Goal: Task Accomplishment & Management: Use online tool/utility

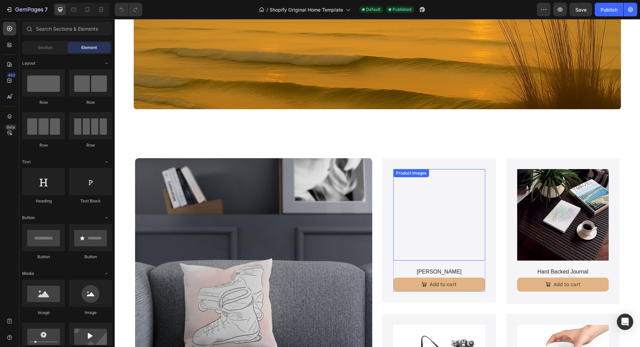
scroll to position [156, 0]
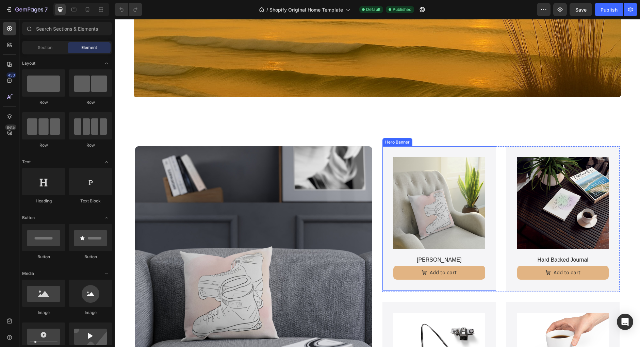
click at [390, 164] on div "Product Images Boho Cushion Product Title Add to cart Add to Cart Product" at bounding box center [440, 218] width 114 height 144
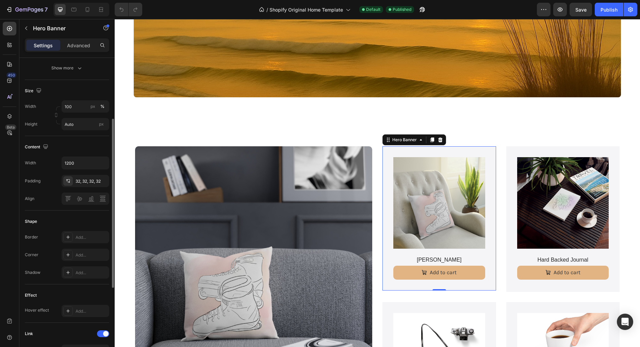
scroll to position [118, 0]
click at [80, 254] on div "Add..." at bounding box center [92, 255] width 32 height 6
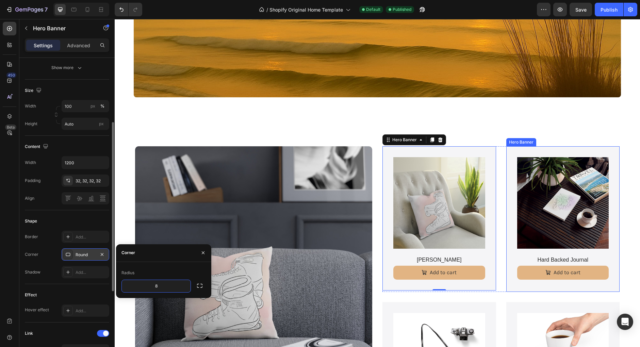
click at [513, 164] on div "Product Images Hard Backed Journal Product Title Add to cart Add to Cart Product" at bounding box center [564, 219] width 114 height 146
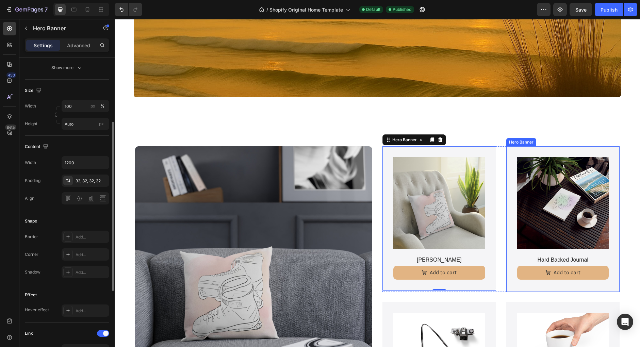
scroll to position [117, 0]
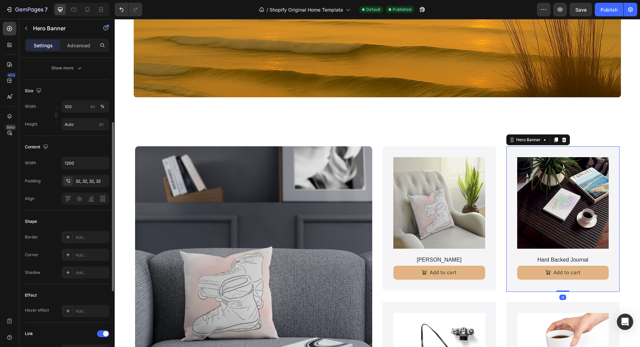
click at [84, 260] on div "Border Add... Corner Add... Shadow Add..." at bounding box center [67, 255] width 84 height 48
click at [90, 255] on div "Add..." at bounding box center [92, 255] width 32 height 6
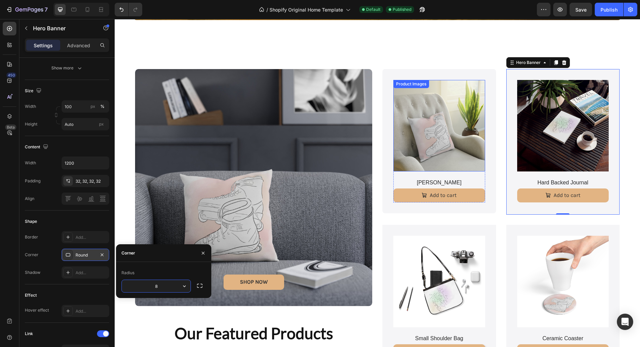
scroll to position [234, 0]
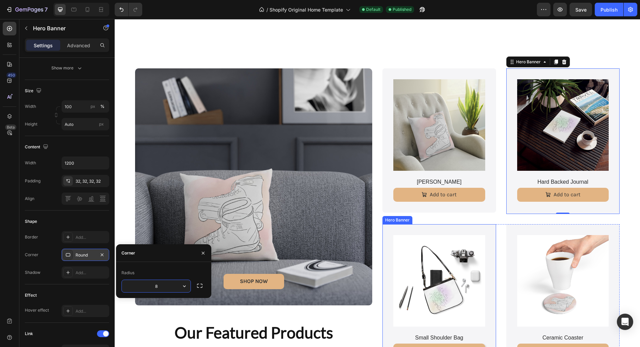
click at [391, 236] on div "Product Images Small Shoulder Bag Product Title Add to cart Add to Cart Product" at bounding box center [440, 297] width 114 height 146
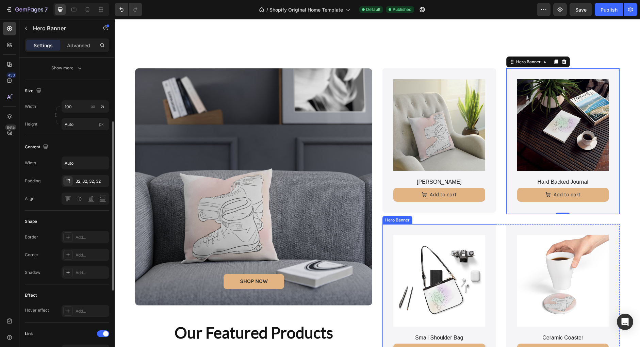
scroll to position [117, 0]
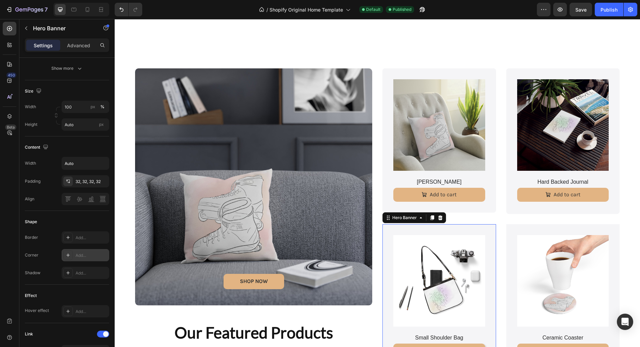
click at [86, 256] on div "Add..." at bounding box center [92, 256] width 32 height 6
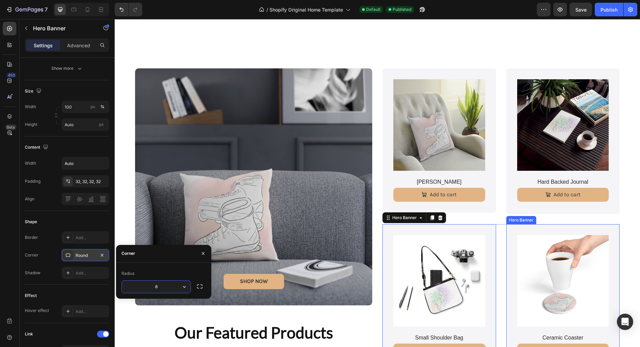
click at [510, 232] on div "Product Images Ceramic Coaster Product Title Add to cart Add to Cart Product" at bounding box center [564, 297] width 114 height 146
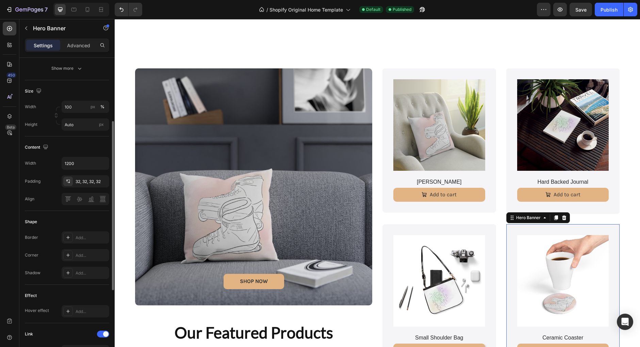
scroll to position [117, 0]
click at [75, 256] on div "Add..." at bounding box center [86, 256] width 48 height 12
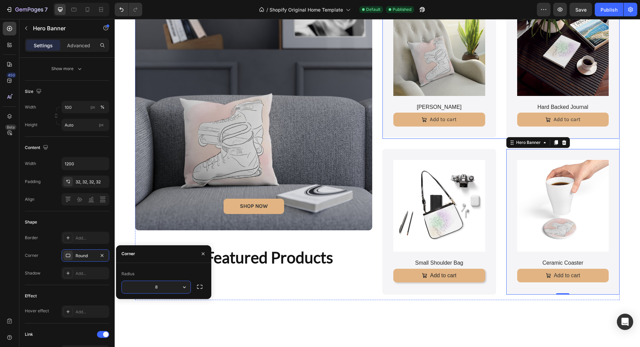
scroll to position [310, 0]
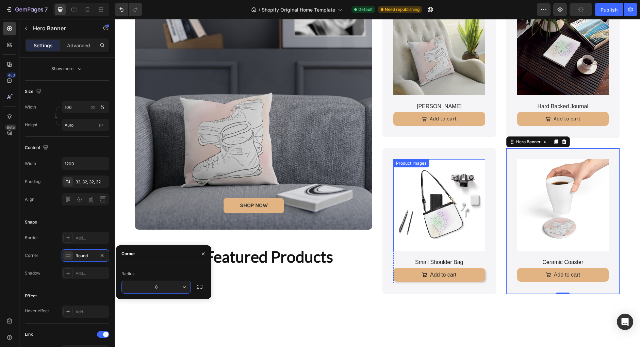
click at [414, 212] on img at bounding box center [440, 205] width 92 height 92
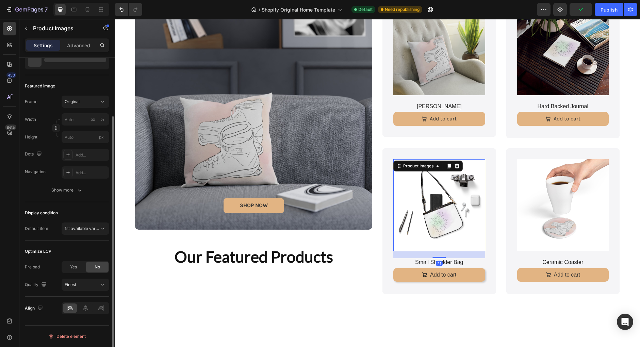
scroll to position [0, 0]
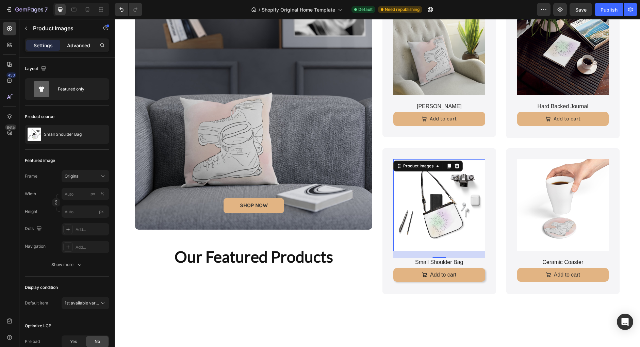
click at [81, 47] on p "Advanced" at bounding box center [78, 45] width 23 height 7
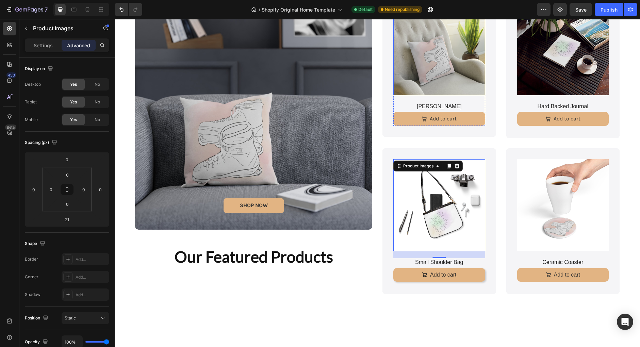
click at [418, 51] on img at bounding box center [440, 49] width 92 height 92
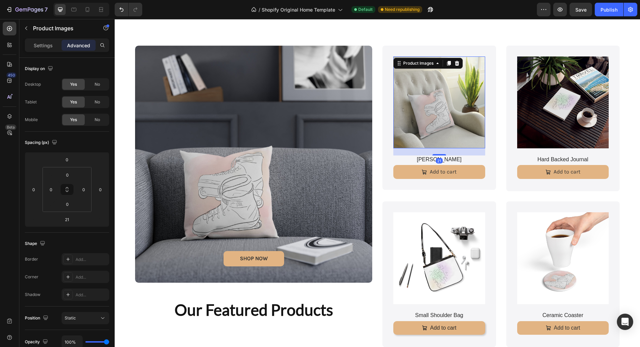
scroll to position [255, 0]
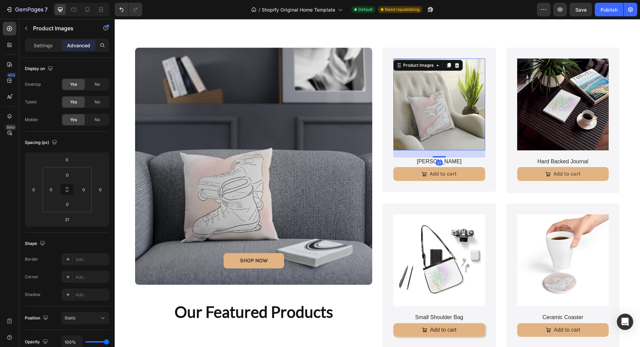
click at [436, 93] on img at bounding box center [440, 105] width 92 height 92
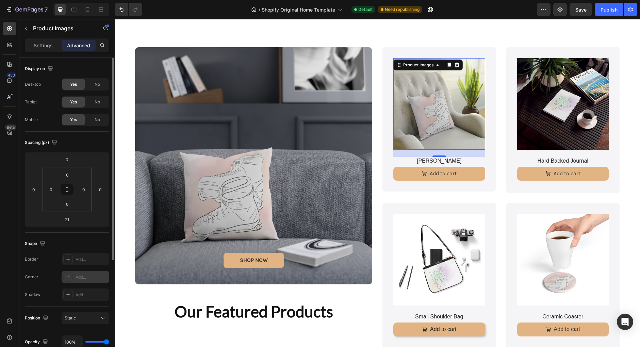
click at [86, 277] on div "Add..." at bounding box center [92, 277] width 32 height 6
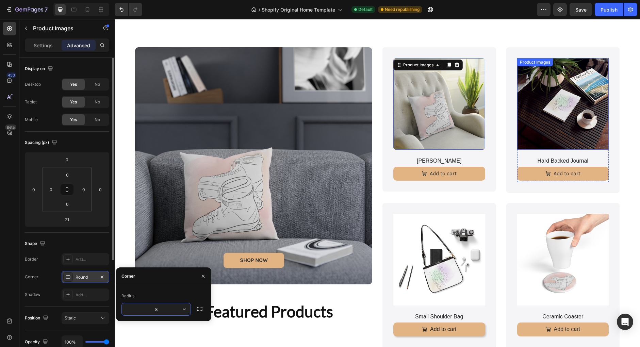
click at [553, 78] on img at bounding box center [563, 104] width 92 height 92
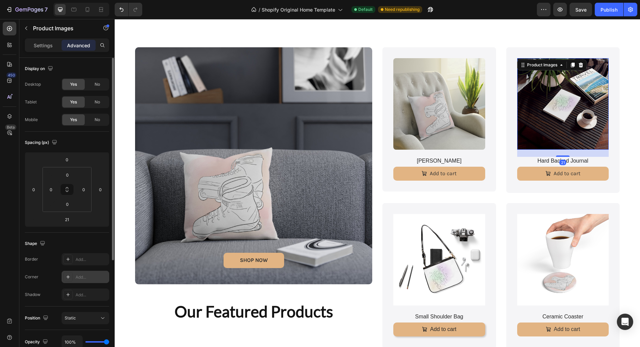
click at [82, 276] on div "Add..." at bounding box center [92, 277] width 32 height 6
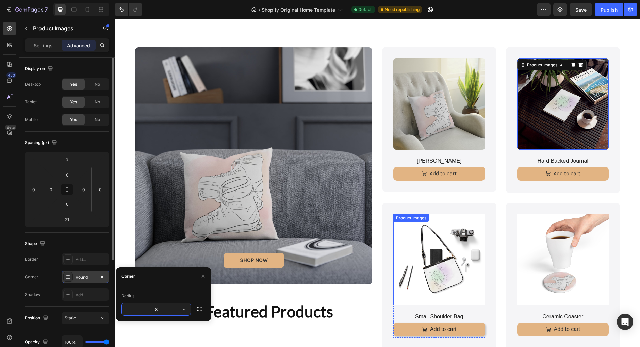
click at [424, 253] on img at bounding box center [440, 260] width 92 height 92
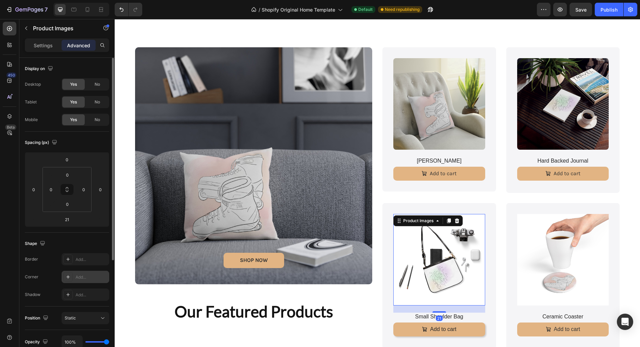
click at [82, 278] on div "Add..." at bounding box center [92, 277] width 32 height 6
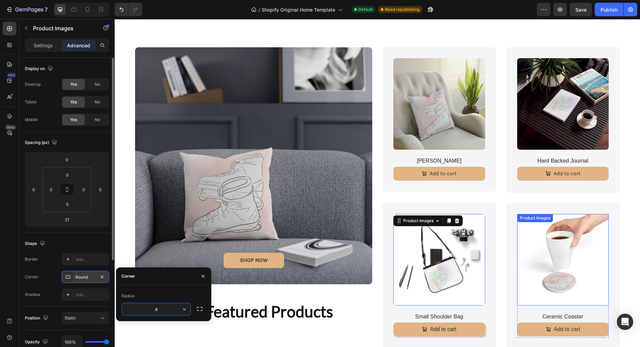
click at [546, 258] on img at bounding box center [563, 260] width 92 height 92
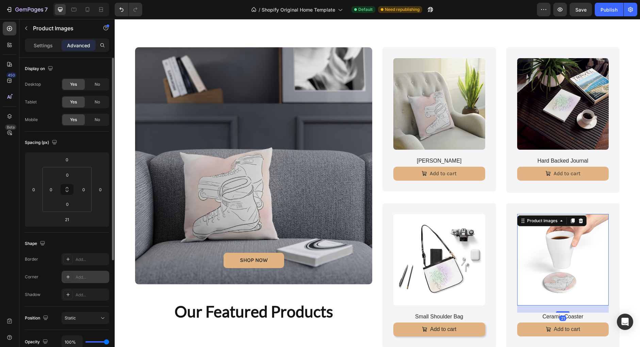
click at [77, 280] on div "Add..." at bounding box center [92, 277] width 32 height 6
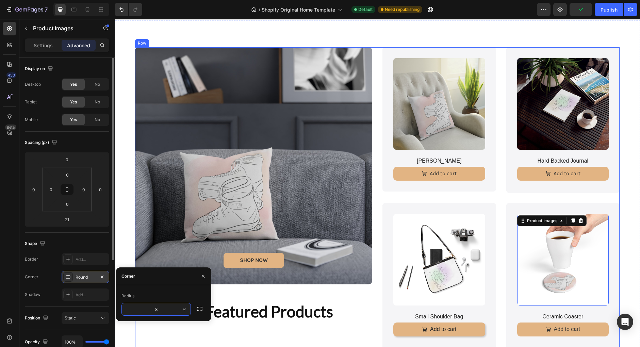
click at [291, 324] on div "SHOP NOW Button Hero Banner Our Featured Products Heading" at bounding box center [253, 200] width 237 height 307
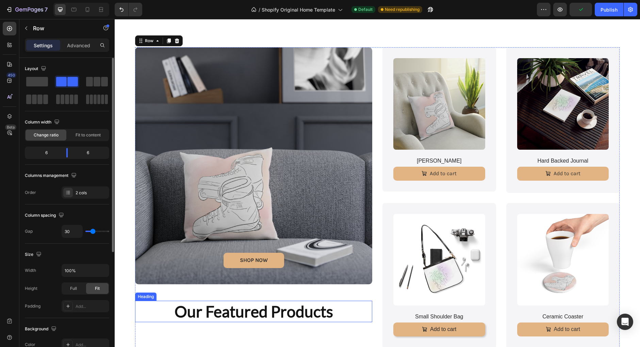
click at [288, 315] on h2 "Our Featured Products" at bounding box center [253, 312] width 237 height 22
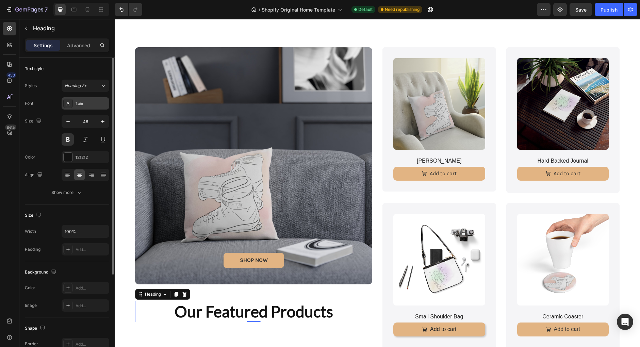
click at [85, 103] on div "Lato" at bounding box center [92, 104] width 32 height 6
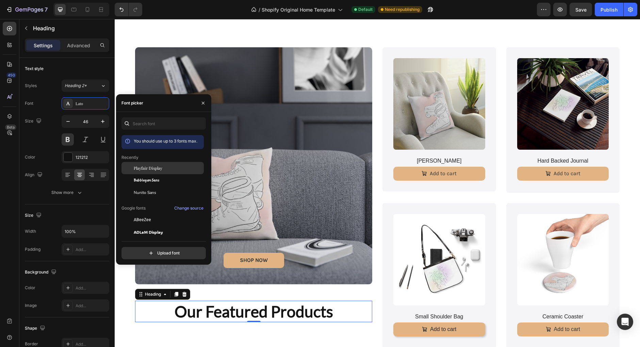
click at [150, 170] on span "Playfair Display" at bounding box center [148, 168] width 29 height 6
click at [123, 309] on div "SHOP NOW Button Hero Banner Our Featured Products Heading 0 Product Images Boho…" at bounding box center [378, 195] width 526 height 351
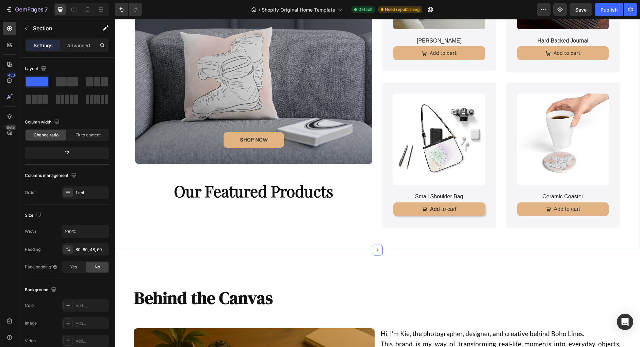
scroll to position [402, 0]
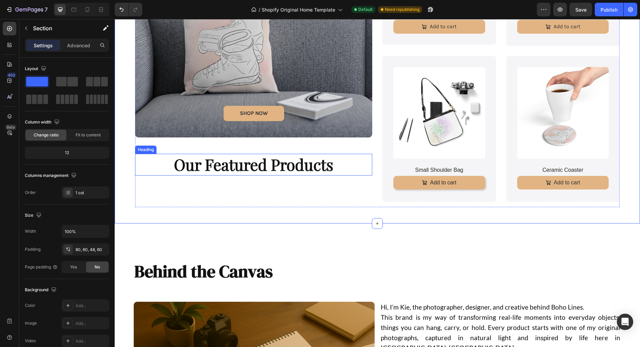
click at [270, 161] on h2 "Our Featured Products" at bounding box center [253, 165] width 237 height 22
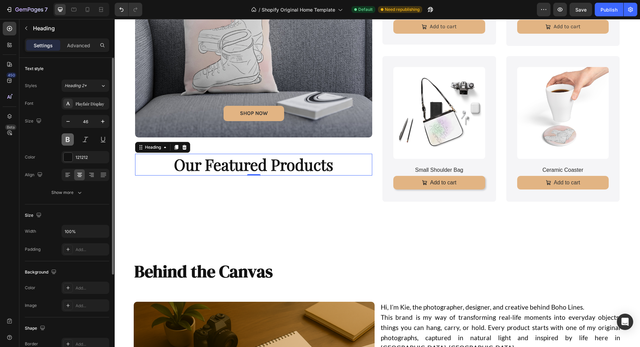
click at [68, 142] on button at bounding box center [68, 139] width 12 height 12
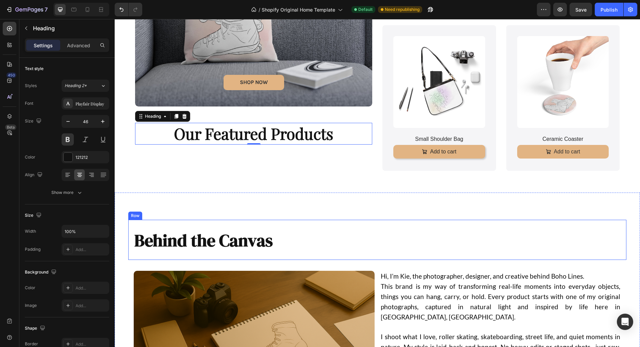
scroll to position [433, 0]
click at [188, 234] on span "Behind the Canvas" at bounding box center [203, 240] width 139 height 23
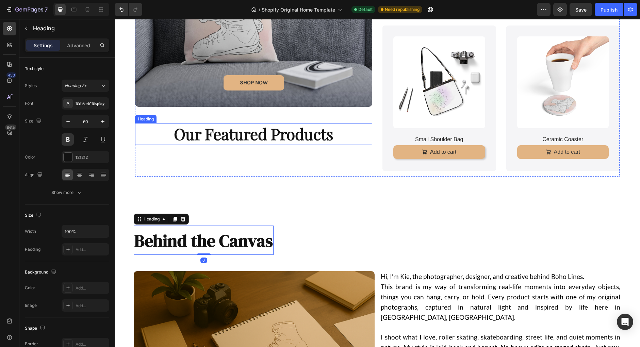
click at [223, 139] on h2 "Our Featured Products" at bounding box center [253, 134] width 237 height 22
click at [175, 239] on span "Behind the Canvas" at bounding box center [203, 240] width 139 height 23
click at [229, 134] on h2 "Our Featured Products" at bounding box center [253, 134] width 237 height 22
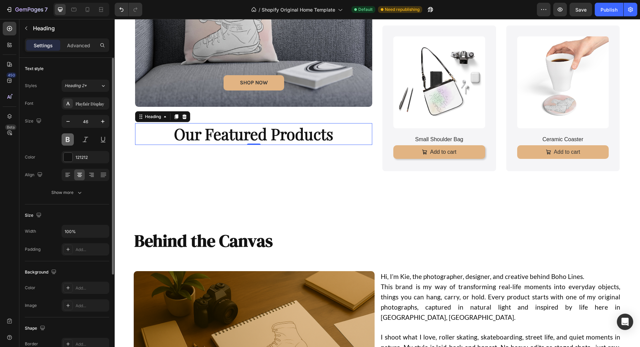
click at [71, 139] on button at bounding box center [68, 139] width 12 height 12
click at [202, 136] on h2 "Our Featured Products" at bounding box center [253, 134] width 237 height 22
click at [202, 136] on p "Our Featured Products" at bounding box center [254, 134] width 236 height 20
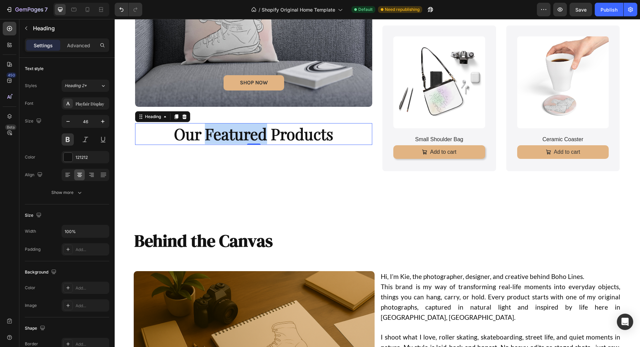
click at [202, 136] on p "Our Featured Products" at bounding box center [254, 134] width 236 height 20
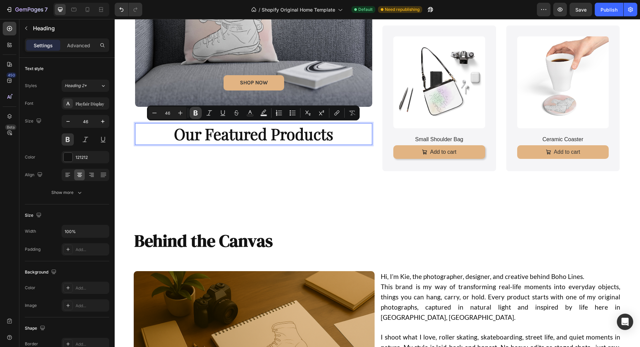
click at [195, 115] on icon "Editor contextual toolbar" at bounding box center [196, 113] width 4 height 5
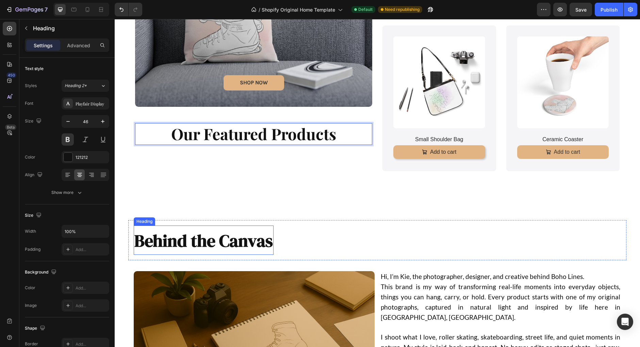
click at [186, 244] on span "Behind the Canvas" at bounding box center [203, 240] width 139 height 23
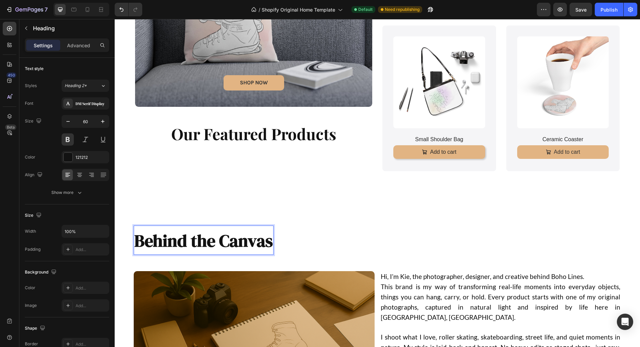
click at [186, 244] on span "Behind the Canvas" at bounding box center [203, 240] width 139 height 23
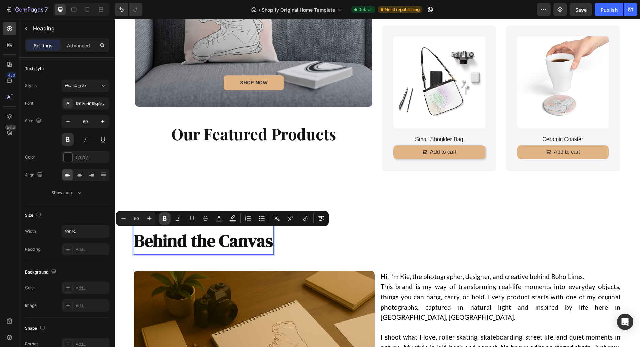
click at [163, 222] on icon "Editor contextual toolbar" at bounding box center [164, 218] width 7 height 7
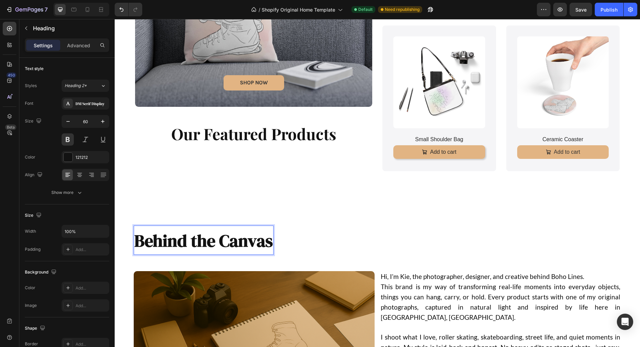
click at [161, 235] on strong "Behind the Canvas" at bounding box center [203, 240] width 139 height 23
click at [261, 171] on div "SHOP NOW Button Hero Banner ⁠⁠⁠⁠⁠⁠⁠ Our Featured Products Heading" at bounding box center [253, 23] width 237 height 307
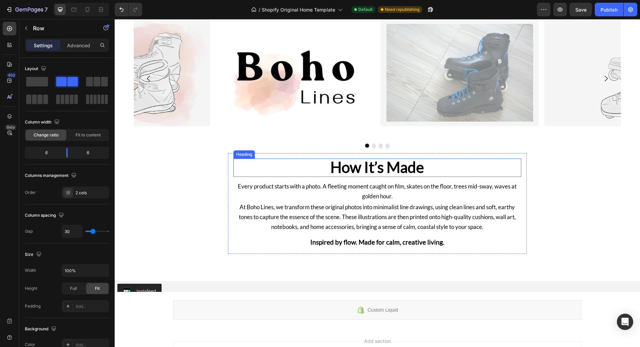
scroll to position [1322, 0]
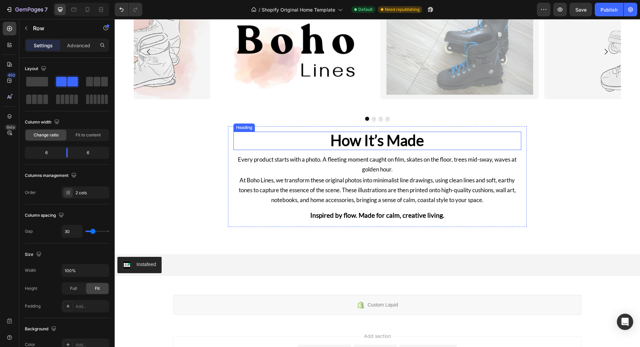
click at [409, 140] on strong "How It’s Made" at bounding box center [378, 140] width 94 height 18
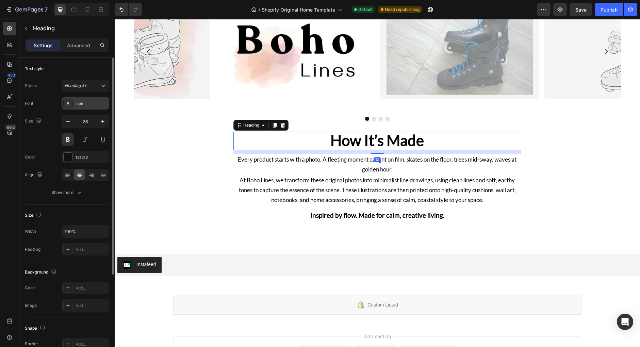
click at [85, 105] on div "Lato" at bounding box center [92, 104] width 32 height 6
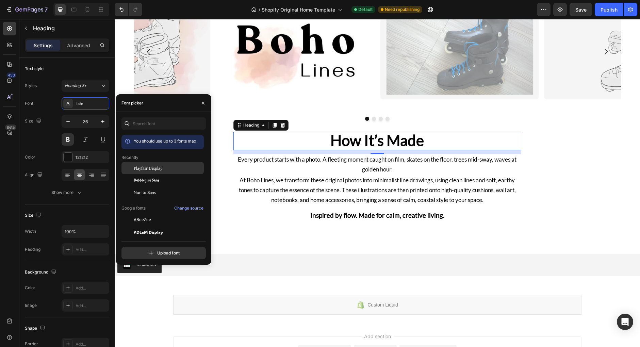
click at [149, 168] on span "Playfair Display" at bounding box center [148, 168] width 29 height 6
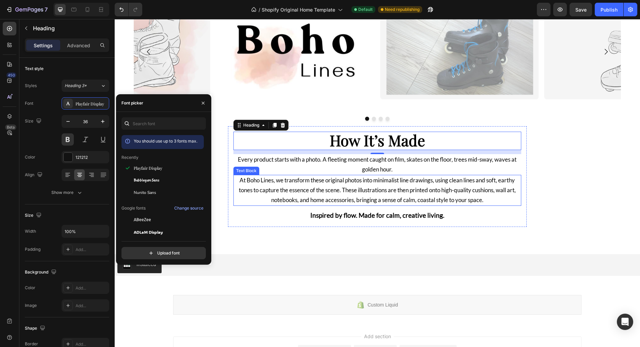
click at [253, 202] on p "At Boho Lines, we transform these original photos into minimalist line drawings…" at bounding box center [377, 190] width 287 height 29
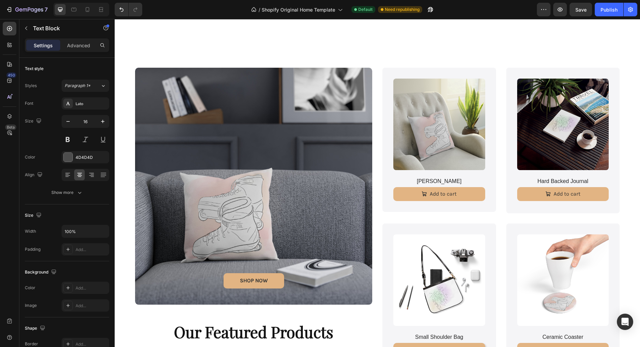
scroll to position [245, 0]
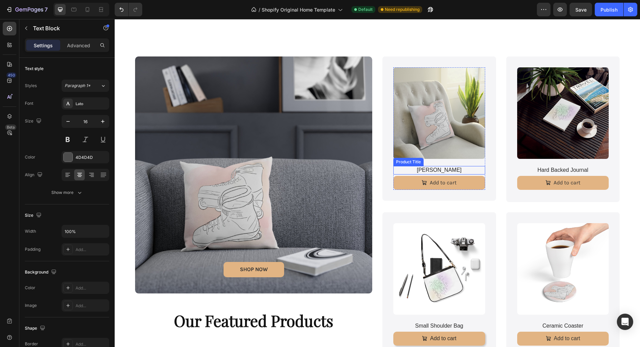
click at [424, 171] on h1 "[PERSON_NAME]" at bounding box center [440, 170] width 92 height 9
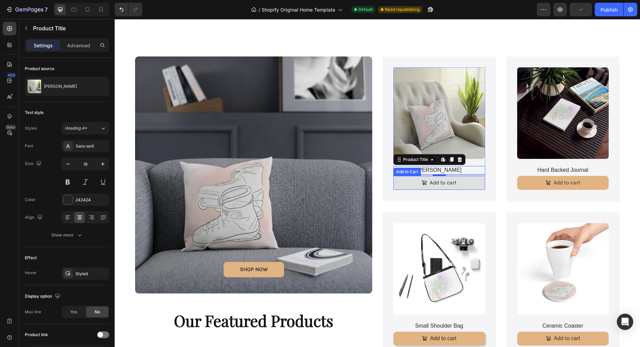
click at [410, 184] on button "Add to cart" at bounding box center [440, 183] width 92 height 14
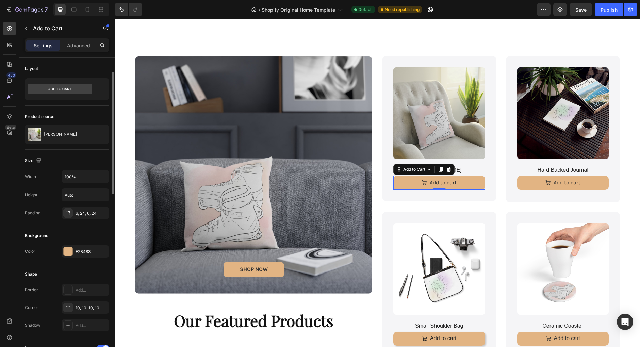
scroll to position [28, 0]
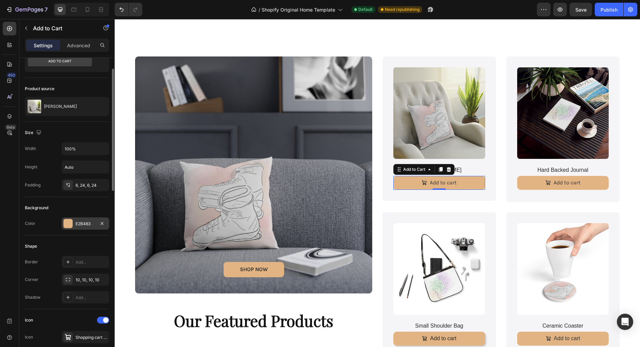
click at [81, 223] on div "E2B483" at bounding box center [86, 224] width 20 height 6
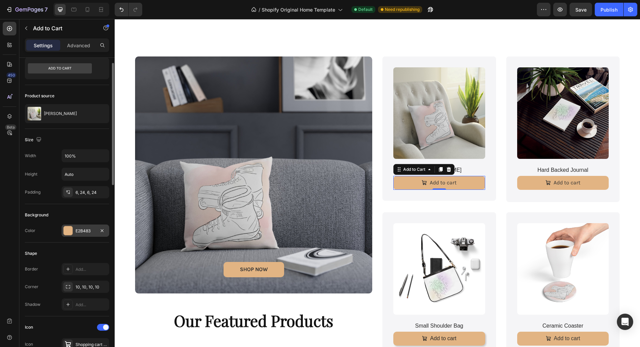
scroll to position [0, 0]
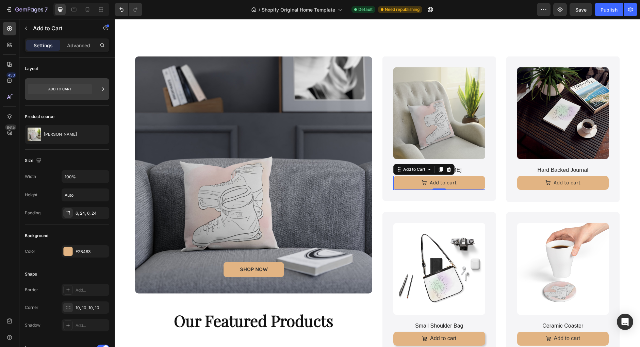
click at [89, 90] on icon at bounding box center [60, 89] width 64 height 10
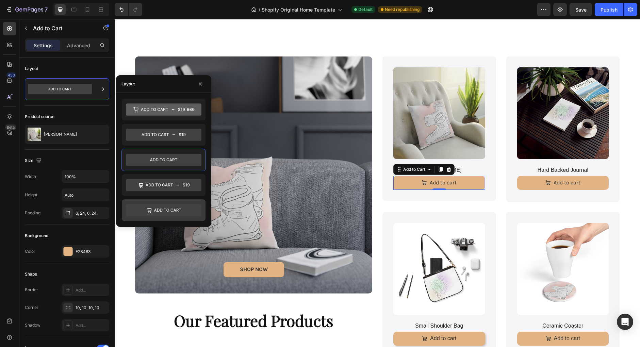
click at [149, 208] on icon at bounding box center [164, 210] width 76 height 12
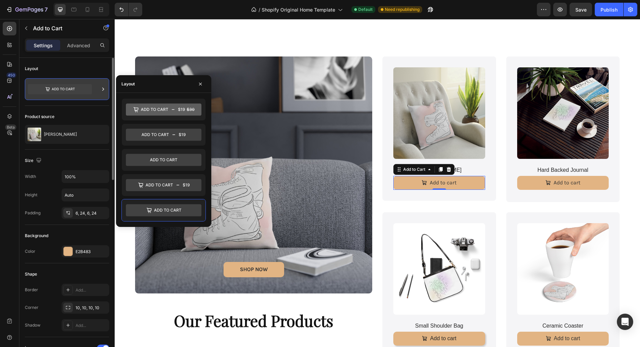
click at [93, 87] on div at bounding box center [67, 89] width 84 height 22
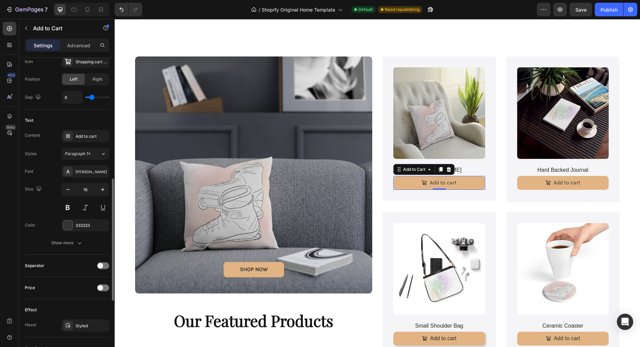
scroll to position [304, 0]
click at [75, 239] on div "Show more" at bounding box center [67, 242] width 32 height 7
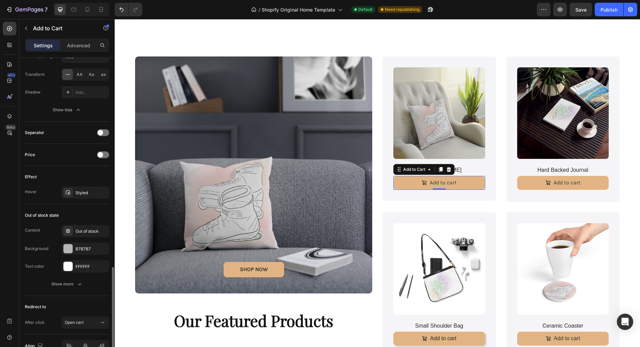
scroll to position [551, 0]
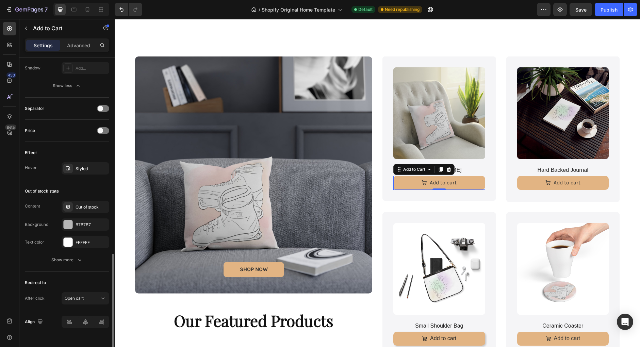
click at [105, 132] on div "Price" at bounding box center [67, 130] width 84 height 11
click at [105, 129] on div at bounding box center [103, 130] width 12 height 7
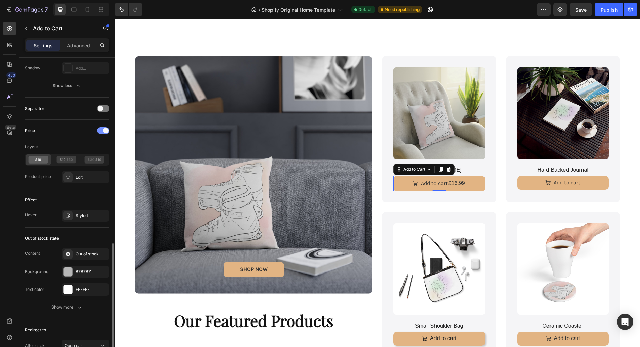
click at [105, 129] on span at bounding box center [105, 130] width 5 height 5
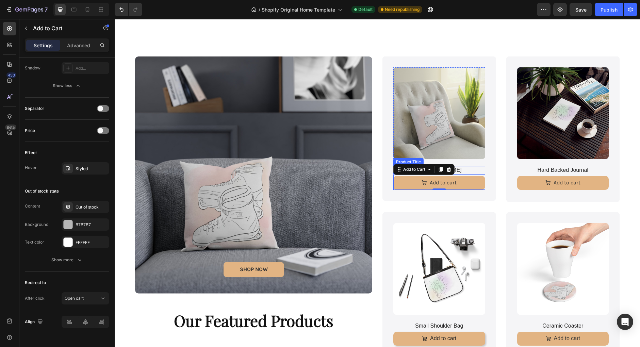
click at [473, 173] on h1 "[PERSON_NAME]" at bounding box center [440, 170] width 92 height 9
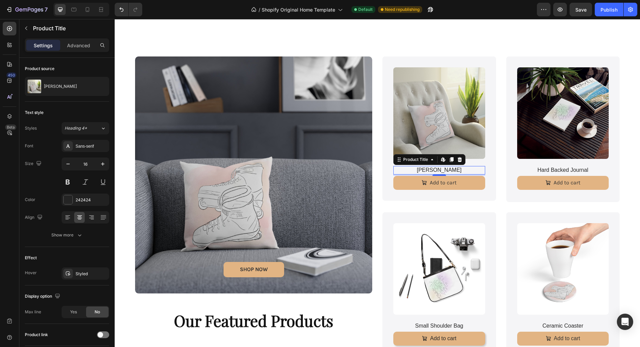
click at [436, 171] on h1 "[PERSON_NAME]" at bounding box center [440, 170] width 92 height 9
click at [12, 116] on icon at bounding box center [9, 116] width 7 height 7
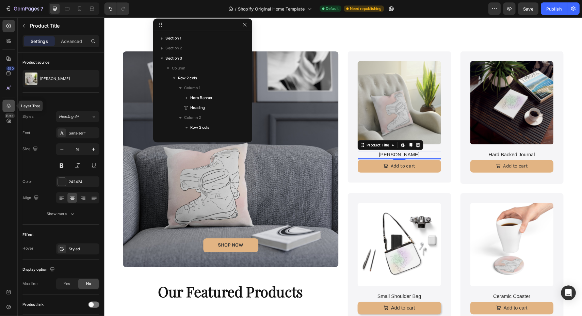
scroll to position [140, 0]
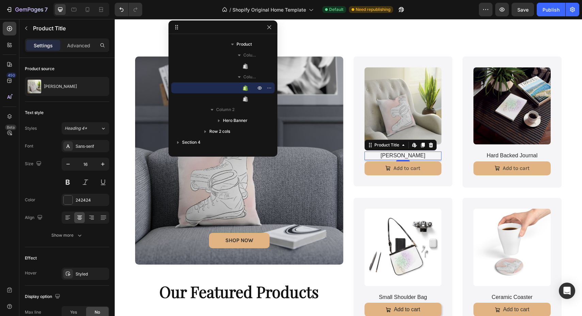
click at [400, 158] on h1 "[PERSON_NAME]" at bounding box center [403, 156] width 77 height 9
click at [269, 28] on icon "button" at bounding box center [269, 27] width 5 height 5
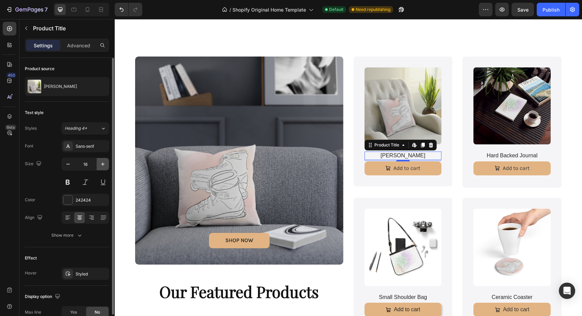
click at [104, 163] on icon "button" at bounding box center [102, 164] width 7 height 7
type input "18"
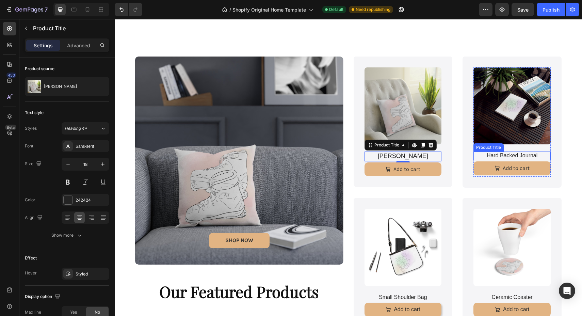
click at [508, 158] on h1 "Hard Backed Journal" at bounding box center [512, 156] width 77 height 9
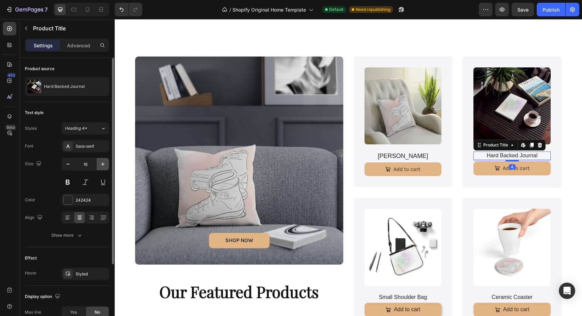
click at [102, 166] on icon "button" at bounding box center [102, 164] width 7 height 7
type input "18"
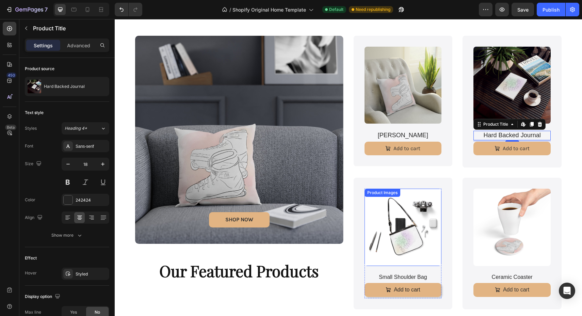
scroll to position [269, 0]
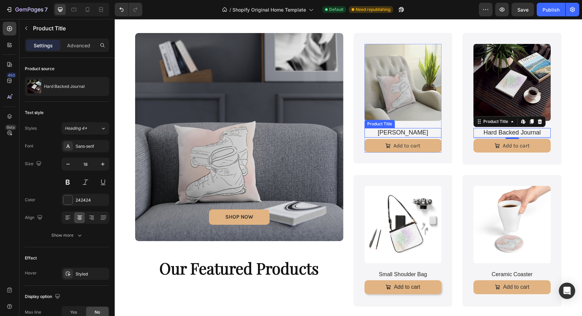
click at [408, 132] on h1 "[PERSON_NAME]" at bounding box center [403, 132] width 77 height 9
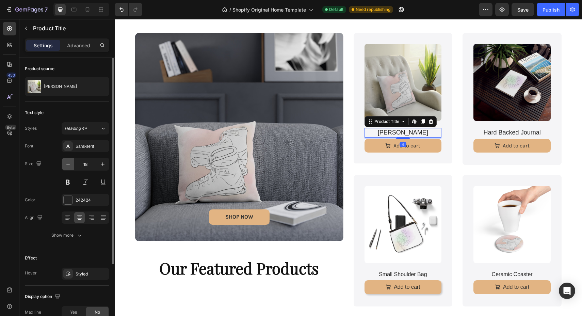
click at [70, 166] on icon "button" at bounding box center [68, 164] width 7 height 7
type input "16"
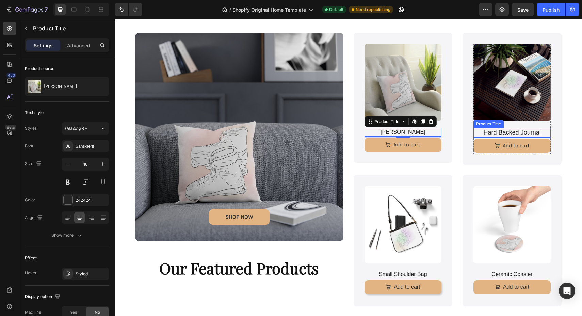
click at [501, 133] on h1 "Hard Backed Journal" at bounding box center [512, 132] width 77 height 9
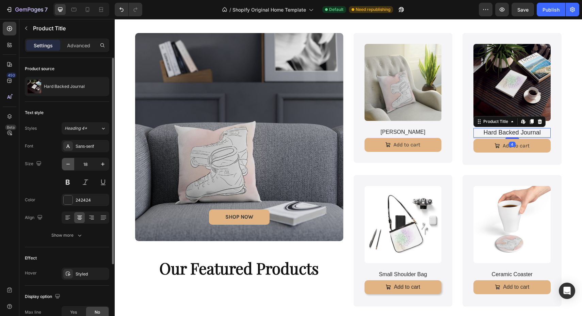
click at [70, 166] on icon "button" at bounding box center [68, 164] width 7 height 7
type input "17"
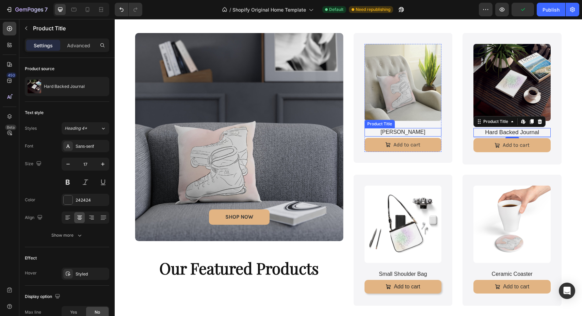
click at [378, 132] on h1 "[PERSON_NAME]" at bounding box center [403, 132] width 77 height 9
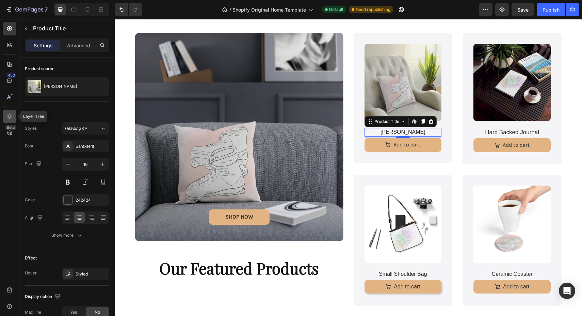
click at [5, 118] on div at bounding box center [10, 117] width 14 height 14
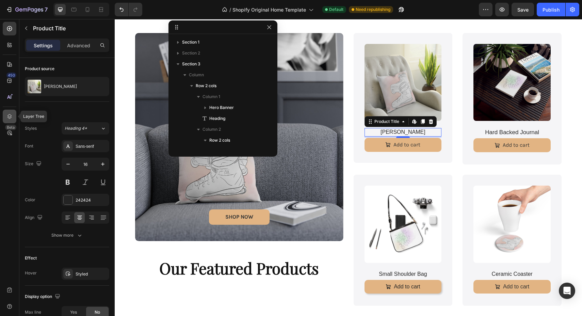
scroll to position [140, 0]
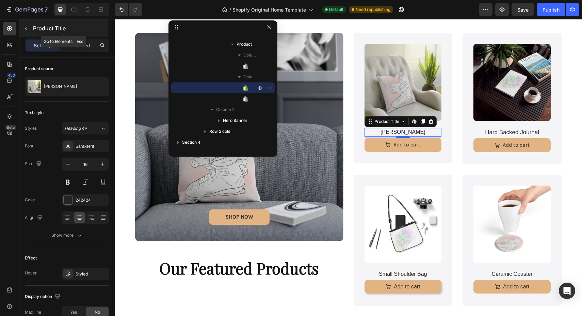
click at [25, 27] on icon "button" at bounding box center [25, 28] width 5 height 5
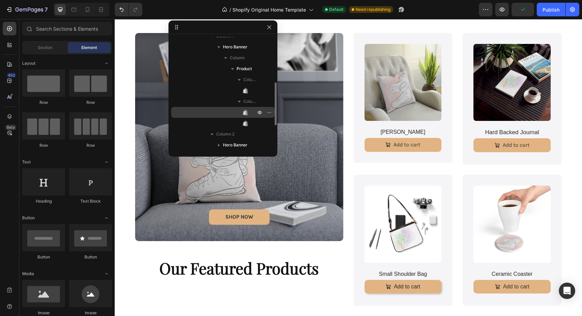
scroll to position [114, 0]
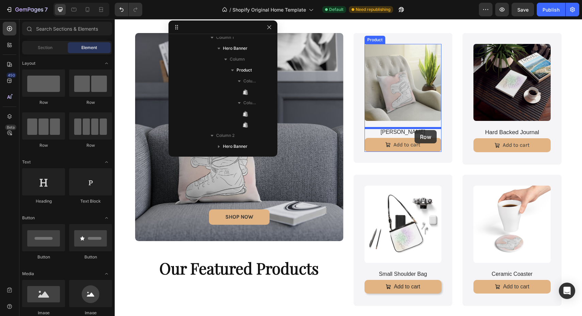
drag, startPoint x: 209, startPoint y: 101, endPoint x: 414, endPoint y: 130, distance: 207.3
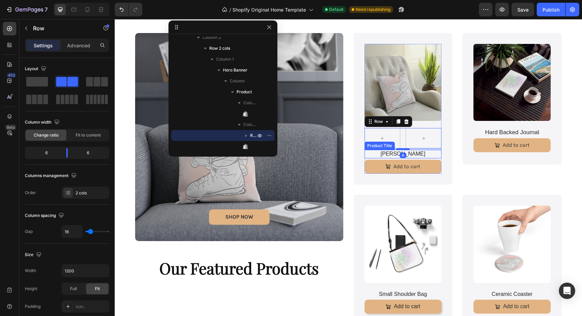
scroll to position [172, 0]
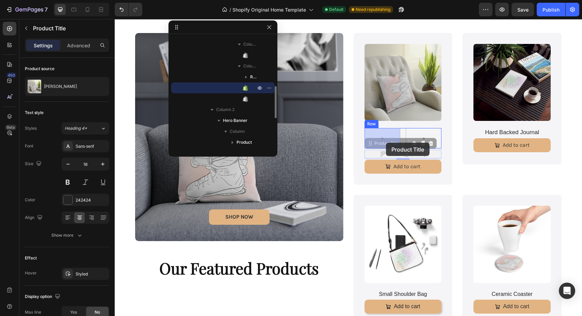
drag, startPoint x: 393, startPoint y: 155, endPoint x: 386, endPoint y: 143, distance: 13.9
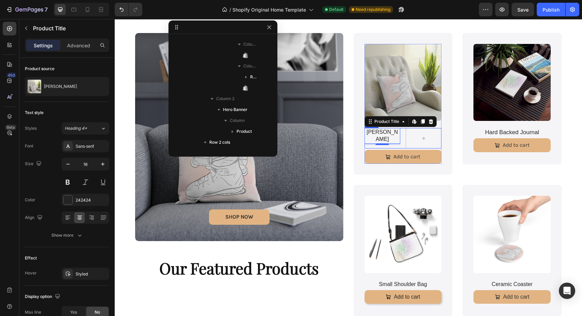
click at [405, 142] on div "Boho Cushion Product Title Edit content in Shopify 4 Row" at bounding box center [403, 138] width 77 height 20
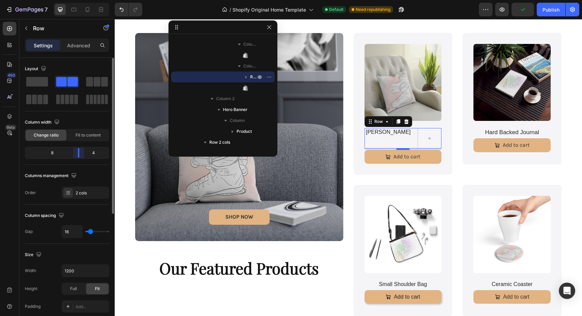
drag, startPoint x: 68, startPoint y: 152, endPoint x: 79, endPoint y: 148, distance: 11.5
click at [79, 148] on div "Layout Column width Change ratio Fit to content 8 4 Columns management Order 2 …" at bounding box center [66, 196] width 95 height 277
click at [268, 28] on icon "button" at bounding box center [269, 27] width 5 height 5
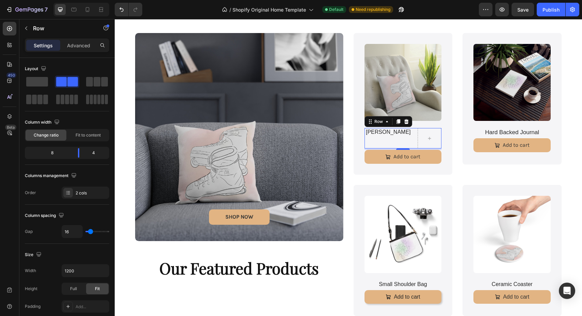
click at [403, 139] on div "Boho Cushion Product Title" at bounding box center [389, 138] width 48 height 20
click at [395, 136] on h1 "[PERSON_NAME]" at bounding box center [389, 132] width 48 height 9
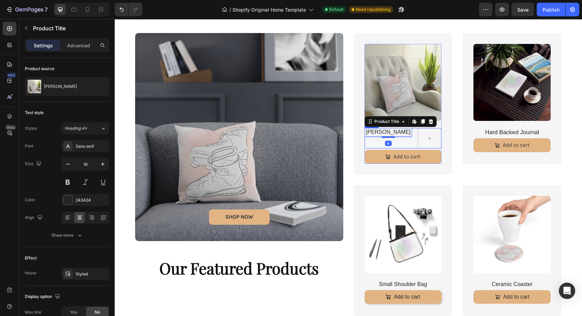
click at [405, 141] on div "Boho Cushion Product Title Edit content in Shopify 4" at bounding box center [389, 138] width 48 height 20
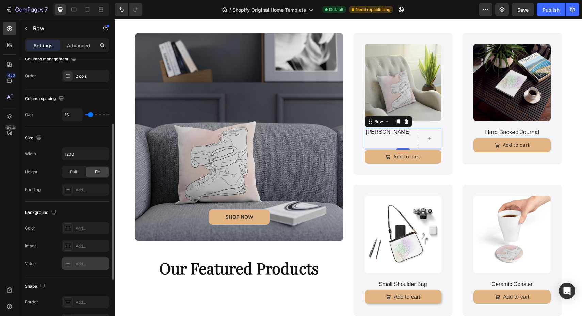
scroll to position [216, 0]
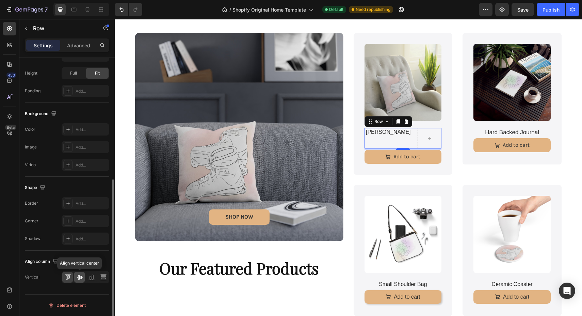
click at [79, 278] on icon at bounding box center [79, 277] width 7 height 7
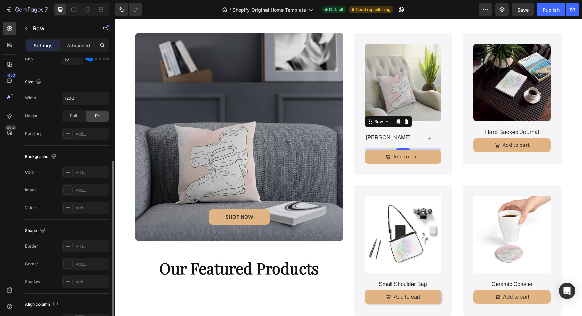
scroll to position [170, 0]
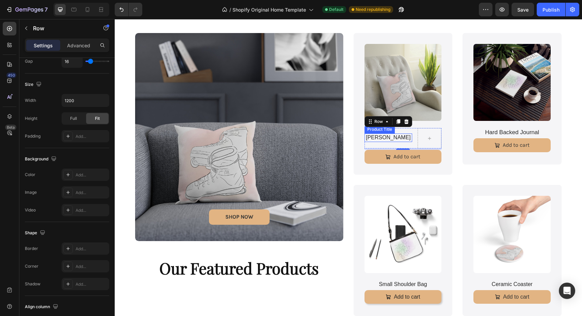
click at [408, 141] on h1 "[PERSON_NAME]" at bounding box center [389, 137] width 48 height 9
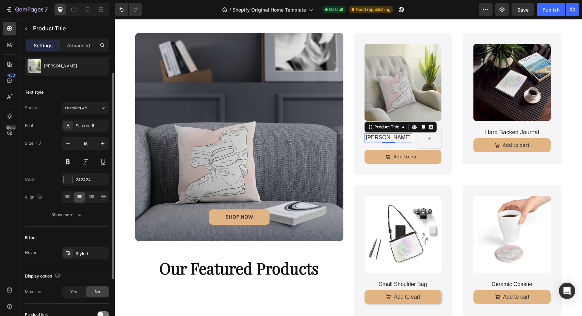
scroll to position [0, 0]
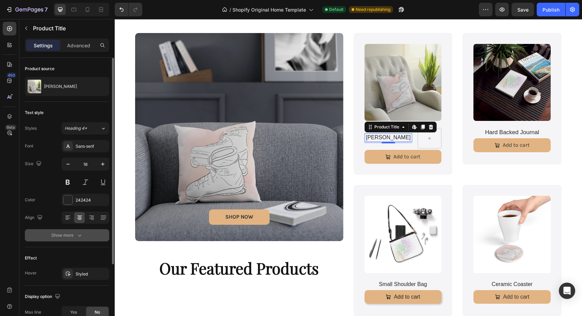
click at [74, 233] on div "Show more" at bounding box center [67, 235] width 32 height 7
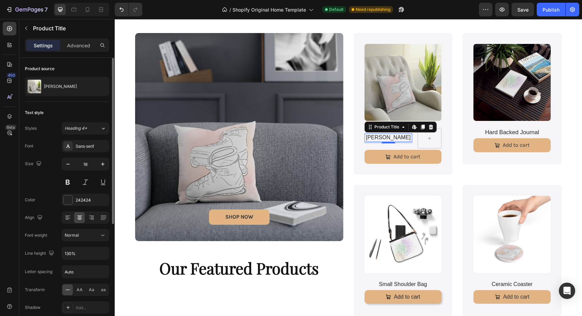
click at [79, 116] on div "Text style" at bounding box center [67, 112] width 84 height 11
click at [424, 141] on div at bounding box center [429, 138] width 16 height 11
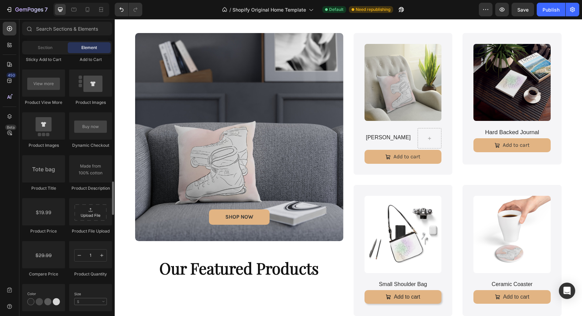
scroll to position [994, 0]
drag, startPoint x: 156, startPoint y: 239, endPoint x: 423, endPoint y: 139, distance: 285.6
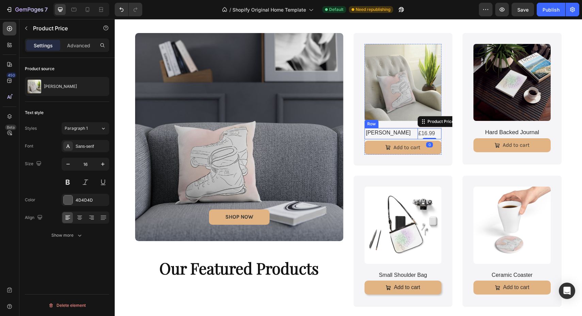
click at [412, 139] on div "Boho Cushion Product Title £16.99 Product Price Edit content in Shopify 0 Produ…" at bounding box center [403, 133] width 77 height 11
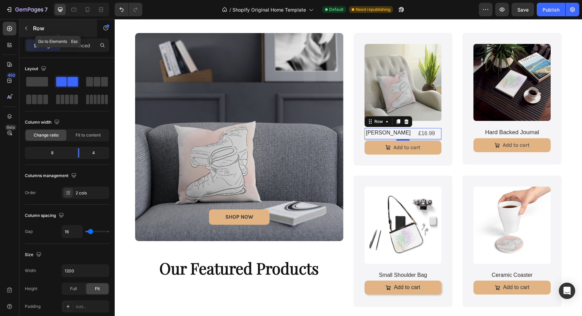
click at [26, 28] on icon "button" at bounding box center [25, 28] width 5 height 5
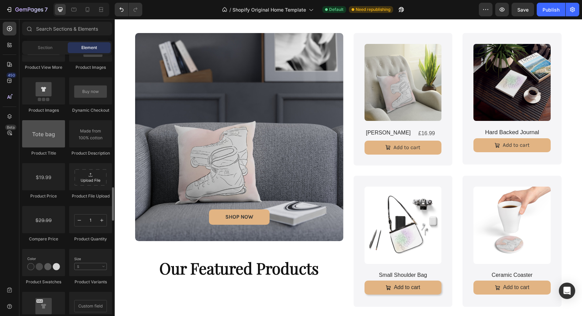
scroll to position [1031, 0]
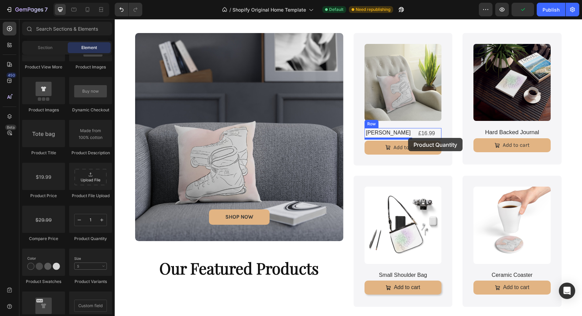
drag, startPoint x: 199, startPoint y: 247, endPoint x: 408, endPoint y: 138, distance: 235.9
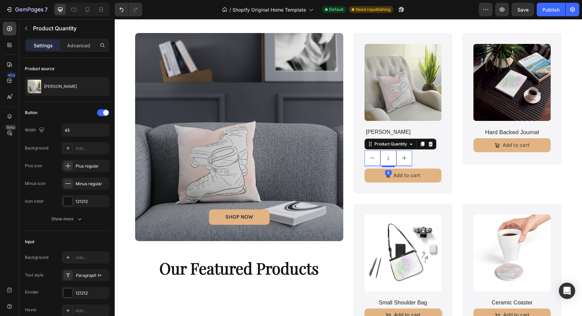
click at [408, 161] on button "increment" at bounding box center [404, 158] width 15 height 15
type input "2"
click at [434, 142] on div at bounding box center [431, 144] width 8 height 8
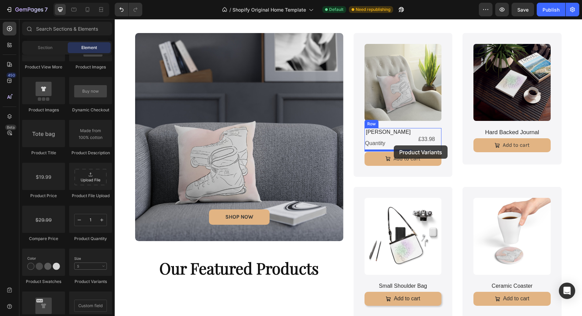
drag, startPoint x: 204, startPoint y: 281, endPoint x: 394, endPoint y: 145, distance: 233.3
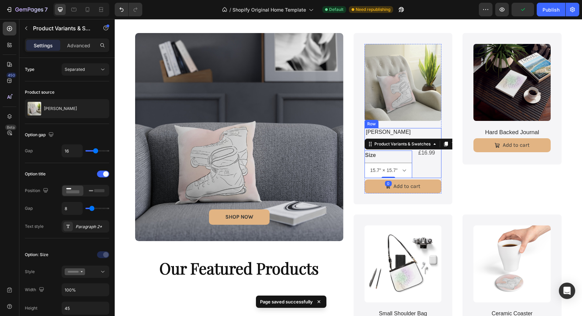
click at [425, 161] on div "£16.99 Product Price Product Price" at bounding box center [430, 153] width 24 height 50
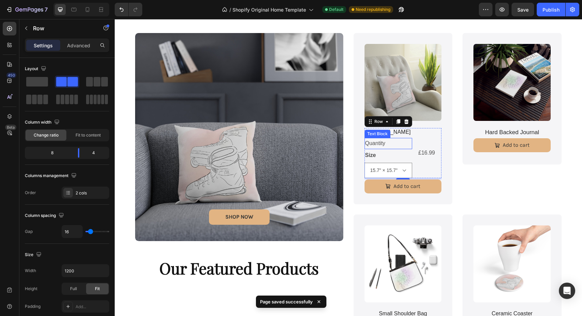
click at [382, 141] on div "Quantity" at bounding box center [389, 143] width 48 height 11
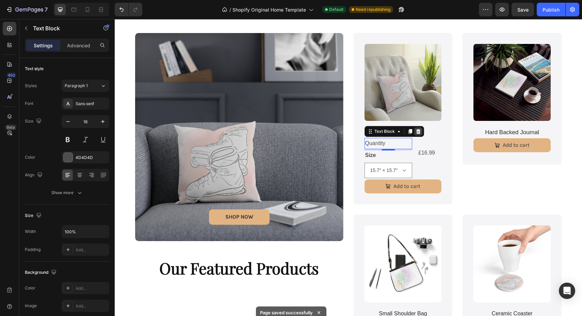
click at [419, 131] on icon at bounding box center [418, 131] width 4 height 5
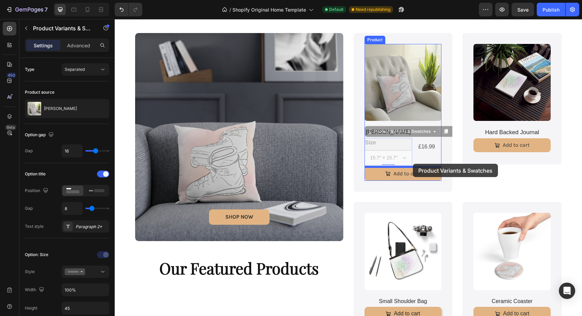
drag, startPoint x: 396, startPoint y: 146, endPoint x: 413, endPoint y: 164, distance: 24.3
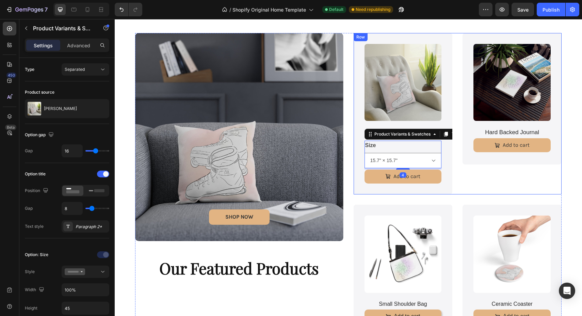
click at [455, 169] on div "Product Images Boho Cushion Product Title £16.99 Product Price Product Price Ro…" at bounding box center [458, 113] width 208 height 161
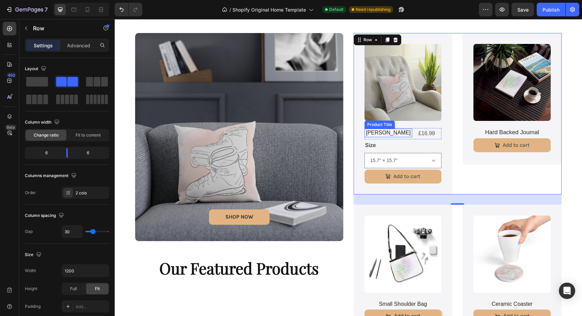
click at [380, 134] on h1 "[PERSON_NAME]" at bounding box center [389, 133] width 48 height 9
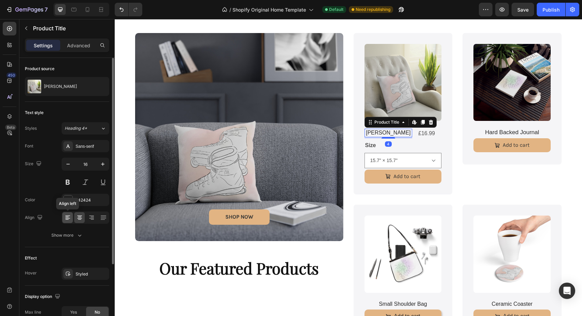
click at [64, 218] on div at bounding box center [67, 217] width 11 height 11
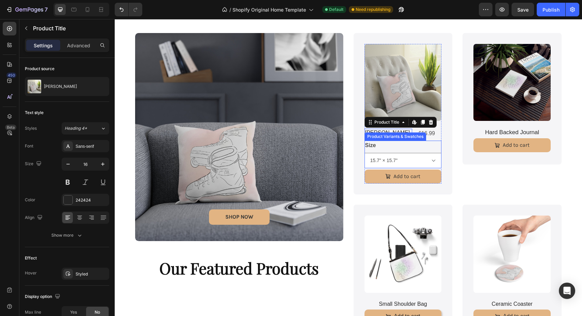
click at [376, 148] on legend "Size" at bounding box center [371, 146] width 12 height 10
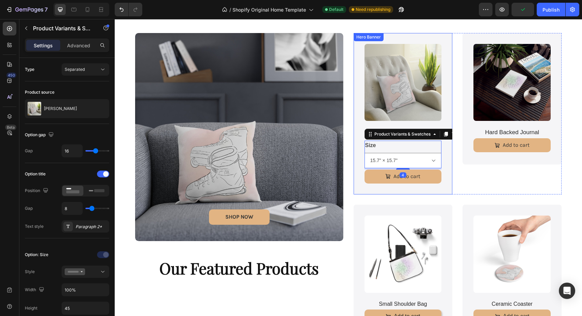
click at [452, 177] on div "Product Images Boho Cushion Product Title £16.99 Product Price Product Price Ro…" at bounding box center [403, 113] width 99 height 161
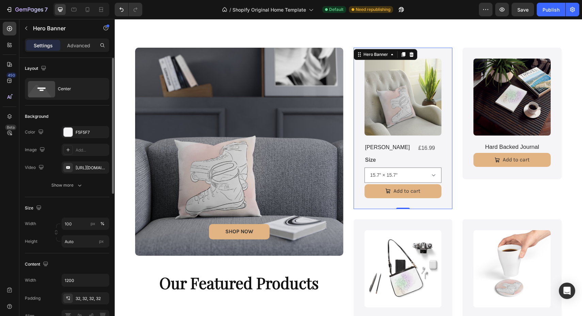
scroll to position [254, 0]
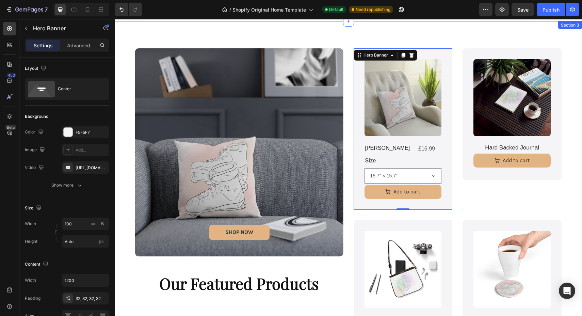
click at [575, 165] on div "SHOP NOW Button Hero Banner Our Featured Products Heading Product Images Boho C…" at bounding box center [348, 197] width 467 height 352
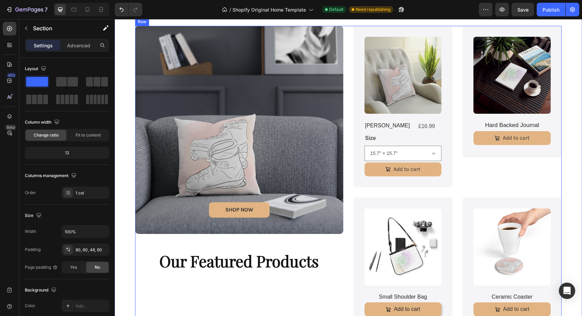
scroll to position [264, 0]
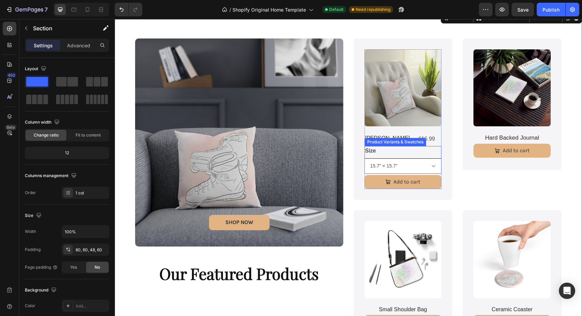
click at [401, 166] on select "15.7" × 15.7" 19.7" × 13.8"" at bounding box center [403, 165] width 77 height 15
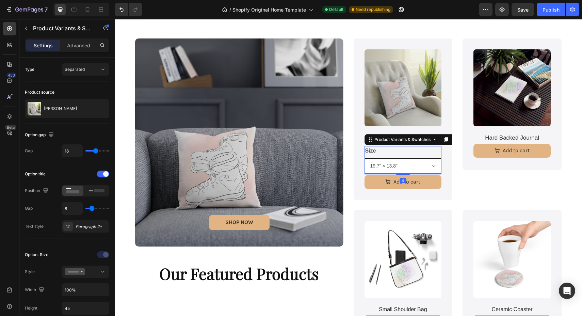
click option "19.7" × 13.8"" at bounding box center [115, 19] width 0 height 0
click at [455, 168] on div "Product Images Boho Cushion Product Title £16.99 Product Price Product Price Ro…" at bounding box center [458, 118] width 208 height 161
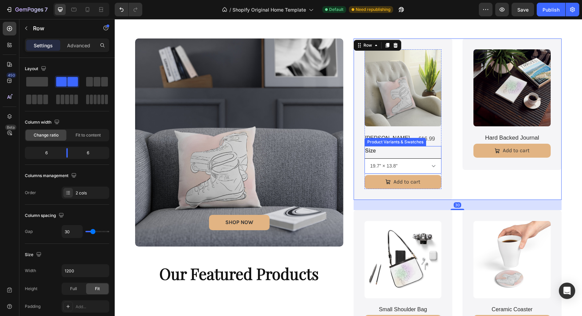
click at [427, 169] on select "15.7" × 15.7" 19.7" × 13.8"" at bounding box center [403, 165] width 77 height 15
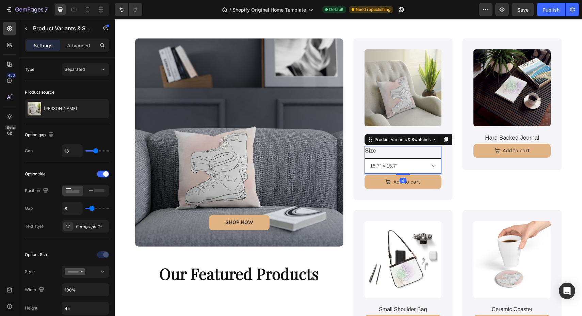
click option "15.7" × 15.7"" at bounding box center [115, 19] width 0 height 0
select select "15.7" × 15.7""
click at [455, 168] on div "Product Images Boho Cushion Product Title £16.99 Product Price Product Price Ro…" at bounding box center [458, 118] width 208 height 161
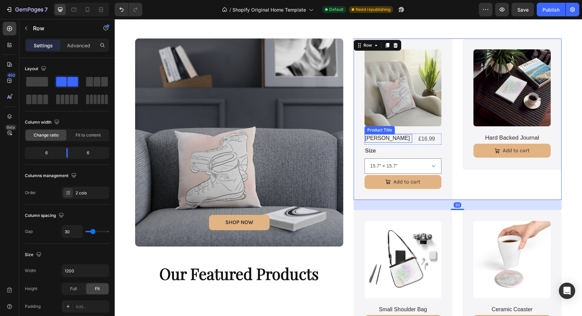
click at [395, 138] on h1 "[PERSON_NAME]" at bounding box center [389, 138] width 48 height 9
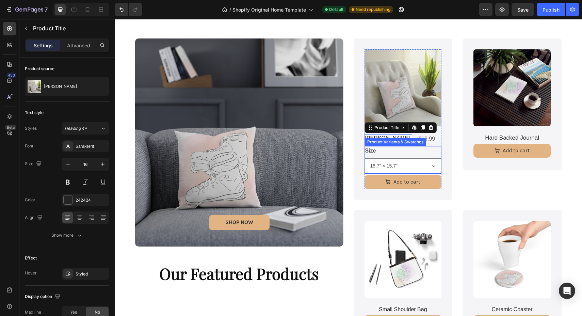
click at [372, 151] on legend "Size" at bounding box center [371, 151] width 12 height 10
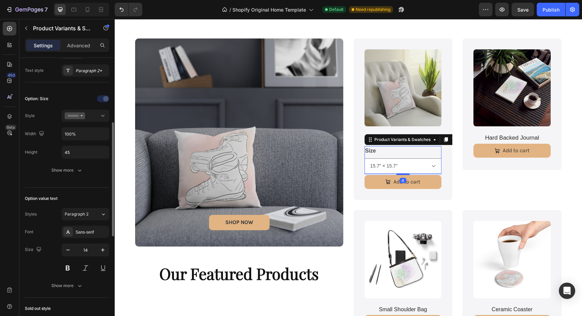
scroll to position [156, 0]
click at [70, 268] on button at bounding box center [68, 267] width 12 height 12
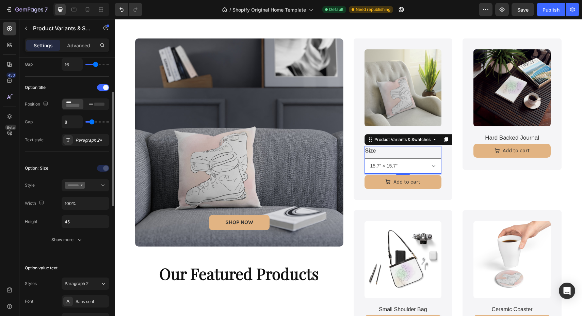
scroll to position [85, 0]
click at [102, 92] on div at bounding box center [103, 88] width 12 height 7
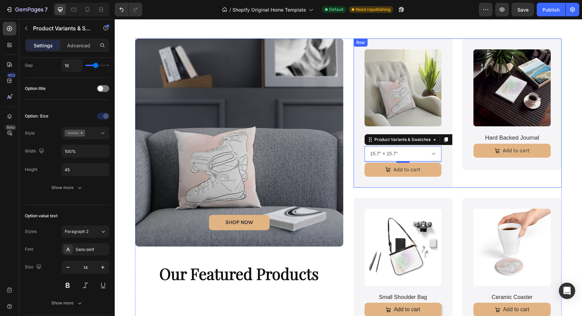
click at [456, 175] on div "Product Images Boho Cushion Product Title £16.99 Product Price Product Price Ro…" at bounding box center [458, 112] width 208 height 149
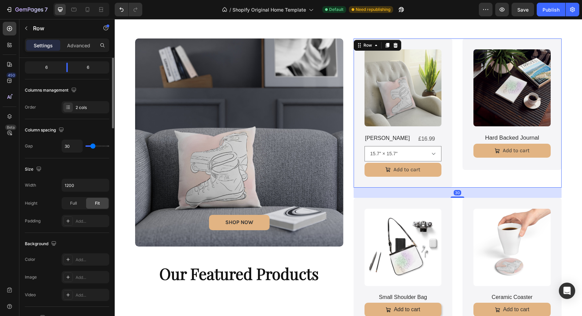
scroll to position [0, 0]
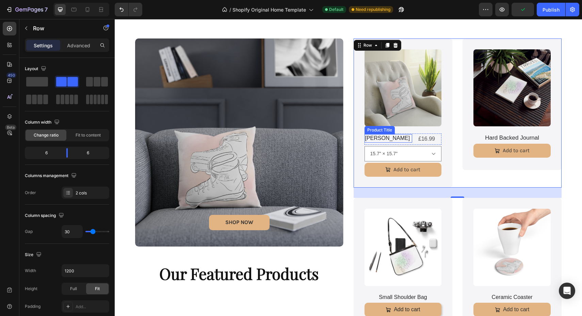
click at [389, 137] on h1 "[PERSON_NAME]" at bounding box center [389, 138] width 48 height 9
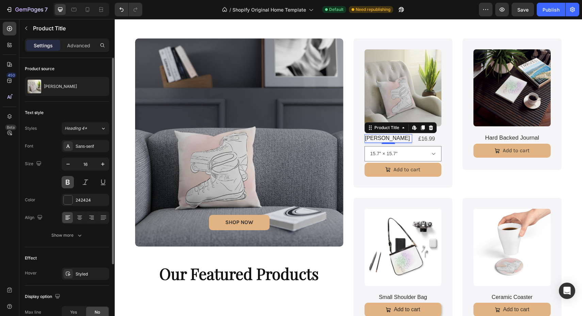
click at [74, 185] on button at bounding box center [68, 182] width 12 height 12
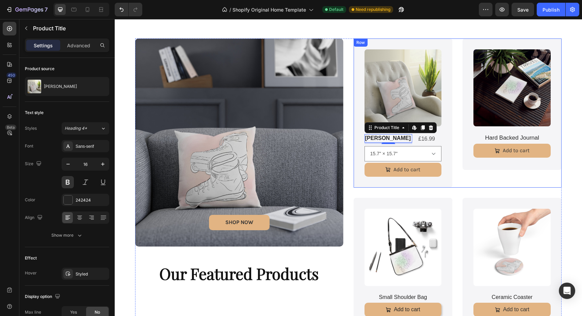
click at [459, 166] on div "Product Images Boho Cushion Product Title Edit content in Shopify 4 £16.99 Prod…" at bounding box center [458, 112] width 208 height 149
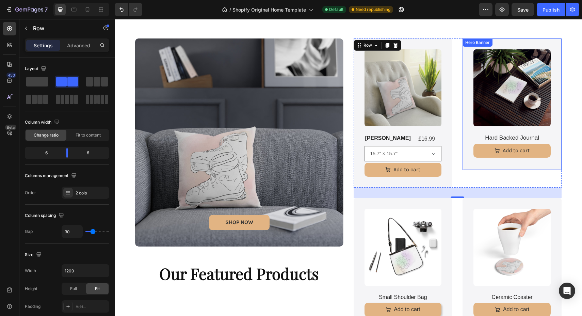
click at [481, 167] on div "Product Images Hard Backed Journal Product Title Add to cart Add to Cart Product" at bounding box center [512, 104] width 99 height 132
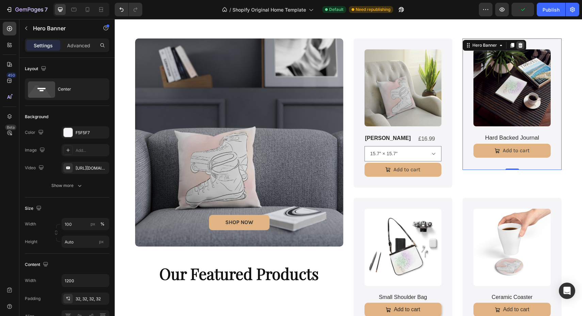
click at [524, 45] on div at bounding box center [520, 45] width 8 height 8
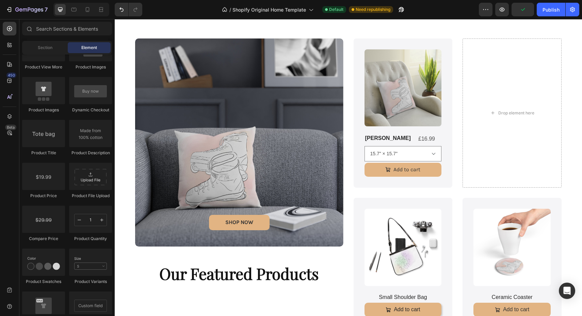
scroll to position [1031, 0]
click at [450, 226] on div "Product Images Small Shoulder Bag Product Title Add to cart Add to Cart Product" at bounding box center [403, 263] width 99 height 131
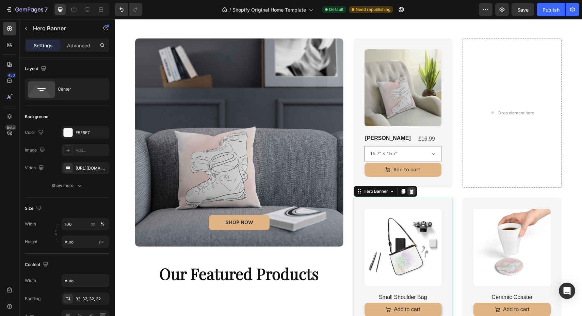
click at [413, 191] on icon at bounding box center [411, 191] width 4 height 5
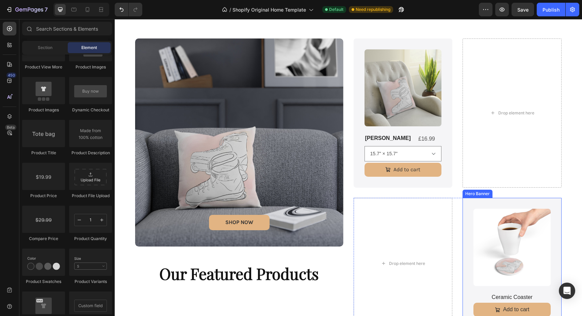
click at [469, 227] on div "Product Images Ceramic Coaster Product Title Add to cart Add to Cart Product" at bounding box center [512, 263] width 99 height 131
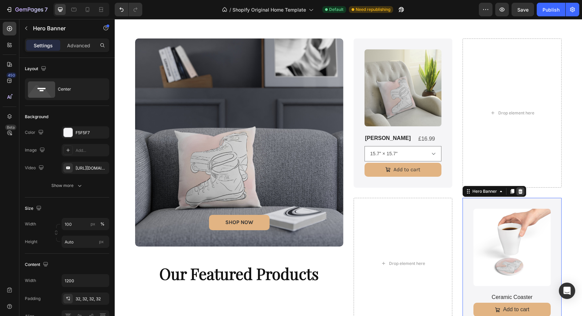
click at [523, 193] on div at bounding box center [520, 191] width 8 height 8
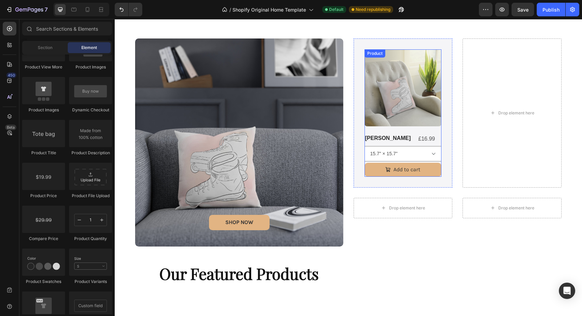
click at [437, 162] on div "Boho Cushion Product Title £16.99 Product Price Product Price Row 15.7" × 15.7"…" at bounding box center [403, 154] width 77 height 43
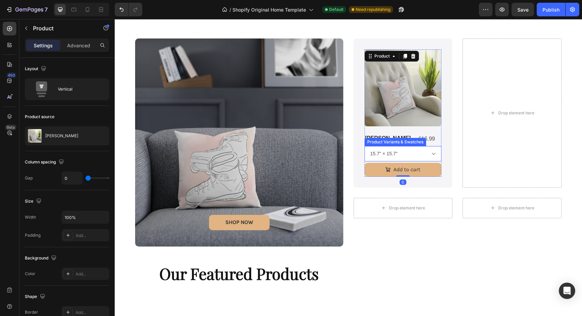
click at [425, 159] on select "15.7" × 15.7" 19.7" × 13.8"" at bounding box center [403, 153] width 77 height 15
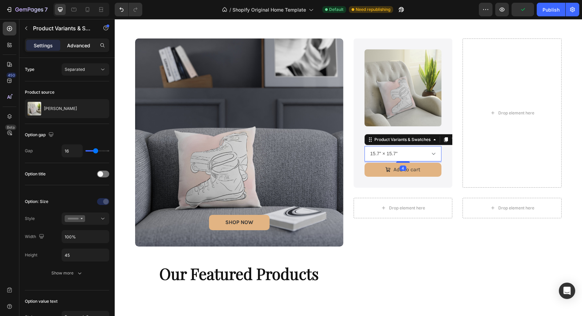
click at [79, 49] on div "Advanced" at bounding box center [79, 45] width 34 height 11
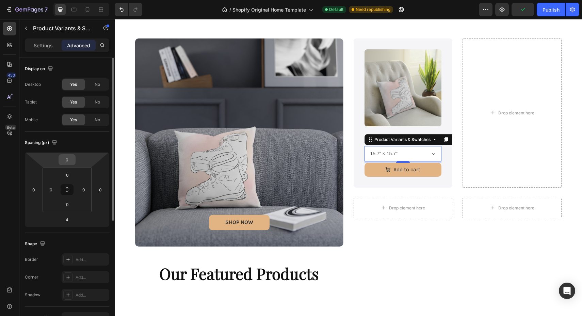
click at [73, 158] on input "0" at bounding box center [67, 160] width 14 height 10
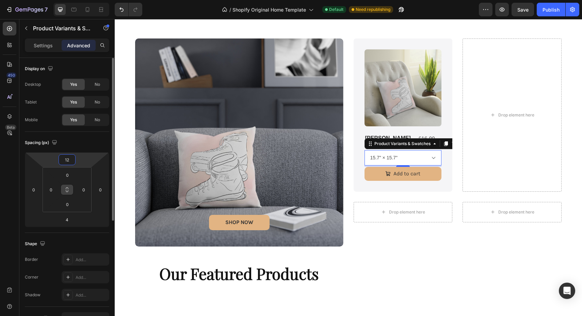
type input "1"
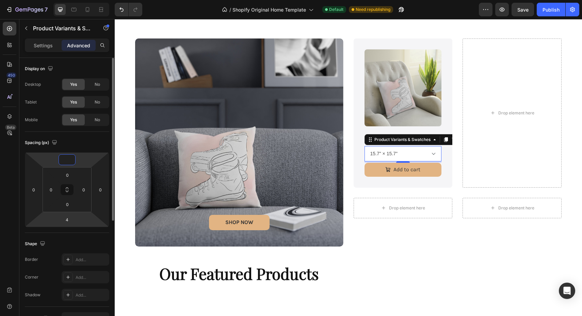
click at [76, 224] on div "4" at bounding box center [67, 219] width 17 height 11
type input "0"
click at [71, 221] on input "4" at bounding box center [67, 219] width 14 height 10
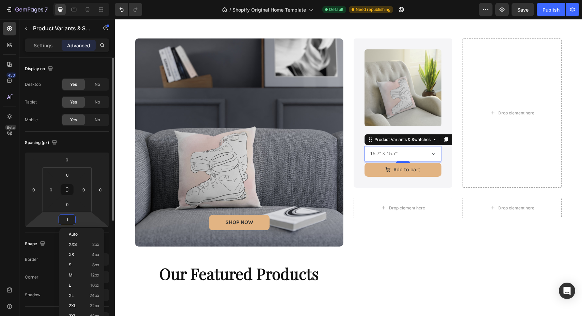
type input "12"
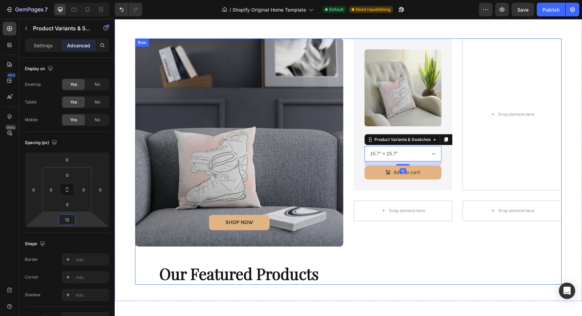
click at [443, 192] on div "Product Images Boho Cushion Product Title £16.99 Product Price Product Price Ro…" at bounding box center [458, 161] width 208 height 246
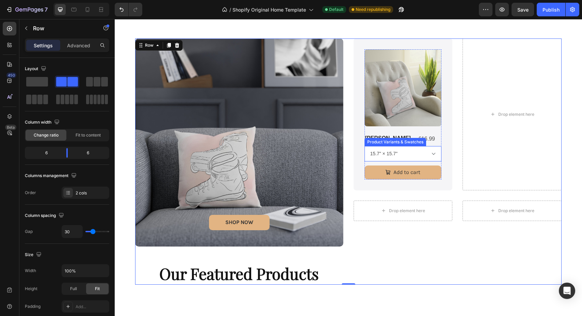
click at [405, 153] on select "15.7" × 15.7" 19.7" × 13.8"" at bounding box center [403, 153] width 77 height 15
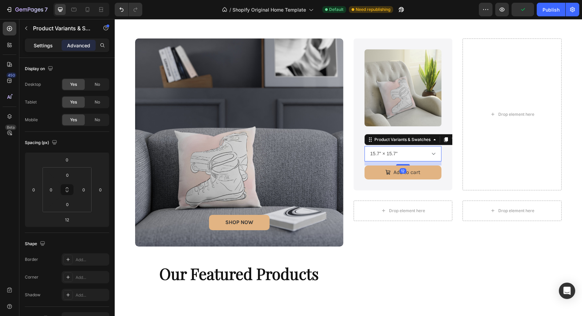
click at [40, 47] on p "Settings" at bounding box center [43, 45] width 19 height 7
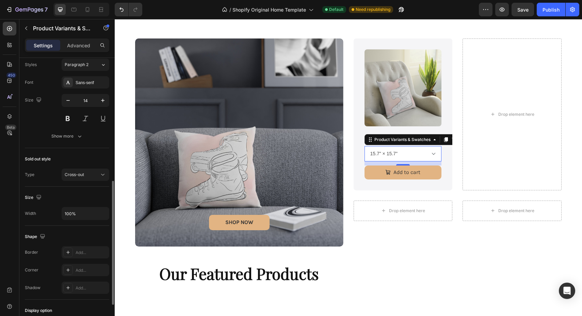
scroll to position [259, 0]
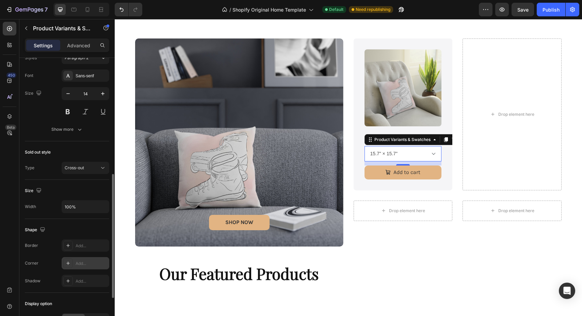
click at [78, 264] on div "Add..." at bounding box center [92, 263] width 32 height 6
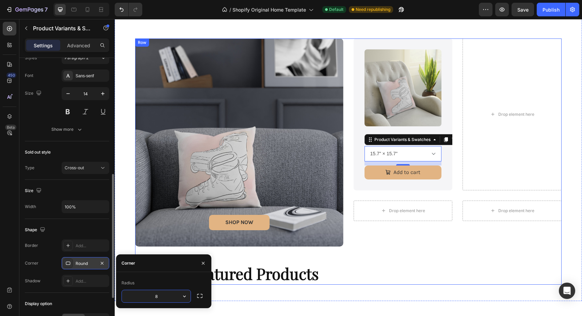
click at [376, 192] on div "Product Images Boho Cushion Product Title £16.99 Product Price Product Price Ro…" at bounding box center [458, 161] width 208 height 246
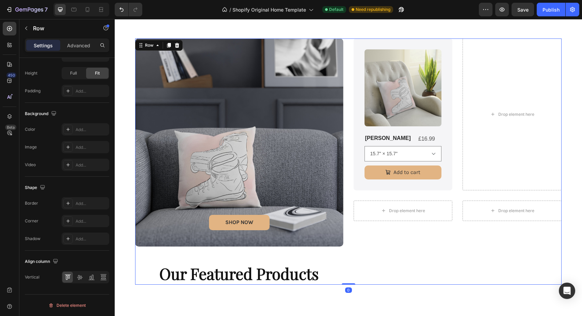
scroll to position [0, 0]
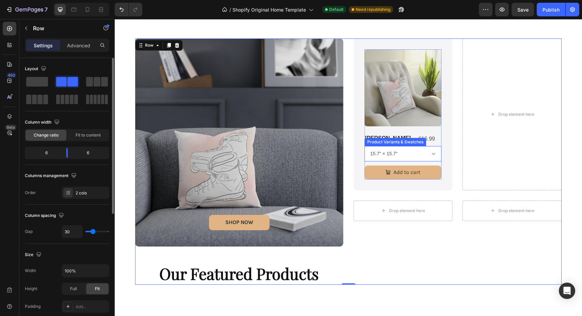
click at [371, 151] on select "15.7" × 15.7" 19.7" × 13.8"" at bounding box center [403, 153] width 77 height 15
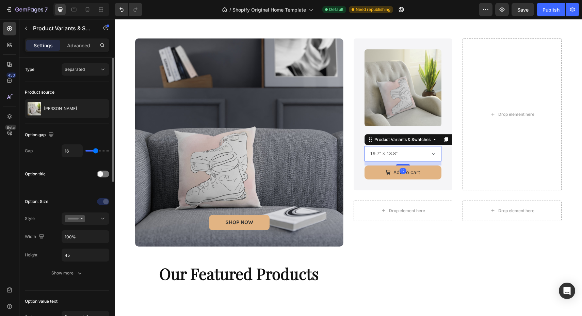
click option "19.7" × 13.8"" at bounding box center [115, 19] width 0 height 0
click at [455, 164] on div "Product Images Boho Cushion Product Title £16.99 Product Price Product Price Ro…" at bounding box center [458, 114] width 208 height 152
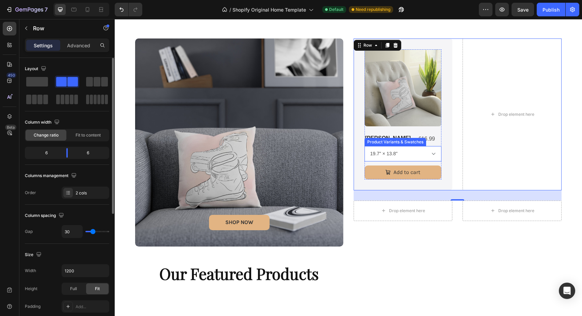
click at [424, 157] on select "15.7" × 15.7" 19.7" × 13.8"" at bounding box center [403, 153] width 77 height 15
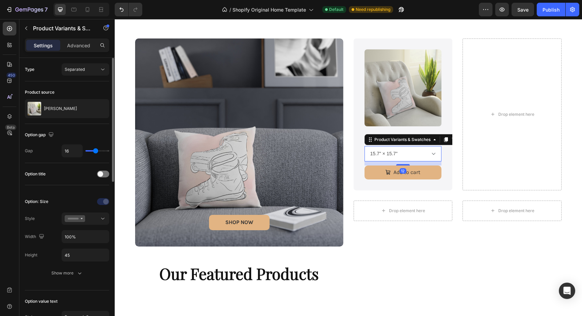
click option "15.7" × 15.7"" at bounding box center [115, 19] width 0 height 0
select select "15.7" × 15.7""
click at [459, 159] on div "Product Images Boho Cushion Product Title £16.99 Product Price Product Price Ro…" at bounding box center [458, 114] width 208 height 152
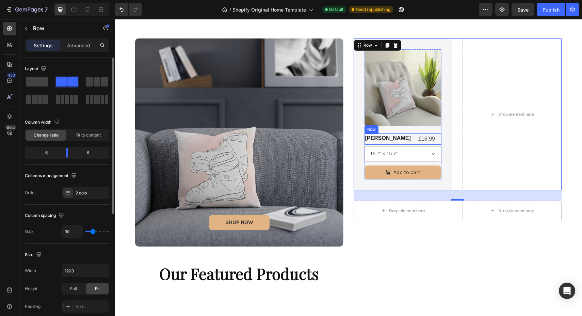
click at [411, 144] on div "Boho Cushion Product Title" at bounding box center [389, 138] width 48 height 11
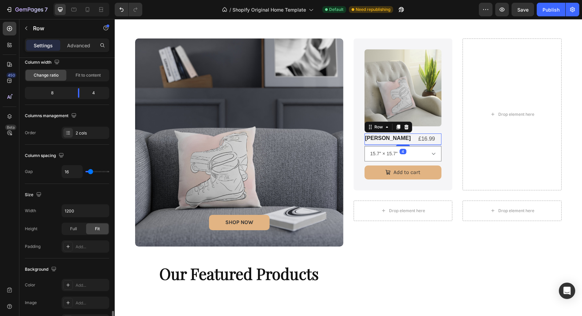
scroll to position [216, 0]
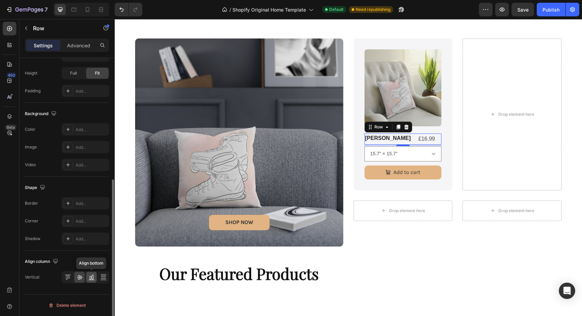
click at [91, 279] on icon at bounding box center [91, 277] width 2 height 3
click at [71, 280] on div at bounding box center [67, 277] width 11 height 11
click at [82, 279] on icon at bounding box center [79, 277] width 7 height 7
click at [91, 279] on icon at bounding box center [91, 277] width 7 height 7
click at [391, 140] on h1 "[PERSON_NAME]" at bounding box center [389, 139] width 48 height 9
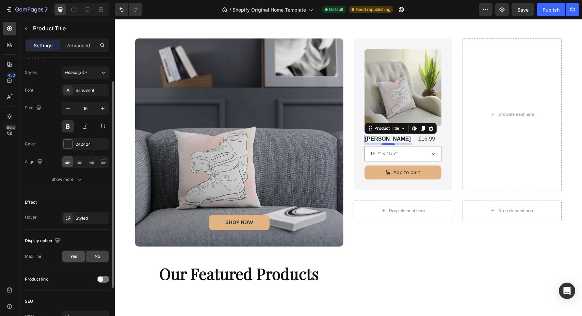
scroll to position [0, 0]
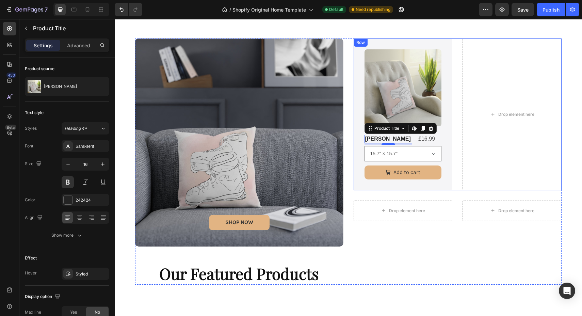
click at [455, 147] on div "Product Images Boho Cushion Product Title Edit content in Shopify 4 £16.99 Prod…" at bounding box center [458, 114] width 208 height 152
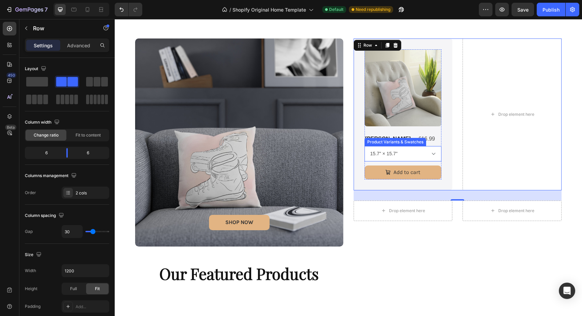
click at [436, 152] on select "15.7" × 15.7" 19.7" × 13.8"" at bounding box center [403, 153] width 77 height 15
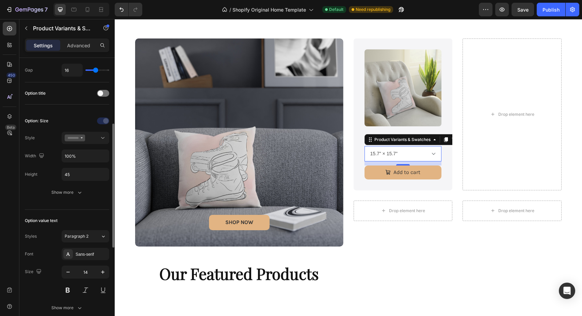
scroll to position [74, 0]
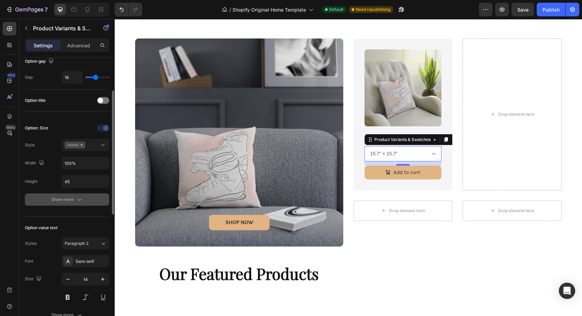
click at [79, 199] on icon "button" at bounding box center [79, 199] width 7 height 7
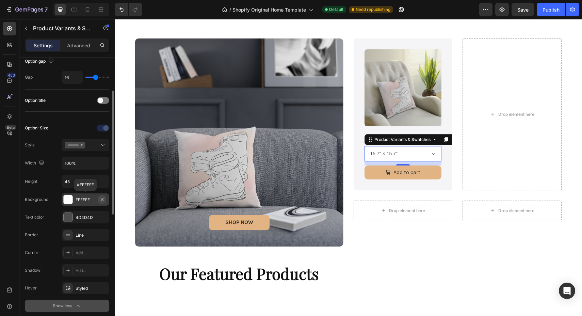
click at [102, 199] on icon "button" at bounding box center [101, 199] width 5 height 5
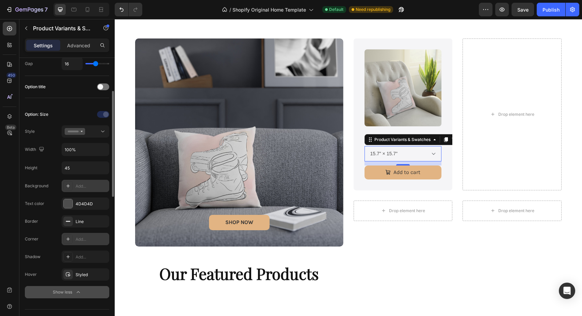
click at [78, 239] on div "Add..." at bounding box center [92, 239] width 32 height 6
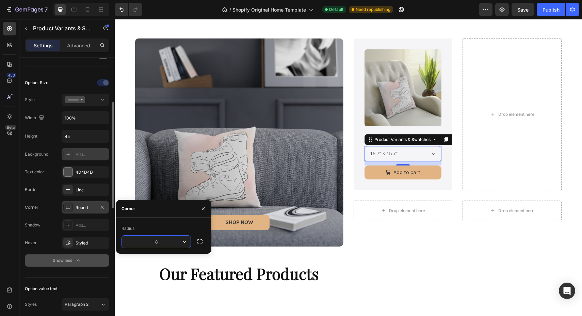
scroll to position [119, 0]
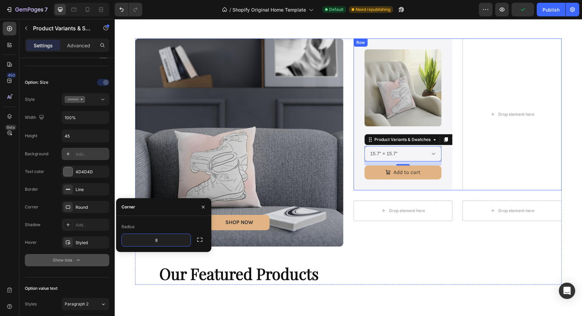
click at [457, 168] on div "Product Images Boho Cushion Product Title £16.99 Product Price Product Price Ro…" at bounding box center [458, 114] width 208 height 152
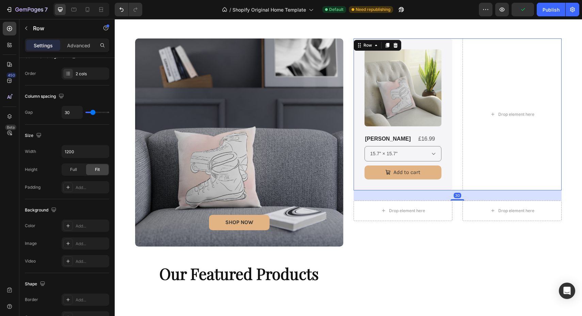
scroll to position [0, 0]
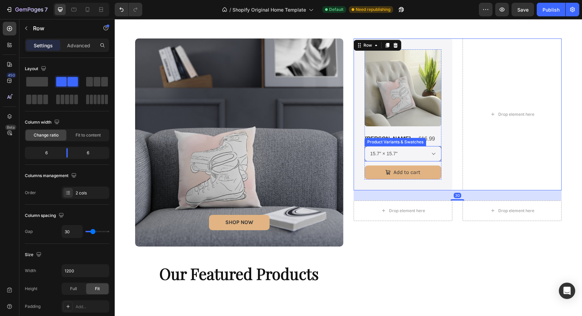
click at [435, 154] on select "15.7" × 15.7" 19.7" × 13.8"" at bounding box center [403, 153] width 77 height 15
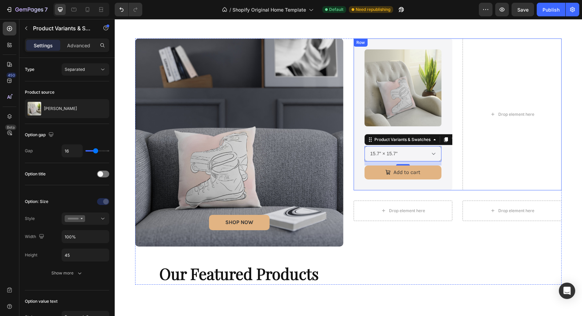
click at [455, 164] on div "Product Images Boho Cushion Product Title £16.99 Product Price Product Price Ro…" at bounding box center [458, 114] width 208 height 152
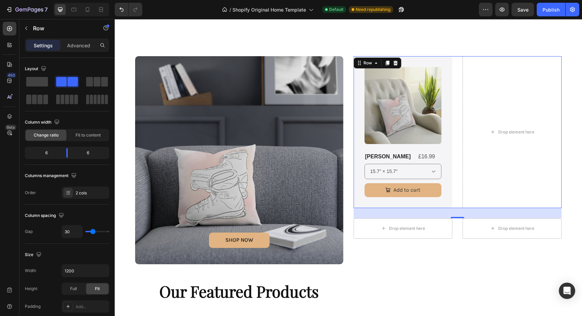
scroll to position [248, 0]
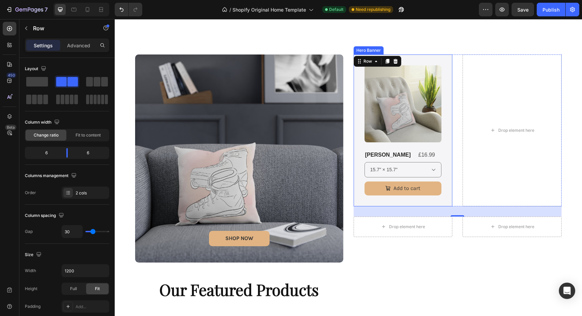
click at [448, 127] on div "Product Images Boho Cushion Product Title £16.99 Product Price Product Price Ro…" at bounding box center [403, 130] width 99 height 152
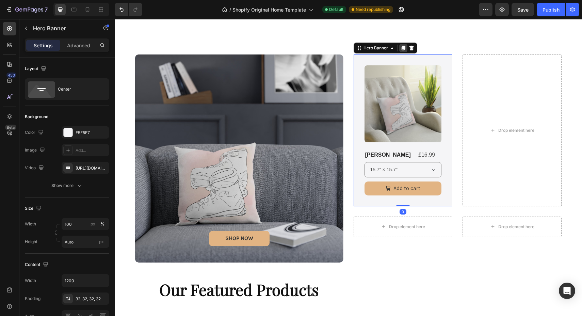
click at [403, 48] on icon at bounding box center [403, 48] width 4 height 5
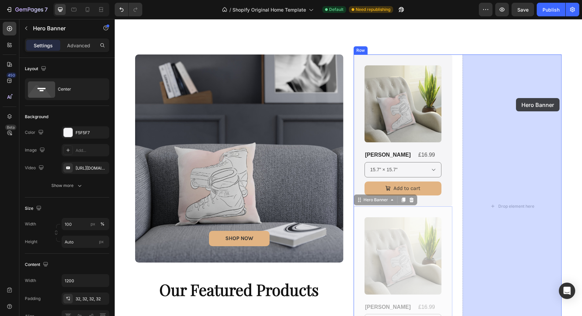
drag, startPoint x: 359, startPoint y: 201, endPoint x: 514, endPoint y: 98, distance: 185.9
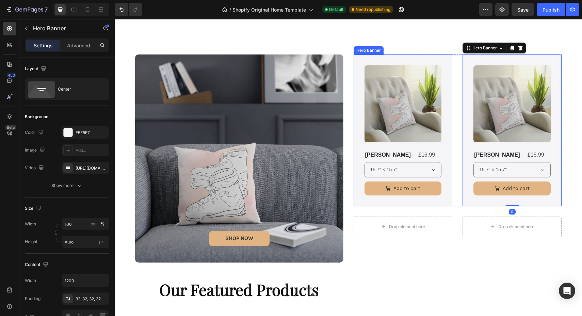
click at [361, 57] on div "Product Images Boho Cushion Product Title £16.99 Product Price Product Price Ro…" at bounding box center [403, 130] width 99 height 152
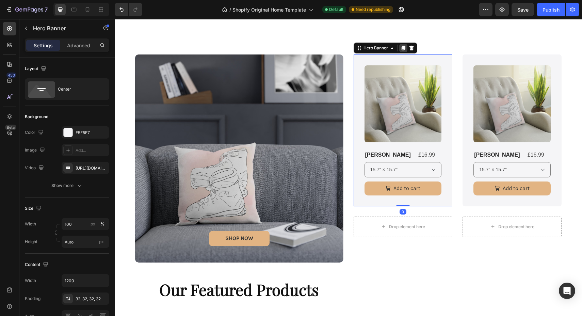
click at [404, 49] on icon at bounding box center [403, 48] width 4 height 5
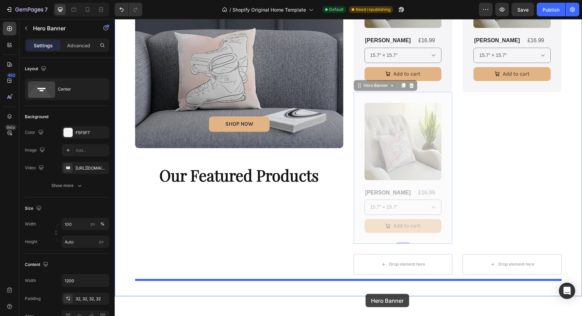
scroll to position [367, 0]
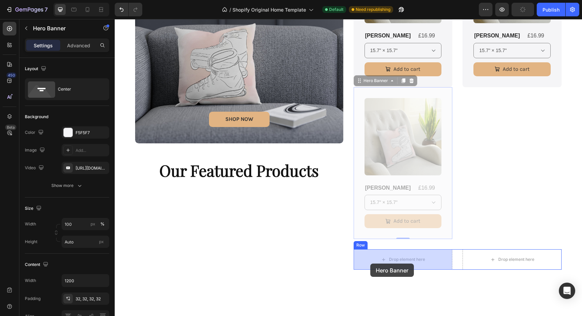
drag, startPoint x: 359, startPoint y: 114, endPoint x: 371, endPoint y: 264, distance: 149.6
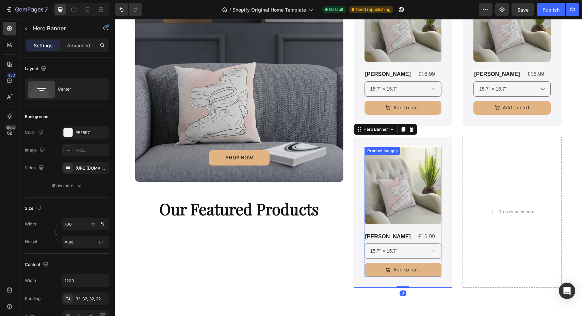
scroll to position [327, 0]
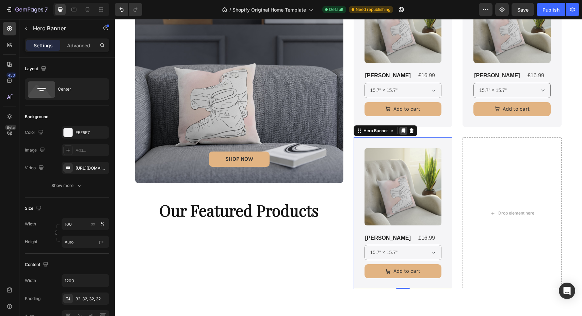
click at [404, 130] on icon at bounding box center [403, 130] width 4 height 5
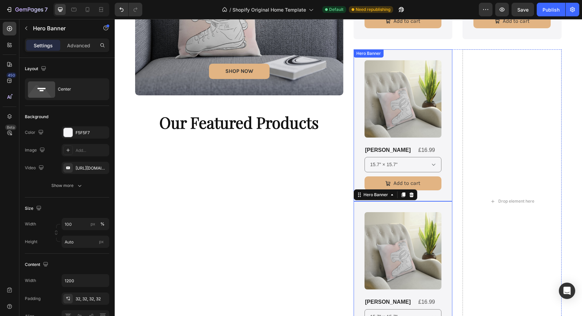
scroll to position [415, 0]
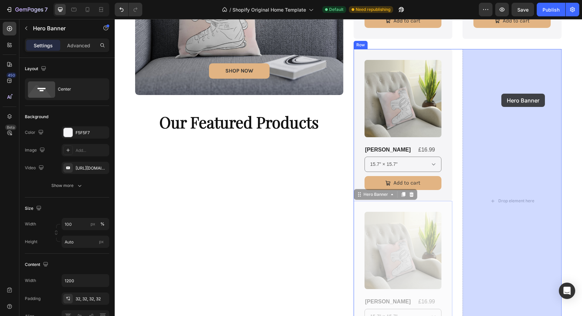
drag, startPoint x: 359, startPoint y: 196, endPoint x: 501, endPoint y: 94, distance: 175.3
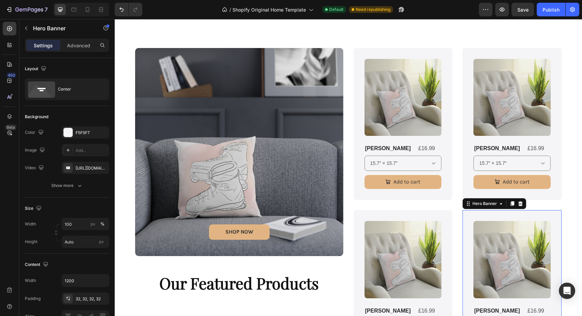
scroll to position [253, 0]
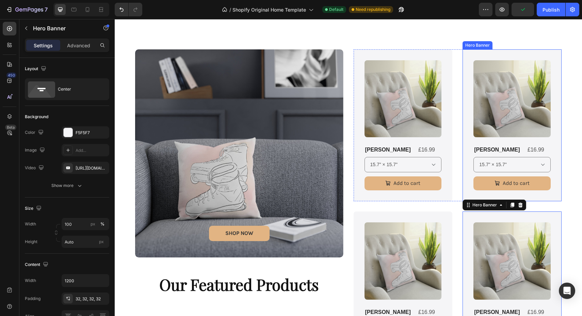
click at [471, 92] on div "Product Images Boho Cushion Product Title £16.99 Product Price Product Price Ro…" at bounding box center [512, 125] width 99 height 152
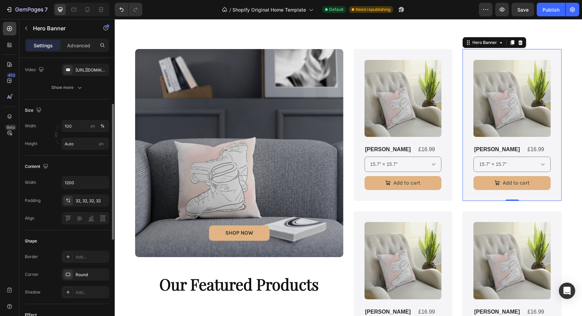
scroll to position [103, 0]
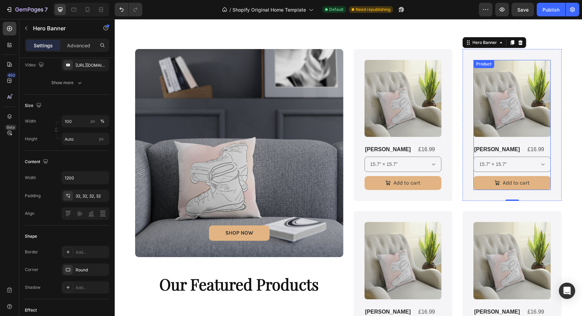
click at [513, 140] on div "Product Images" at bounding box center [512, 102] width 77 height 84
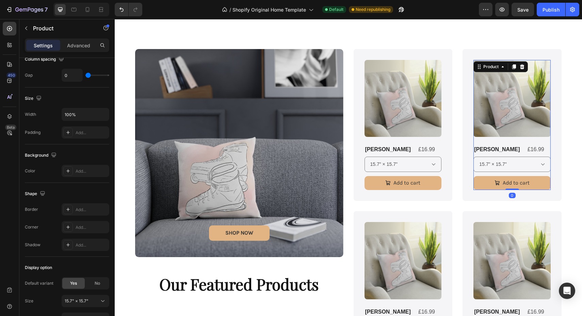
scroll to position [0, 0]
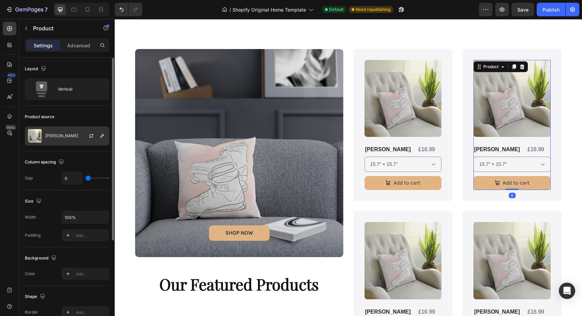
click at [79, 133] on div at bounding box center [94, 136] width 30 height 18
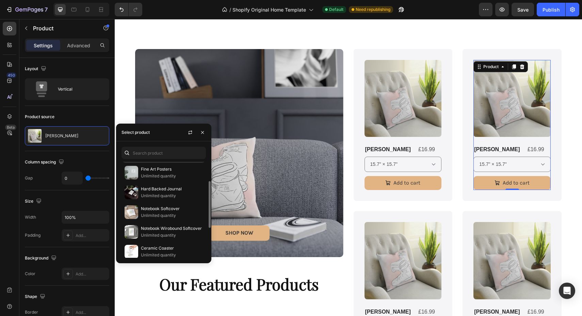
scroll to position [39, 0]
click at [177, 192] on p "Unlimited quantity" at bounding box center [172, 195] width 62 height 7
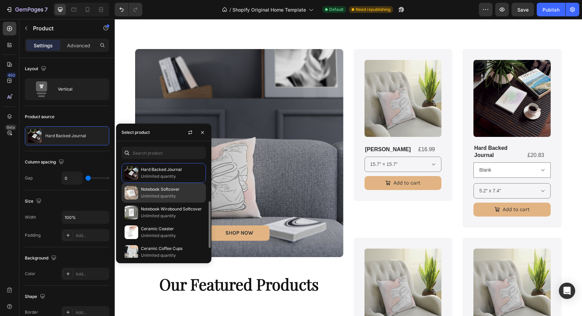
scroll to position [66, 0]
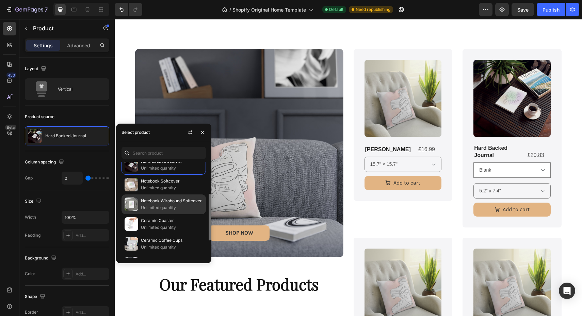
click at [180, 205] on p "Unlimited quantity" at bounding box center [172, 207] width 62 height 7
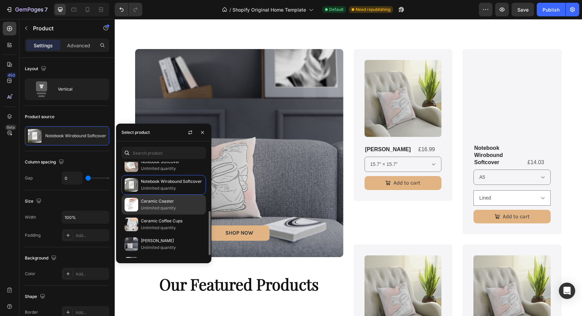
scroll to position [93, 0]
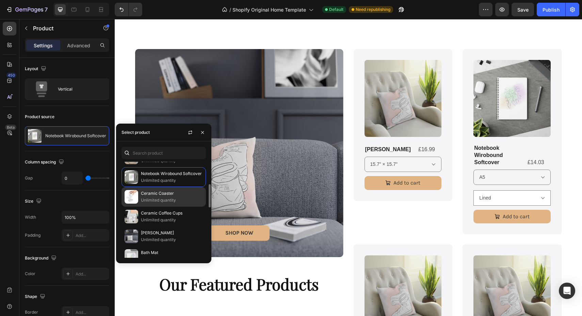
click at [169, 198] on p "Unlimited quantity" at bounding box center [172, 200] width 62 height 7
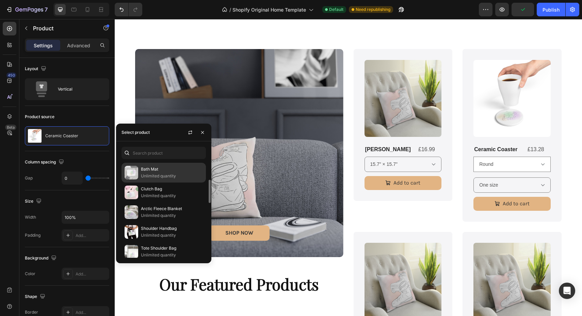
scroll to position [177, 0]
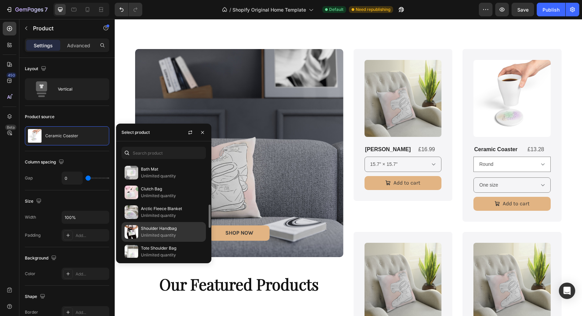
click at [165, 232] on p "Shoulder Handbag" at bounding box center [172, 228] width 62 height 7
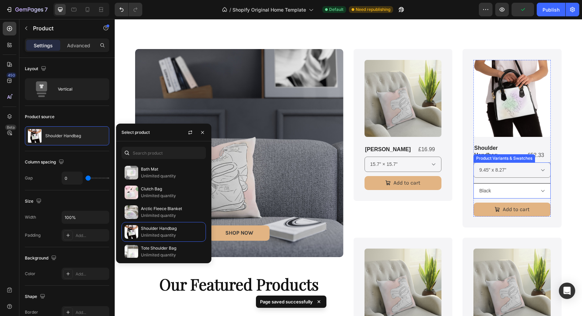
click at [530, 187] on select "Black" at bounding box center [512, 190] width 77 height 15
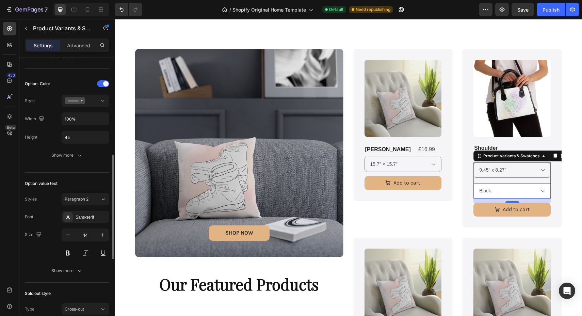
scroll to position [254, 0]
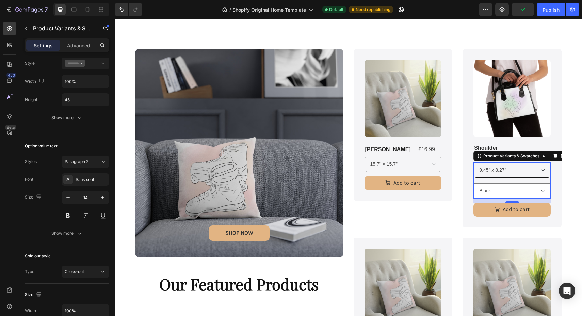
click at [506, 166] on select "9.45" x 8.27"" at bounding box center [512, 169] width 77 height 15
click at [560, 138] on div "Product Images Shoulder Handbag Product Title £52.33 Product Price Product Pric…" at bounding box center [512, 138] width 99 height 178
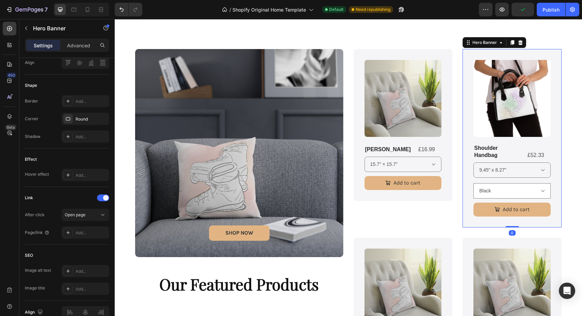
scroll to position [0, 0]
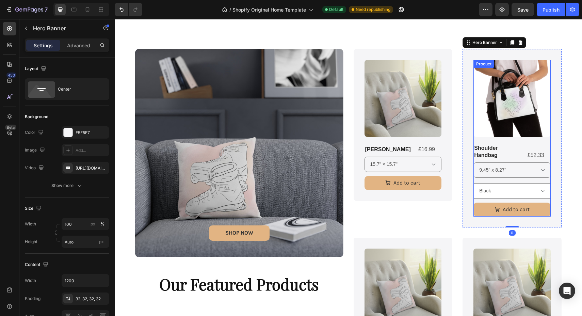
click at [527, 142] on div "Product Images" at bounding box center [512, 102] width 77 height 84
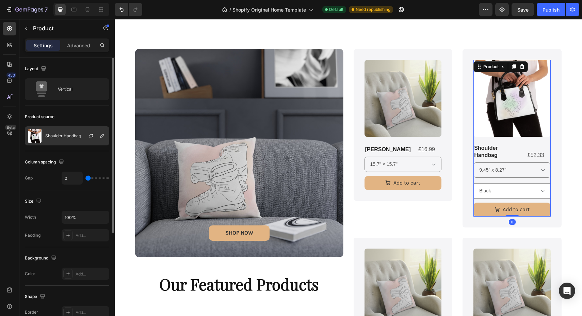
click at [59, 141] on div "Shoulder Handbag" at bounding box center [67, 135] width 84 height 19
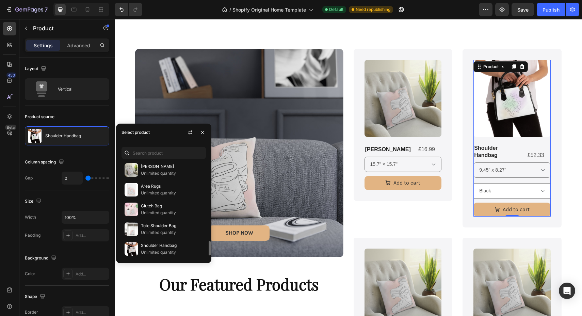
scroll to position [516, 0]
click at [170, 214] on p "Unlimited quantity" at bounding box center [172, 212] width 62 height 7
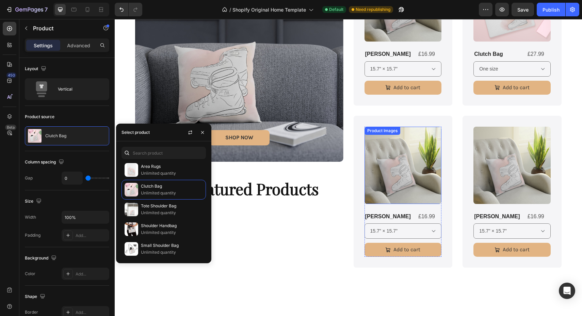
scroll to position [360, 0]
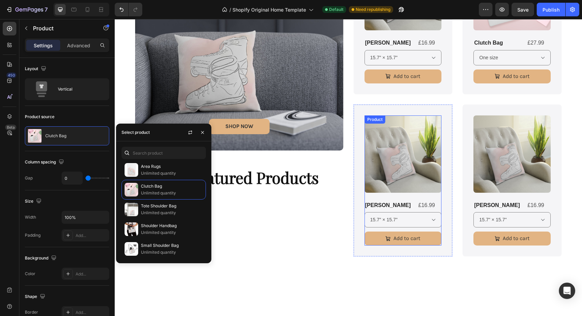
click at [411, 197] on div "Product Images" at bounding box center [403, 157] width 77 height 84
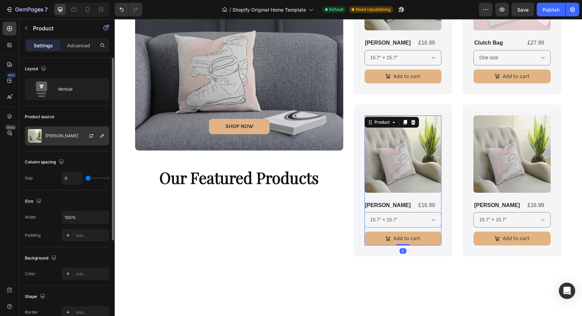
click at [72, 138] on p "[PERSON_NAME]" at bounding box center [61, 135] width 33 height 5
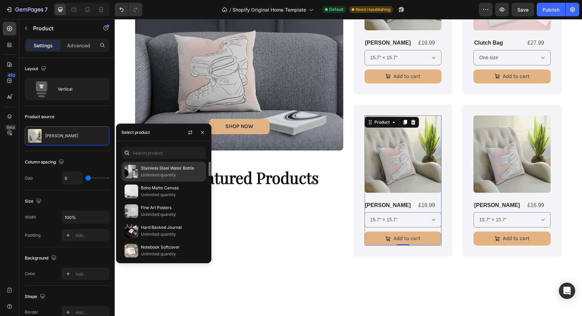
click at [173, 173] on p "Unlimited quantity" at bounding box center [172, 175] width 62 height 7
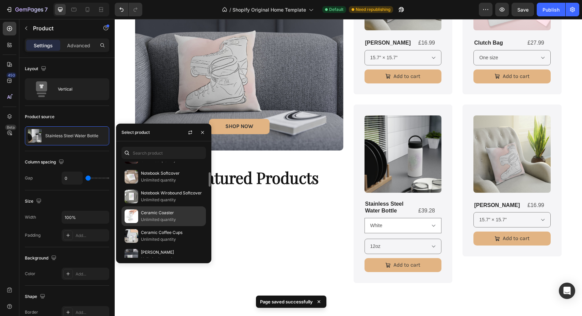
scroll to position [74, 0]
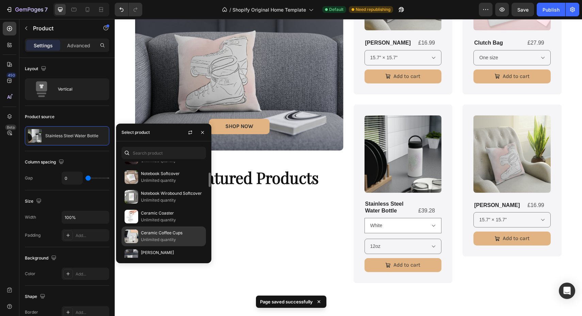
click at [162, 235] on p "Ceramic Coffee Cups" at bounding box center [172, 232] width 62 height 7
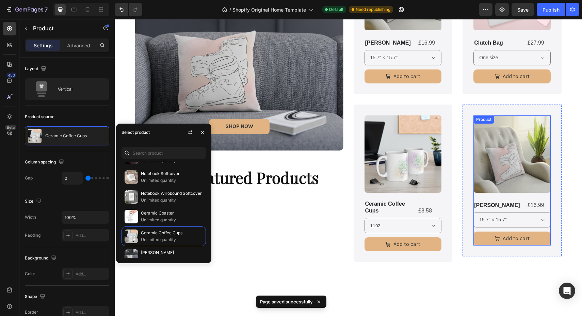
click at [509, 195] on div "Product Images" at bounding box center [512, 157] width 77 height 84
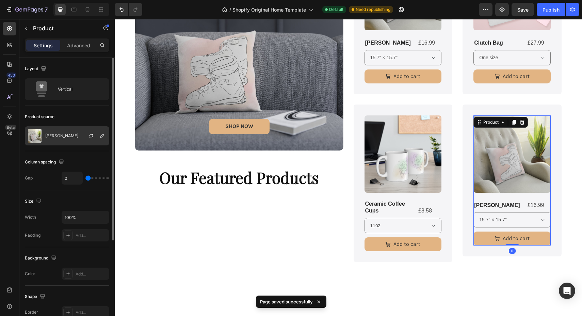
click at [67, 129] on div "[PERSON_NAME]" at bounding box center [67, 135] width 84 height 19
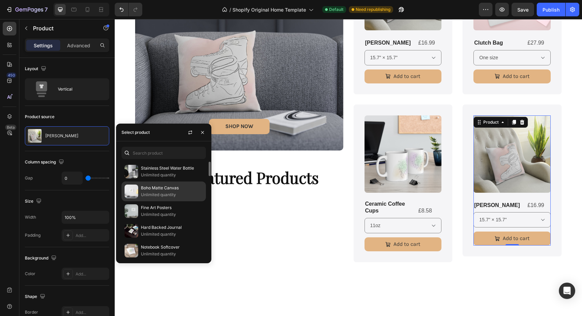
click at [165, 191] on p "Boho Matte Canvas" at bounding box center [172, 188] width 62 height 7
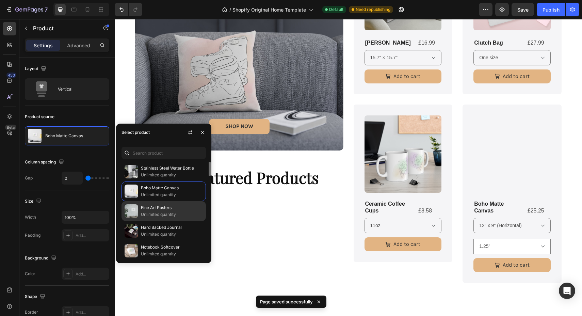
click at [168, 210] on p "Fine Art Posters" at bounding box center [172, 207] width 62 height 7
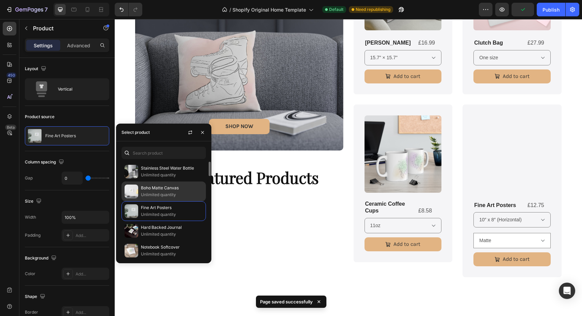
click at [165, 190] on p "Boho Matte Canvas" at bounding box center [172, 188] width 62 height 7
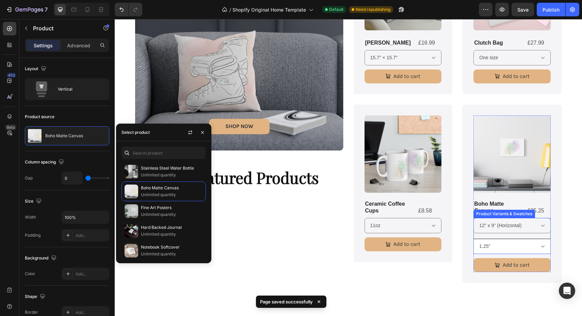
click at [531, 244] on select "1.25"" at bounding box center [512, 246] width 77 height 15
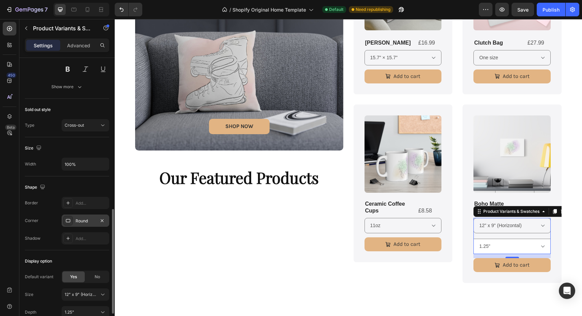
scroll to position [459, 0]
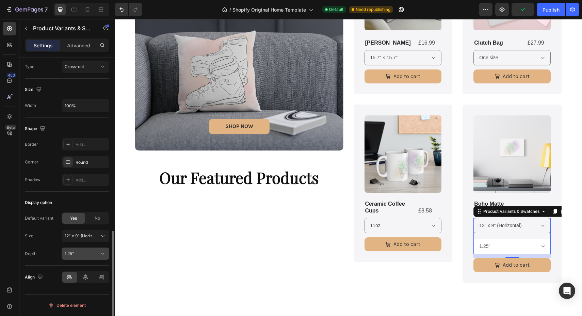
click at [96, 250] on div "1.25"" at bounding box center [86, 253] width 42 height 7
click at [91, 250] on div "1.25"" at bounding box center [86, 253] width 42 height 7
click at [85, 250] on div "1.25"" at bounding box center [86, 253] width 42 height 7
click at [69, 268] on span "1.25"" at bounding box center [69, 270] width 10 height 6
click at [101, 217] on div "No" at bounding box center [97, 218] width 22 height 11
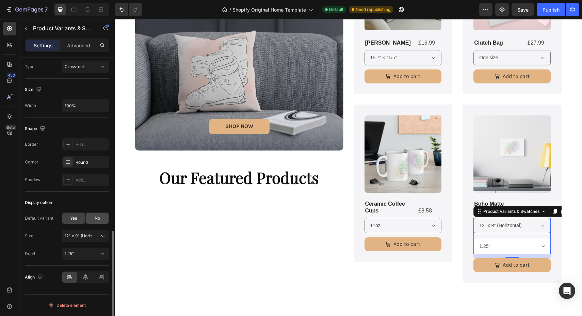
scroll to position [441, 0]
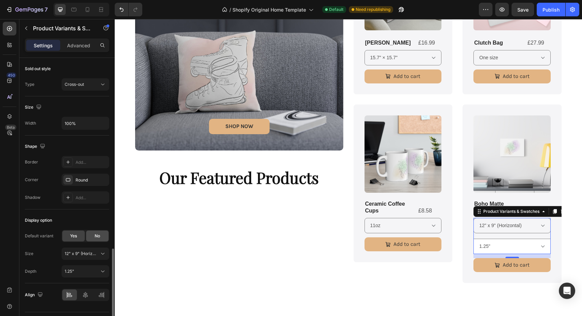
select select "blank"
click at [78, 238] on div "Yes" at bounding box center [73, 235] width 22 height 11
select select "12" x 9" (Horizontal)"
select select "1.25""
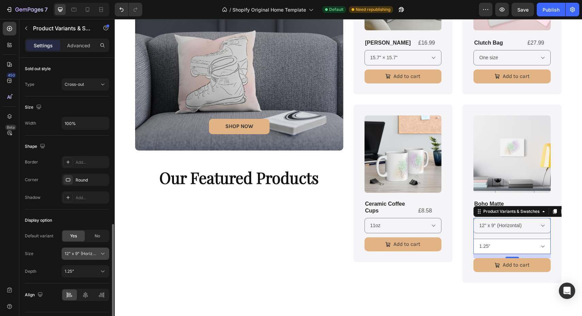
click at [95, 254] on span "12" x 9" (Horizontal)" at bounding box center [81, 254] width 33 height 6
click at [43, 251] on div "Size 12" x 9" (Horizontal) 12" x 9" (Horizontal) 16″ x 12″ (Horizontal) 24″ x 1…" at bounding box center [67, 254] width 84 height 12
click at [513, 197] on div "Product Images" at bounding box center [512, 157] width 77 height 84
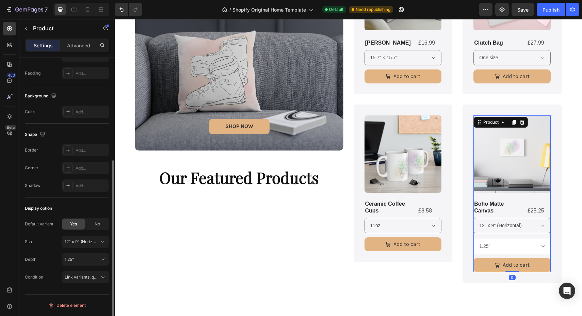
scroll to position [0, 0]
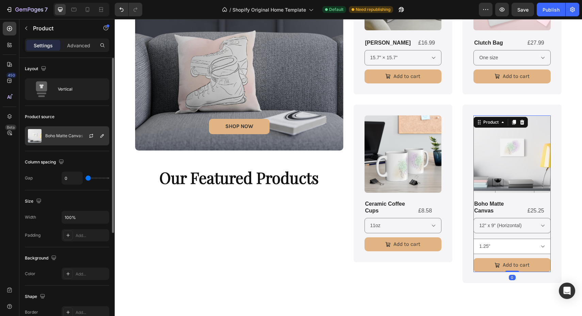
click at [58, 143] on div "Boho Matte Canvas" at bounding box center [67, 135] width 84 height 19
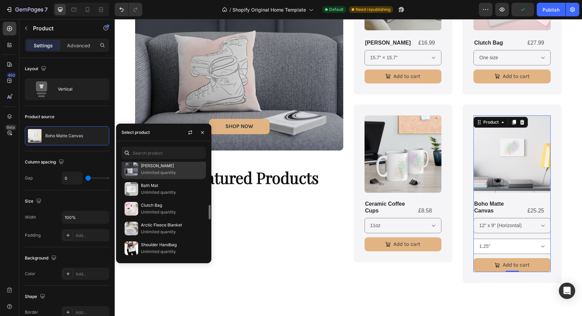
scroll to position [199, 0]
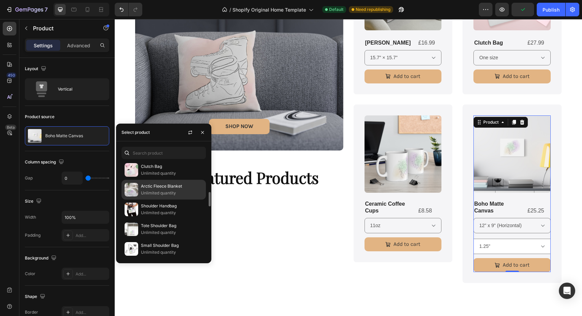
click at [177, 187] on p "Arctic Fleece Blanket" at bounding box center [172, 186] width 62 height 7
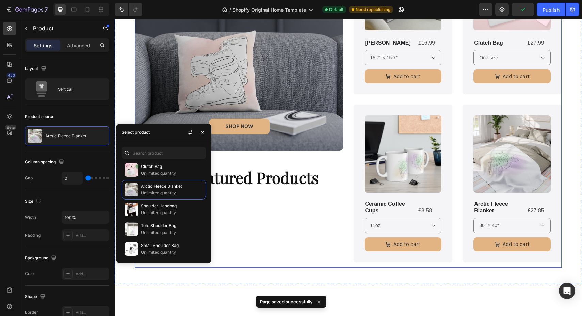
click at [331, 258] on div "SHOP NOW Button Hero Banner Our Featured Products Heading" at bounding box center [239, 104] width 208 height 325
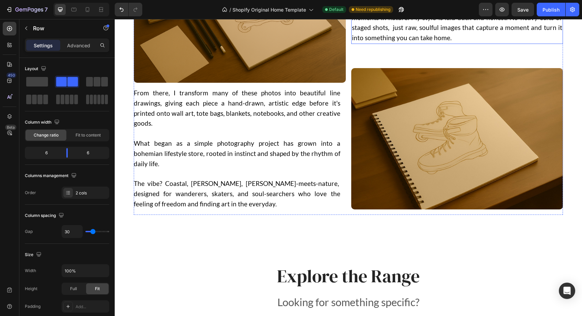
scroll to position [675, 0]
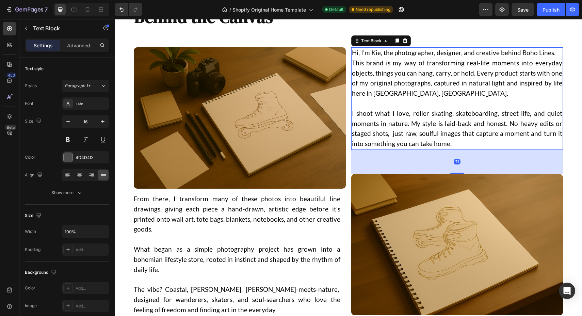
click at [381, 56] on span "Hi, I’m Kie, the photographer, designer, and creative behind Boho Lines." at bounding box center [454, 53] width 204 height 8
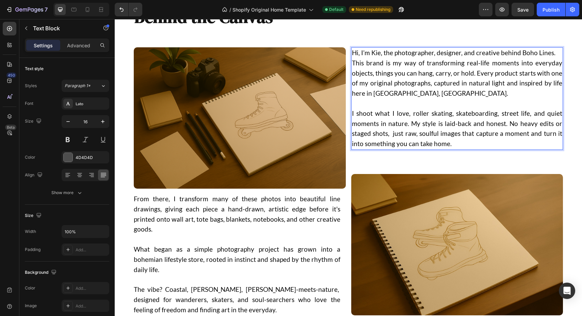
click at [381, 54] on span "Hi, I’m Kie, the photographer, designer, and creative behind Boho Lines." at bounding box center [454, 53] width 204 height 8
drag, startPoint x: 381, startPoint y: 54, endPoint x: 351, endPoint y: 54, distance: 29.3
click at [351, 54] on div "Hi, I’m Kie, the photographer, designer, and creative behind Boho Lines. This b…" at bounding box center [457, 98] width 212 height 102
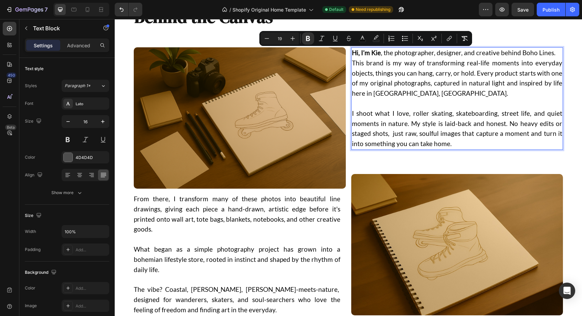
click at [438, 56] on span "Hi, I’m Kie , the photographer, designer, and creative behind Boho Lines." at bounding box center [454, 53] width 204 height 8
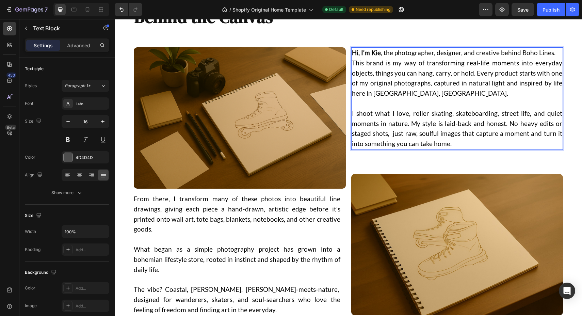
click at [556, 53] on p "Hi, I’m Kie , the photographer, designer, and creative behind Boho Lines." at bounding box center [457, 53] width 211 height 10
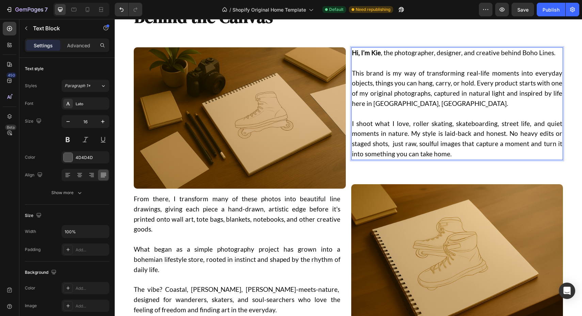
click at [437, 117] on p "Rich Text Editor. Editing area: main" at bounding box center [457, 114] width 211 height 10
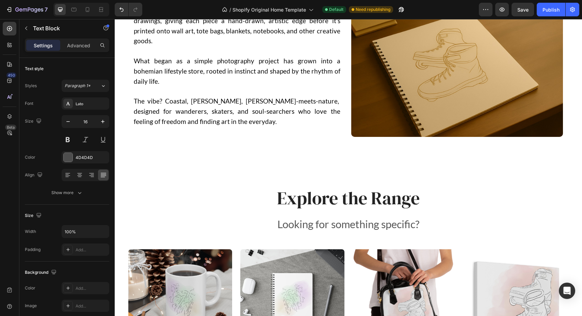
scroll to position [979, 0]
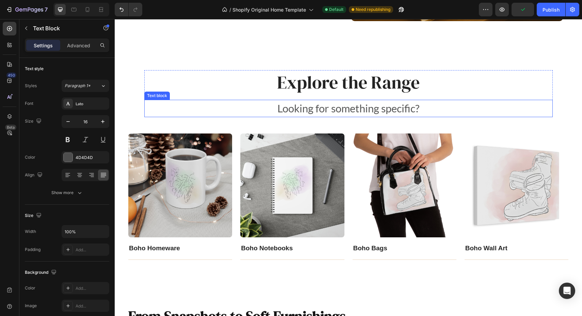
click at [381, 112] on p "Looking for something specific?" at bounding box center [348, 108] width 407 height 16
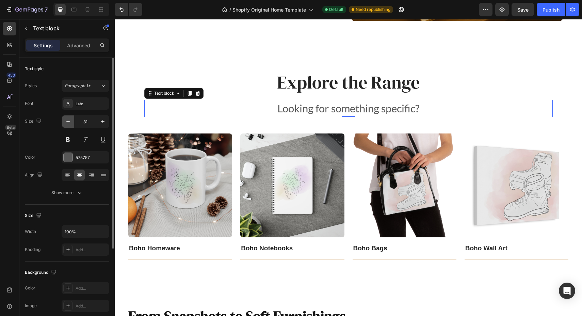
click at [68, 125] on icon "button" at bounding box center [68, 121] width 7 height 7
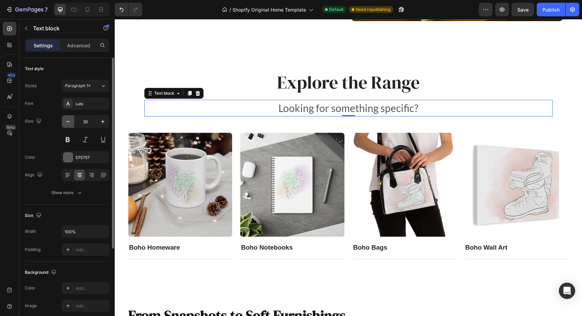
click at [68, 125] on icon "button" at bounding box center [68, 121] width 7 height 7
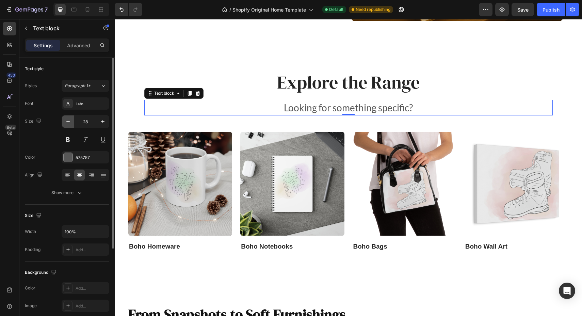
click at [68, 125] on icon "button" at bounding box center [68, 121] width 7 height 7
type input "27"
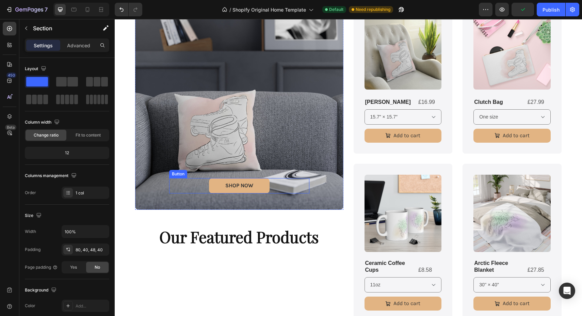
scroll to position [300, 0]
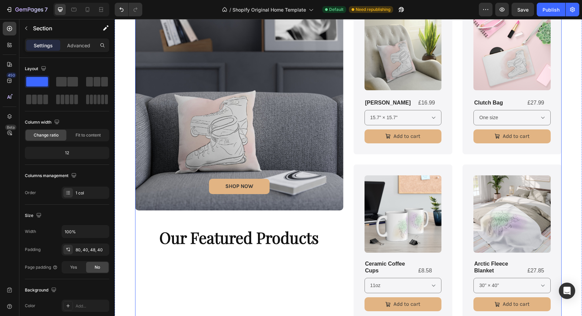
click at [352, 174] on div "SHOP NOW Button Hero Banner Our Featured Products Heading Product Images Boho C…" at bounding box center [348, 164] width 427 height 325
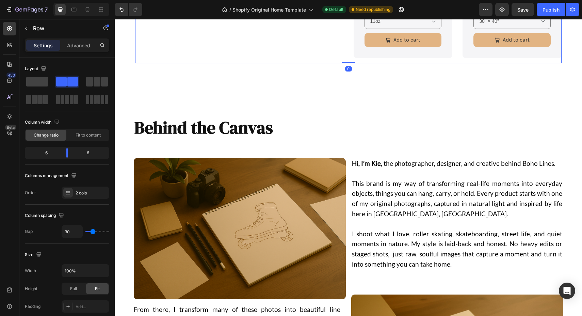
scroll to position [585, 0]
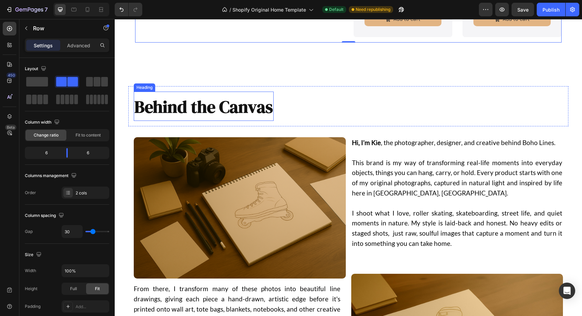
click at [252, 103] on strong "Behind the Canvas" at bounding box center [203, 106] width 139 height 23
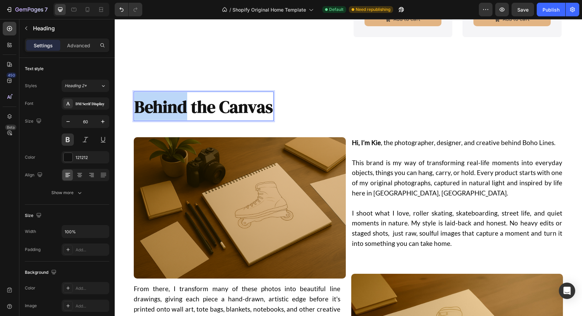
click at [171, 108] on strong "Behind the Canvas" at bounding box center [203, 106] width 139 height 23
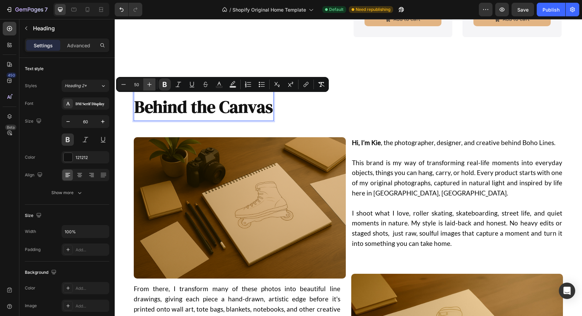
click at [149, 85] on icon "Editor contextual toolbar" at bounding box center [149, 84] width 4 height 4
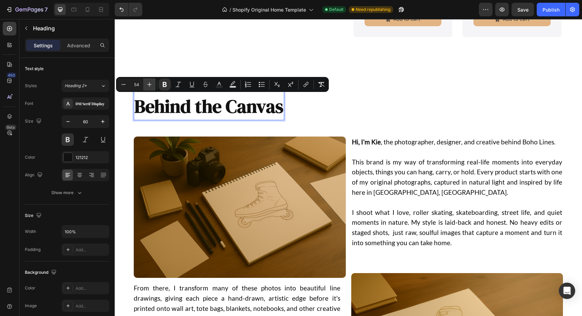
click at [149, 85] on icon "Editor contextual toolbar" at bounding box center [149, 84] width 4 height 4
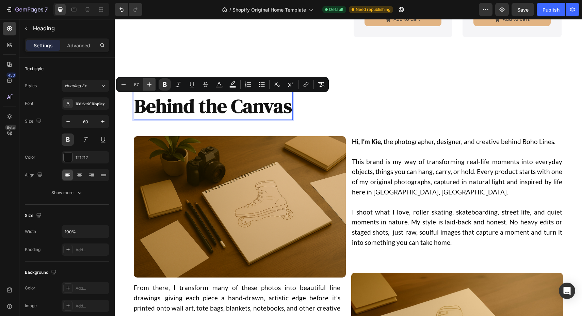
click at [149, 85] on icon "Editor contextual toolbar" at bounding box center [149, 84] width 4 height 4
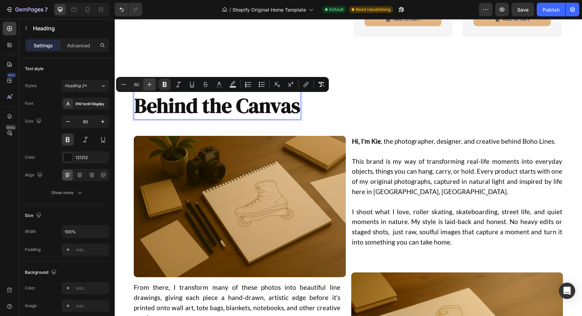
click at [149, 85] on icon "Editor contextual toolbar" at bounding box center [149, 84] width 4 height 4
click at [127, 84] on button "Minus" at bounding box center [123, 84] width 12 height 12
type input "60"
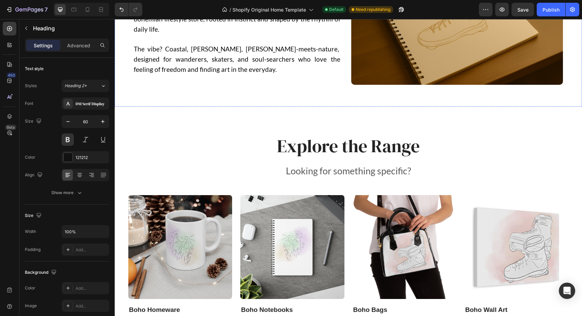
scroll to position [925, 0]
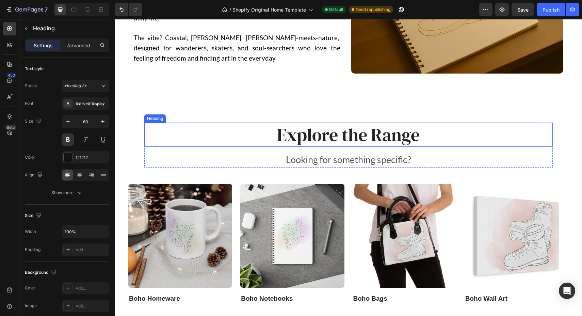
click at [369, 137] on h2 "Explore the Range" at bounding box center [348, 135] width 409 height 25
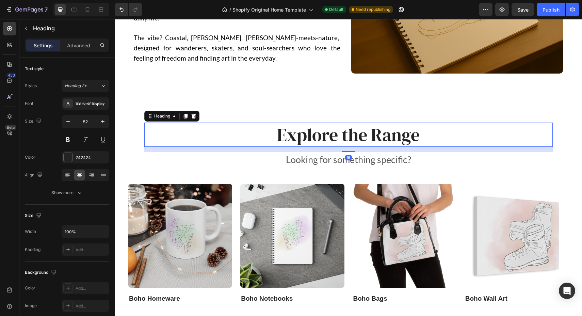
click at [347, 135] on h2 "Explore the Range" at bounding box center [348, 135] width 409 height 25
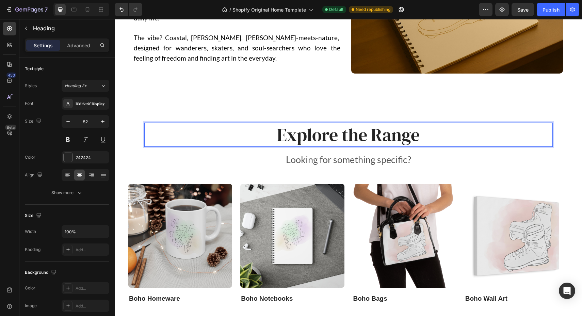
click at [347, 135] on p "Explore the Range" at bounding box center [348, 134] width 407 height 23
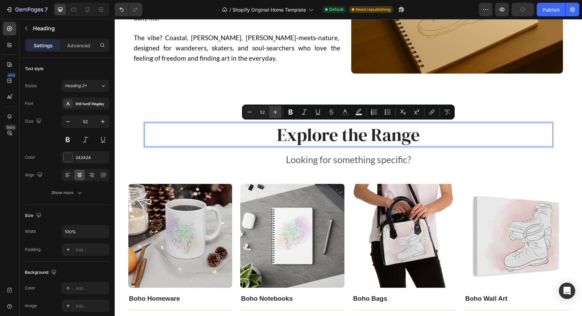
click at [278, 109] on icon "Editor contextual toolbar" at bounding box center [275, 112] width 7 height 7
click at [279, 110] on icon "Editor contextual toolbar" at bounding box center [275, 112] width 7 height 7
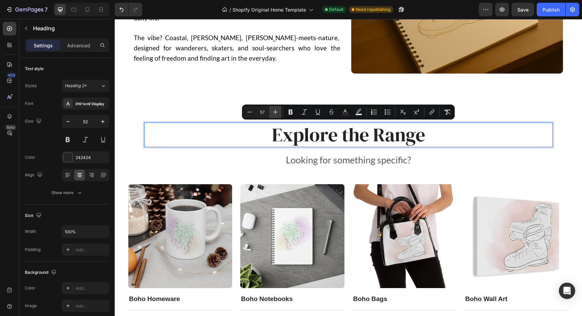
click at [279, 110] on icon "Editor contextual toolbar" at bounding box center [275, 112] width 7 height 7
type input "60"
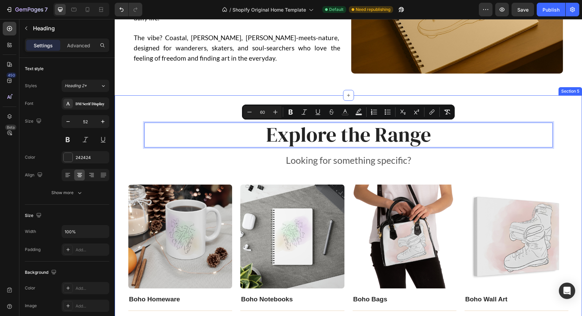
click at [123, 176] on div "Explore the Range Heading 16 Looking for something specific? Text block Row Ima…" at bounding box center [348, 211] width 467 height 232
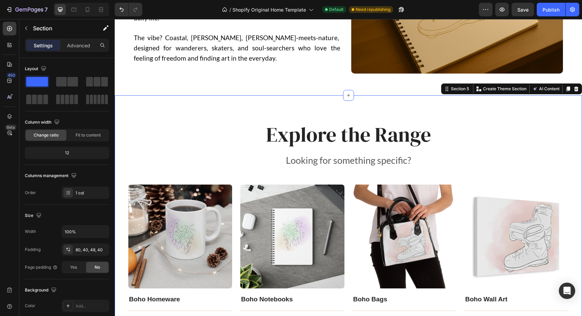
click at [79, 51] on div "Settings Advanced" at bounding box center [67, 45] width 84 height 14
click at [79, 46] on p "Advanced" at bounding box center [78, 45] width 23 height 7
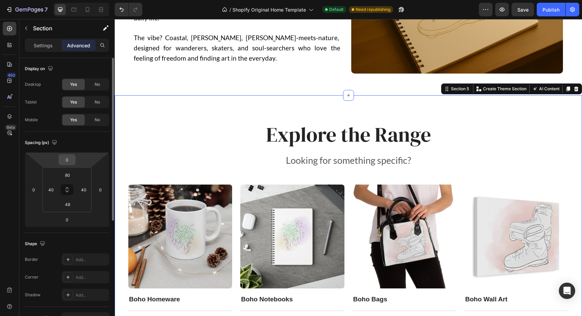
click at [73, 161] on input "0" at bounding box center [67, 160] width 14 height 10
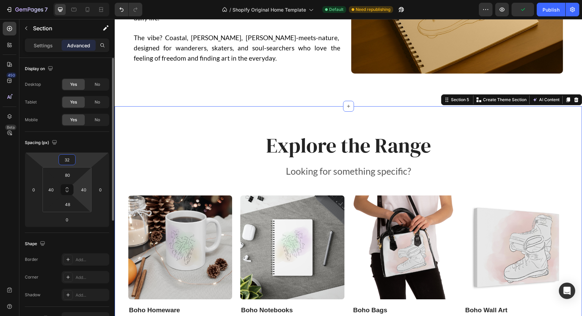
type input "3"
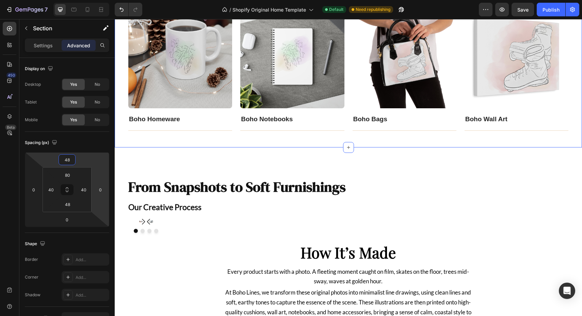
scroll to position [1122, 0]
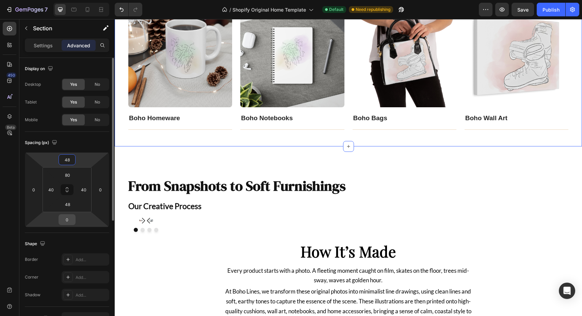
type input "48"
click at [71, 222] on input "0" at bounding box center [67, 219] width 14 height 10
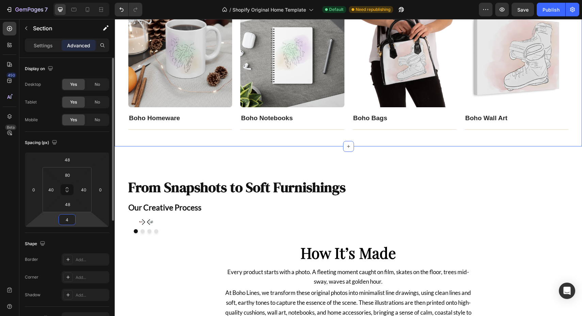
type input "48"
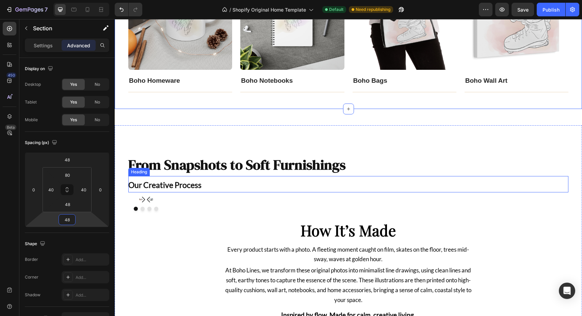
scroll to position [1182, 0]
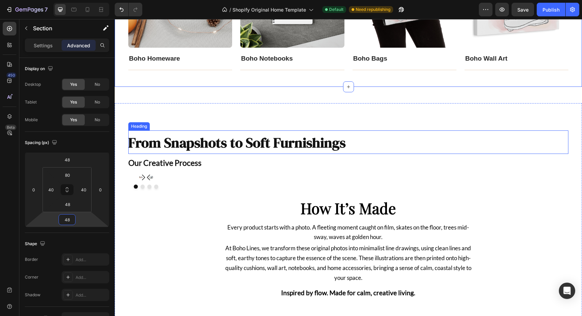
click at [314, 145] on span "From Snapshots to Soft Furnishings" at bounding box center [237, 142] width 218 height 19
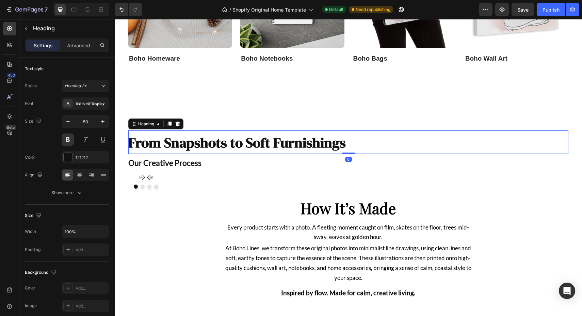
click at [197, 138] on span "From Snapshots to Soft Furnishings" at bounding box center [237, 142] width 218 height 19
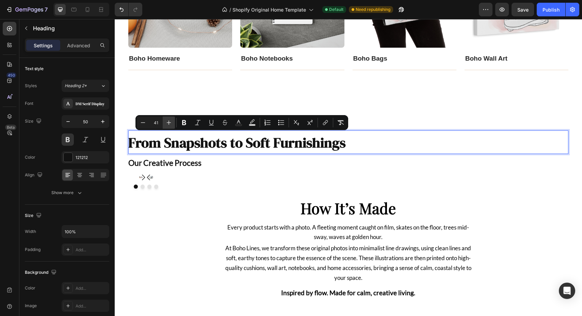
click at [168, 125] on icon "Editor contextual toolbar" at bounding box center [168, 122] width 7 height 7
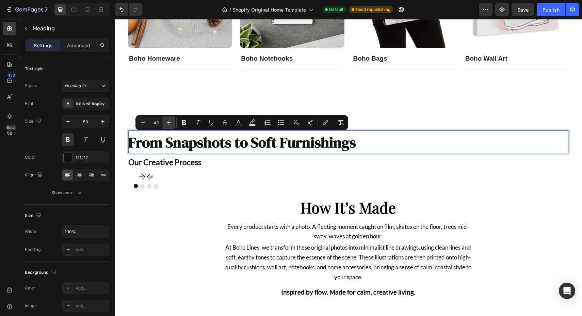
click at [168, 125] on icon "Editor contextual toolbar" at bounding box center [168, 122] width 7 height 7
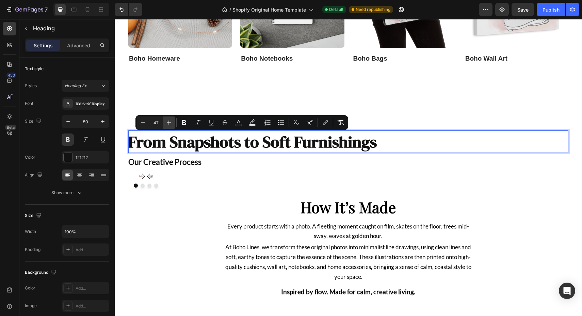
click at [168, 125] on icon "Editor contextual toolbar" at bounding box center [168, 122] width 7 height 7
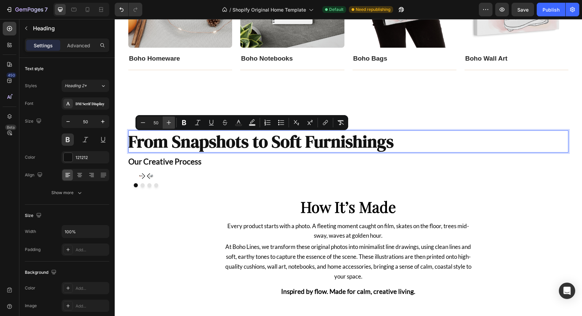
click at [168, 125] on icon "Editor contextual toolbar" at bounding box center [168, 122] width 7 height 7
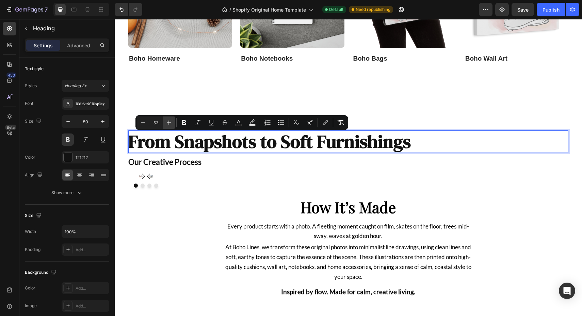
click at [168, 125] on icon "Editor contextual toolbar" at bounding box center [168, 122] width 7 height 7
type input "55"
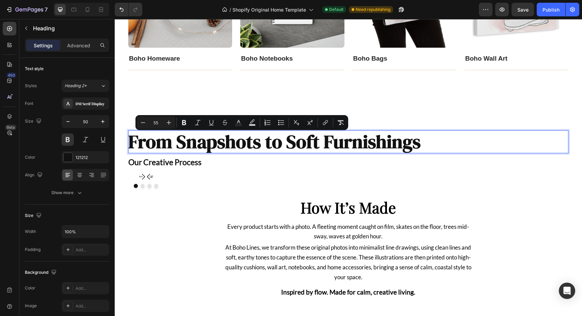
click at [271, 143] on span "From Snapshots to Soft Furnishings" at bounding box center [274, 142] width 292 height 26
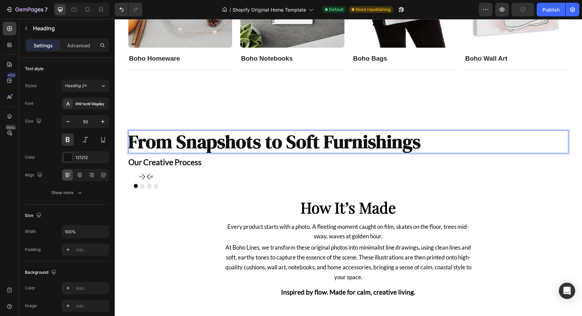
click at [271, 143] on span "From Snapshots to Soft Furnishings" at bounding box center [274, 142] width 292 height 26
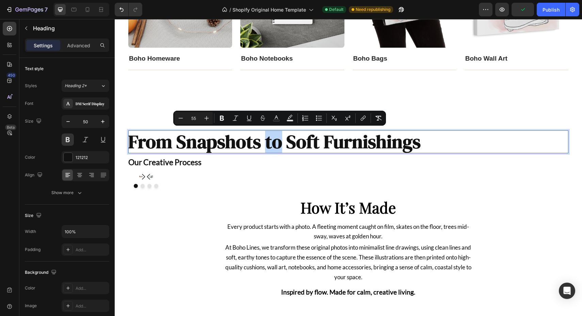
click at [272, 144] on span "From Snapshots to Soft Furnishings" at bounding box center [274, 142] width 292 height 26
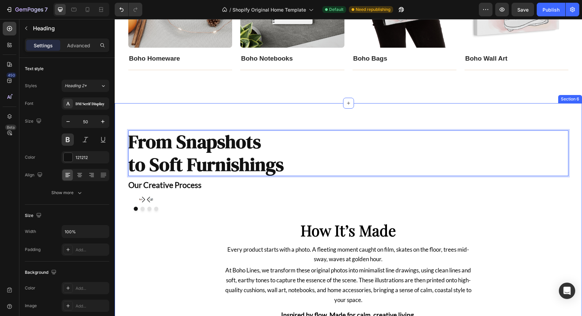
click at [258, 111] on div "From Snapshots to Soft Furnishings Heading 0 Our Creative Process Heading Image…" at bounding box center [348, 223] width 467 height 240
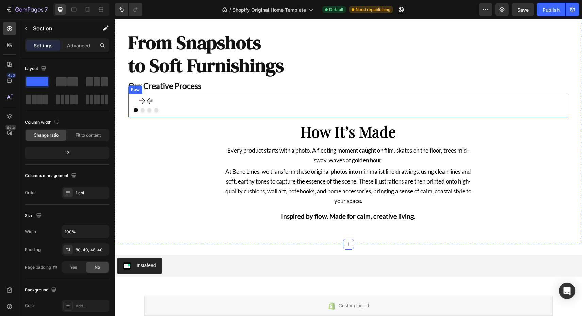
scroll to position [1282, 0]
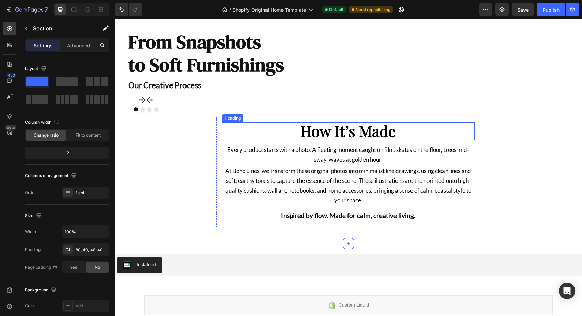
click at [324, 134] on strong "How It’s Made" at bounding box center [348, 131] width 95 height 20
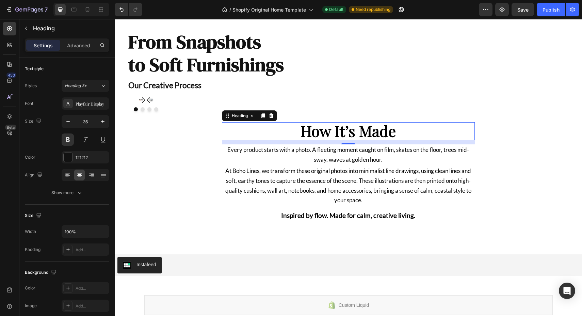
click at [342, 132] on strong "How It’s Made" at bounding box center [348, 131] width 95 height 20
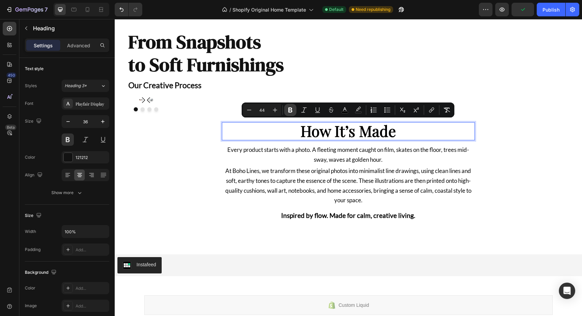
click at [293, 109] on icon "Editor contextual toolbar" at bounding box center [290, 110] width 7 height 7
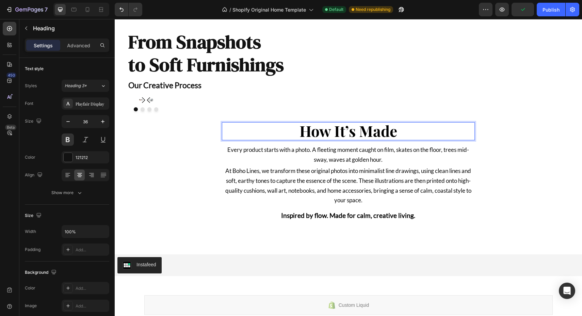
click at [293, 109] on div "Image Image Image Image [GEOGRAPHIC_DATA]" at bounding box center [348, 105] width 440 height 24
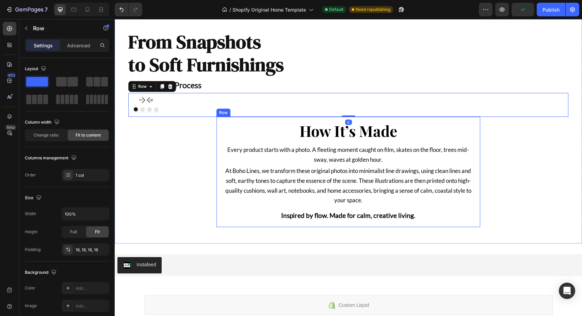
click at [289, 147] on span "Every product starts with a photo. A fleeting moment caught on film, skates on …" at bounding box center [348, 154] width 242 height 17
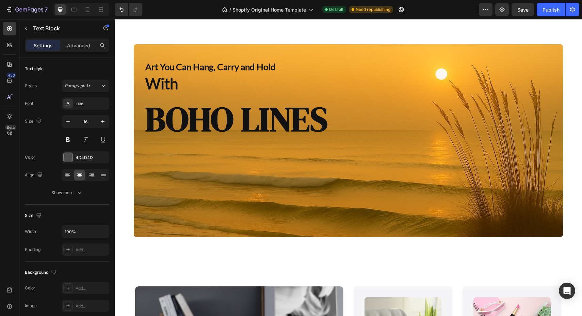
scroll to position [0, 0]
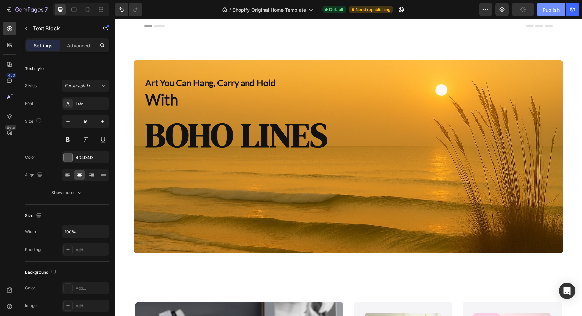
click at [553, 8] on div "Publish" at bounding box center [551, 9] width 17 height 7
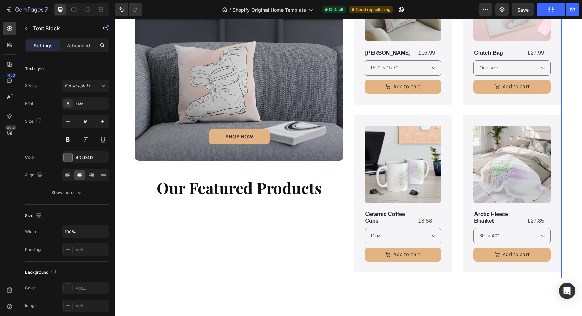
scroll to position [355, 0]
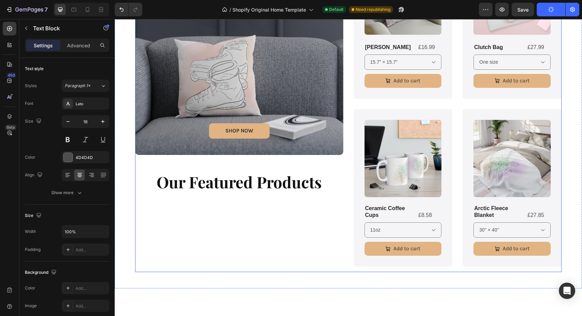
click at [310, 248] on div "SHOP NOW Button Hero Banner Our Featured Products Heading" at bounding box center [239, 109] width 208 height 325
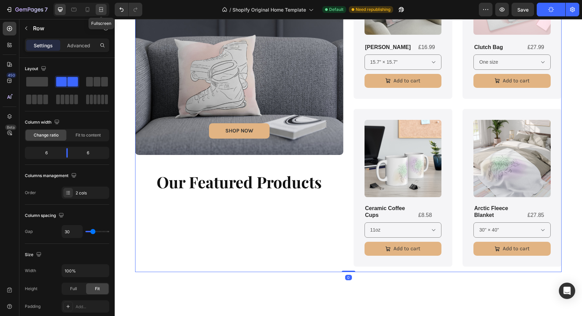
click at [104, 12] on icon at bounding box center [101, 9] width 7 height 7
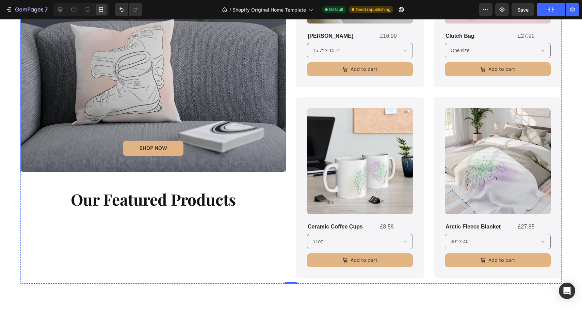
scroll to position [410, 0]
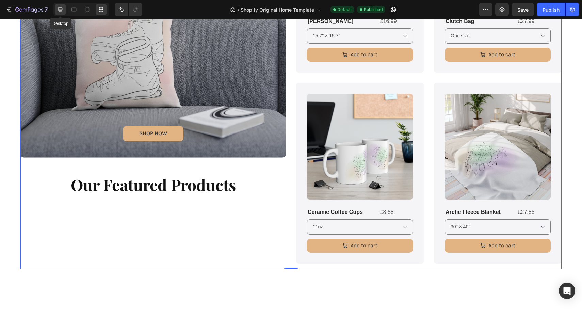
click at [61, 9] on icon at bounding box center [60, 9] width 7 height 7
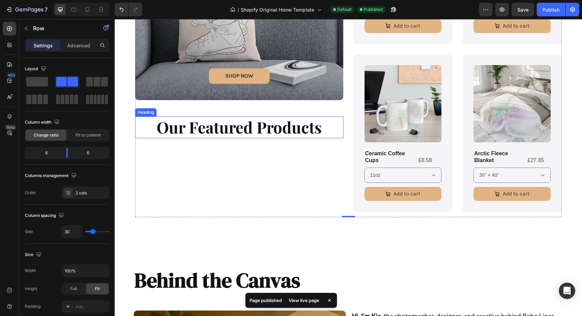
click at [242, 132] on strong "Our Featured Products" at bounding box center [239, 126] width 165 height 21
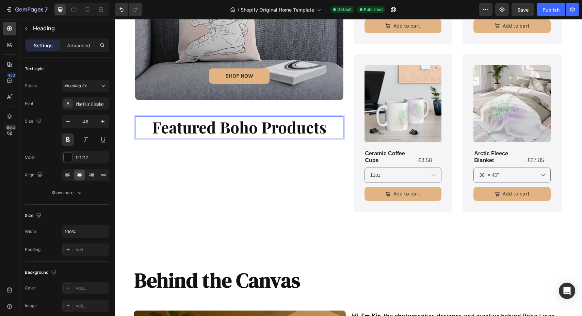
click at [230, 130] on strong "Featured Boho Products" at bounding box center [239, 126] width 174 height 21
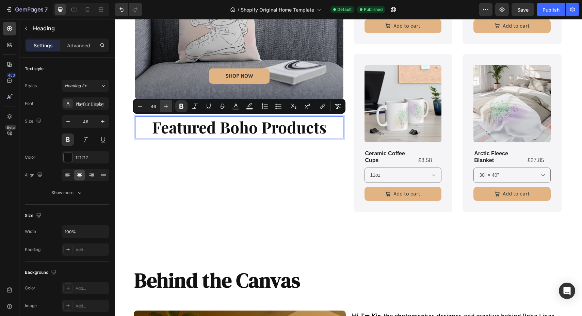
click at [169, 107] on icon "Editor contextual toolbar" at bounding box center [166, 106] width 7 height 7
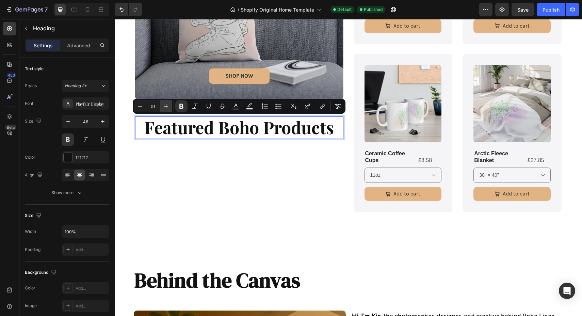
click at [169, 107] on icon "Editor contextual toolbar" at bounding box center [166, 106] width 7 height 7
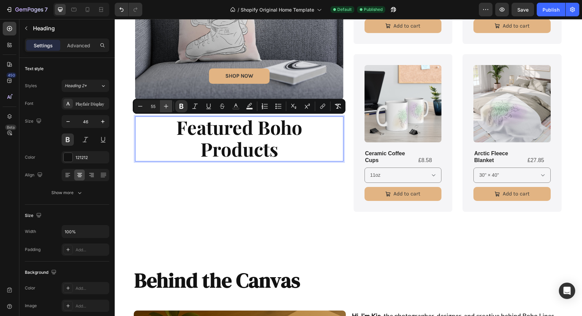
click at [169, 107] on icon "Editor contextual toolbar" at bounding box center [166, 106] width 7 height 7
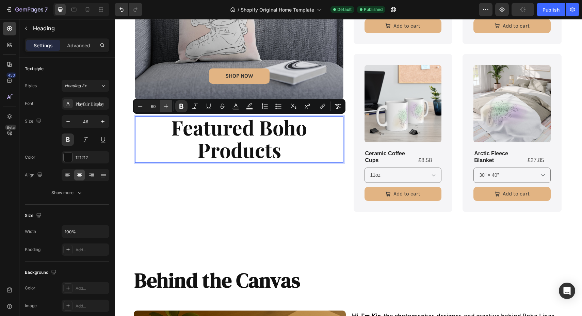
click at [169, 107] on icon "Editor contextual toolbar" at bounding box center [166, 106] width 7 height 7
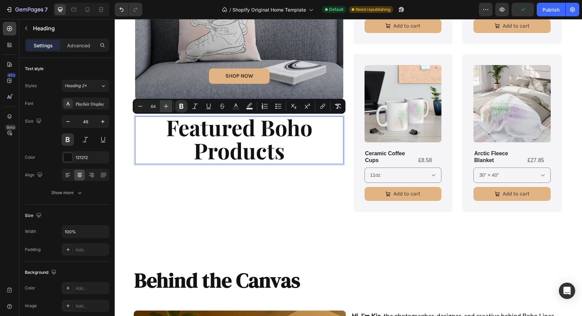
click at [169, 107] on icon "Editor contextual toolbar" at bounding box center [166, 106] width 7 height 7
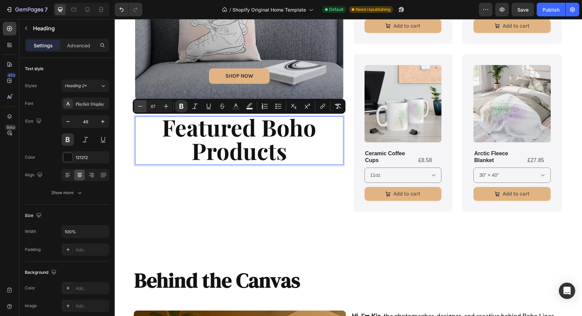
click at [139, 110] on icon "Editor contextual toolbar" at bounding box center [140, 106] width 7 height 7
type input "63"
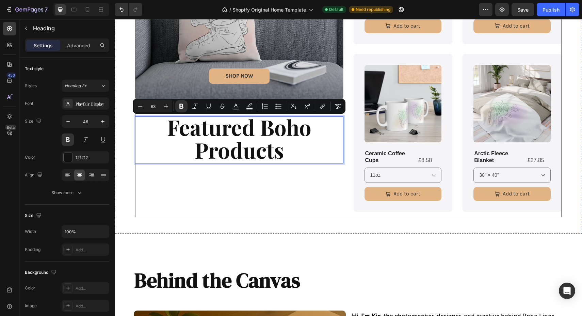
click at [194, 186] on div "SHOP NOW Button Hero Banner Featured Boho Products Heading 0" at bounding box center [239, 54] width 208 height 325
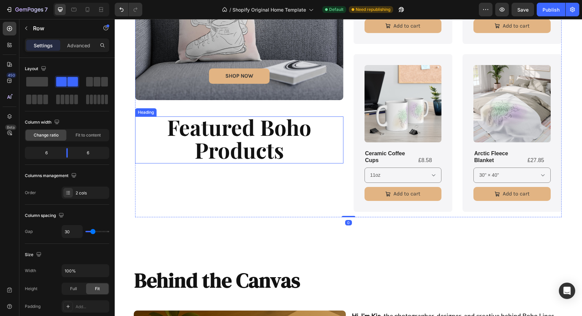
click at [228, 165] on div "SHOP NOW Button Hero Banner ⁠⁠⁠⁠⁠⁠⁠ Featured Boho Products Heading" at bounding box center [239, 54] width 208 height 325
click at [228, 178] on div "SHOP NOW Button Hero Banner ⁠⁠⁠⁠⁠⁠⁠ Featured Boho Products Heading" at bounding box center [239, 54] width 208 height 325
click at [209, 158] on strong "Featured Boho Products" at bounding box center [239, 138] width 144 height 51
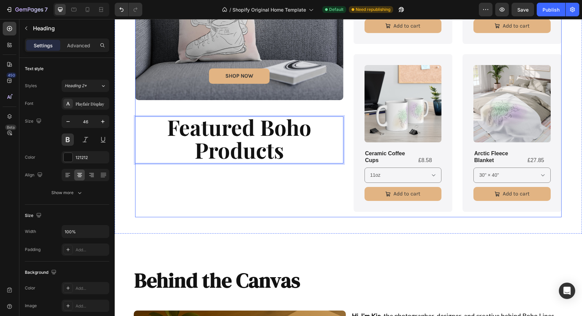
click at [257, 211] on div "SHOP NOW Button Hero Banner Featured Boho Products Heading 0" at bounding box center [239, 54] width 208 height 325
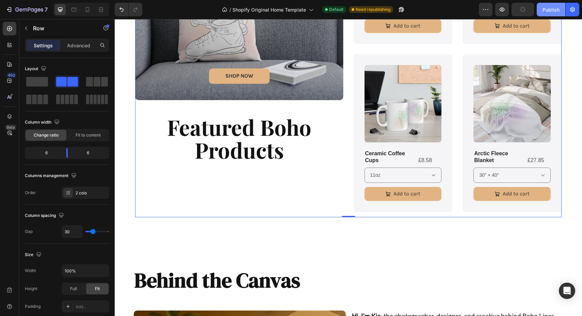
click at [554, 4] on button "Publish" at bounding box center [551, 10] width 29 height 14
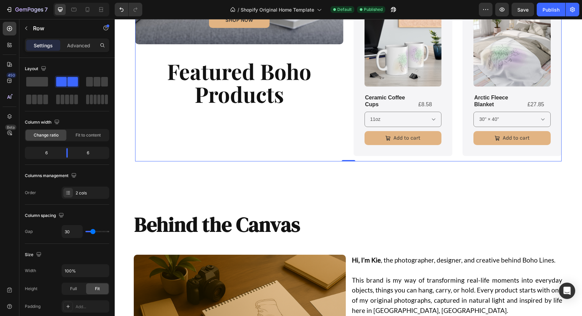
scroll to position [456, 0]
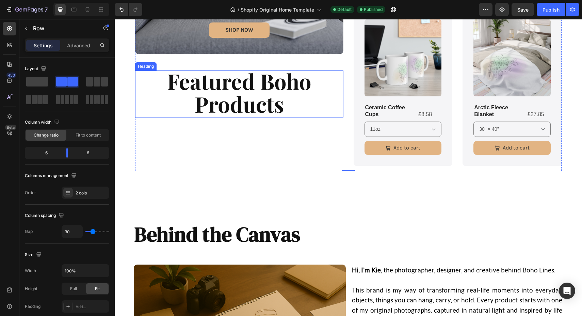
click at [286, 105] on p "⁠⁠⁠⁠⁠⁠⁠ Featured Boho Products" at bounding box center [239, 94] width 207 height 46
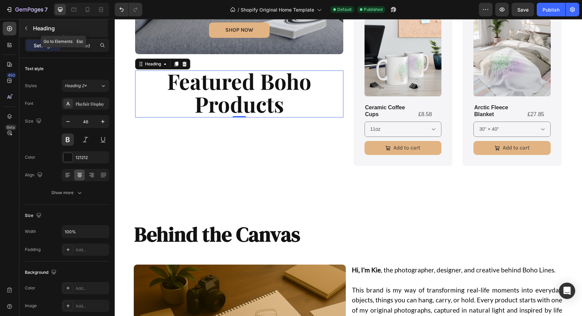
click at [28, 30] on icon "button" at bounding box center [25, 28] width 5 height 5
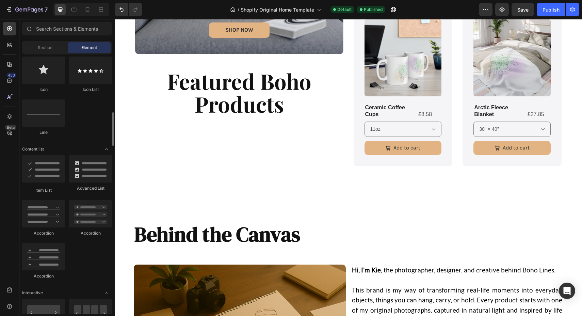
scroll to position [456, 0]
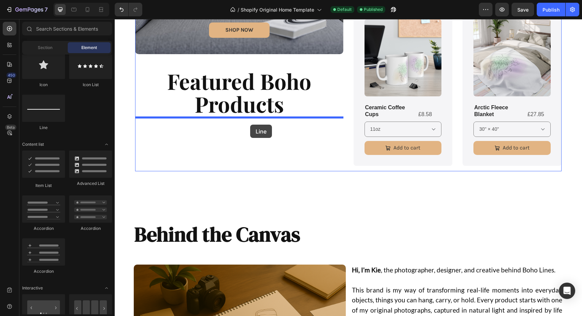
drag, startPoint x: 155, startPoint y: 127, endPoint x: 250, endPoint y: 125, distance: 95.4
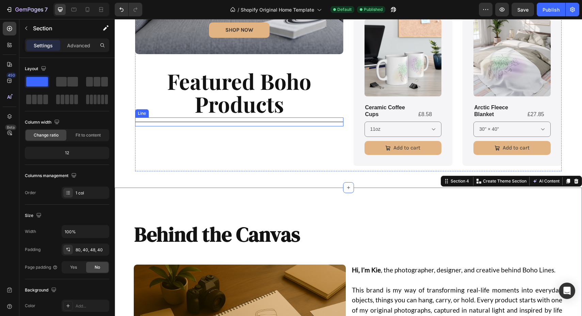
click at [273, 122] on div at bounding box center [239, 122] width 208 height 1
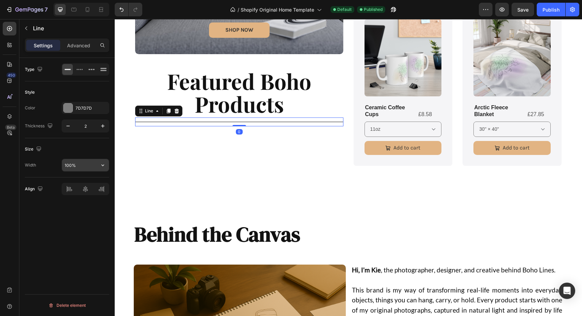
click at [84, 163] on input "100%" at bounding box center [85, 165] width 47 height 12
type input "80%"
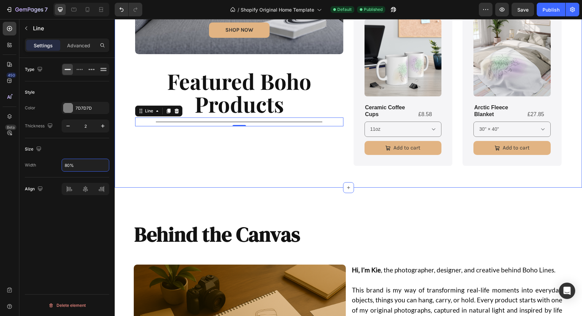
click at [195, 174] on div "SHOP NOW Button Hero Banner ⁠⁠⁠⁠⁠⁠⁠ Featured Boho Products Heading Title Line 0…" at bounding box center [348, 3] width 467 height 369
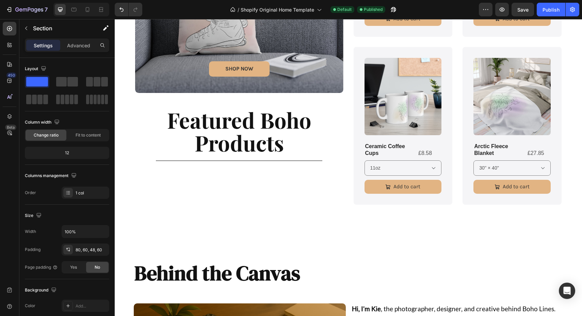
scroll to position [345, 0]
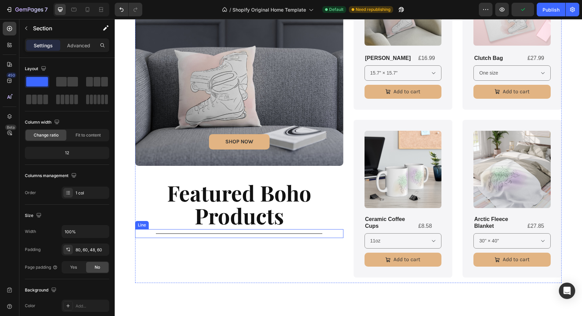
click at [243, 229] on div "Title Line" at bounding box center [239, 233] width 208 height 9
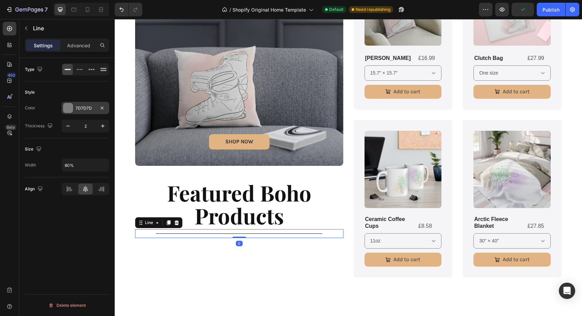
click at [79, 107] on div "7D7D7D" at bounding box center [86, 108] width 20 height 6
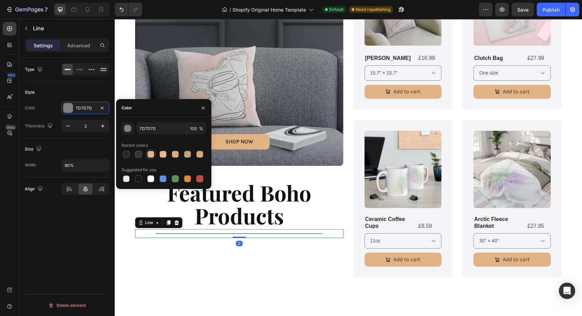
click at [154, 156] on div at bounding box center [150, 154] width 7 height 7
type input "E2B483"
click at [68, 127] on icon "button" at bounding box center [68, 126] width 7 height 7
type input "1"
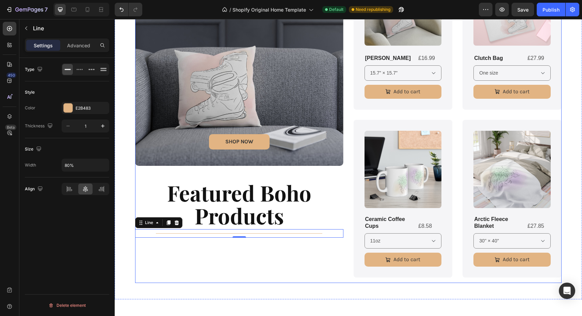
click at [184, 263] on div "SHOP NOW Button Hero Banner Featured Boho Products Heading Title Line 0" at bounding box center [239, 120] width 208 height 325
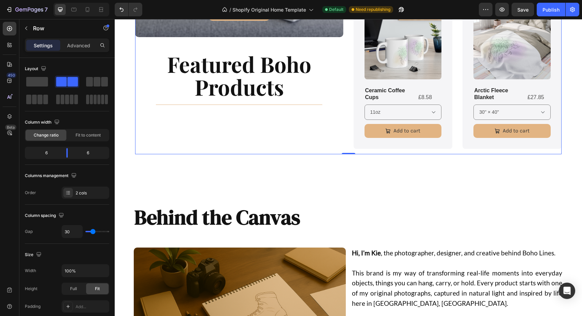
scroll to position [472, 0]
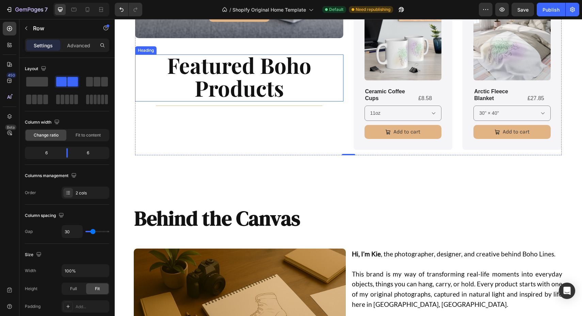
click at [267, 83] on strong "Featured Boho Products" at bounding box center [239, 76] width 144 height 51
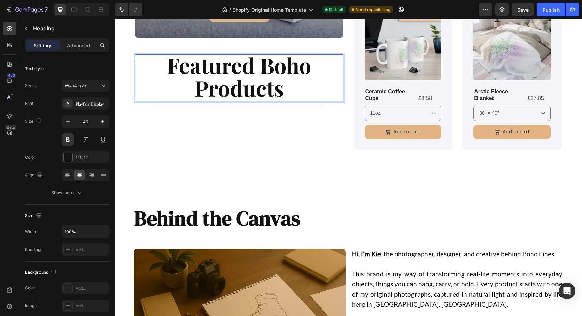
click at [283, 90] on strong "Featured Boho Products" at bounding box center [239, 76] width 144 height 51
click at [183, 86] on p "Featured Boho Products" at bounding box center [239, 78] width 207 height 46
click at [307, 96] on p "Featured Boho Products" at bounding box center [239, 78] width 207 height 46
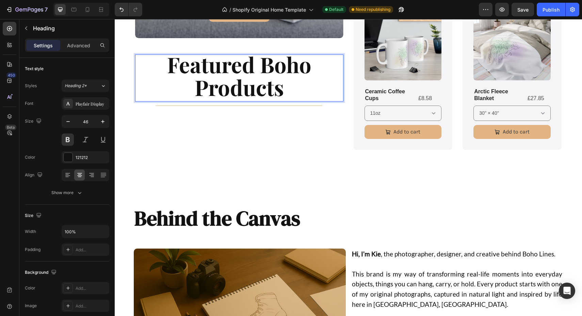
click at [171, 67] on strong "Featured Boho Products" at bounding box center [239, 75] width 144 height 51
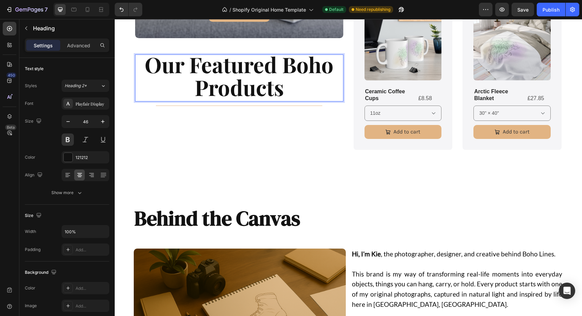
click at [285, 64] on strong "Our Featured Boho Products" at bounding box center [239, 75] width 189 height 51
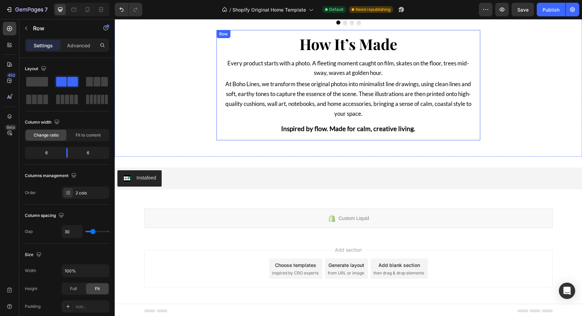
scroll to position [1469, 0]
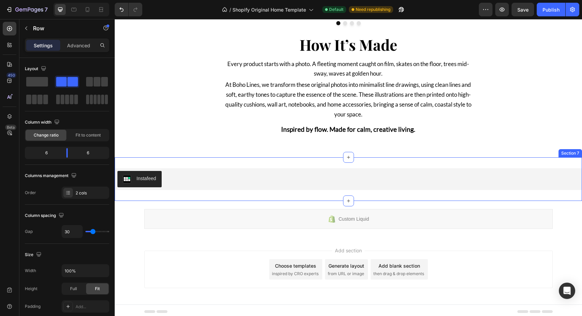
click at [324, 163] on div "Instafeed Instafeed Section 7" at bounding box center [348, 179] width 467 height 44
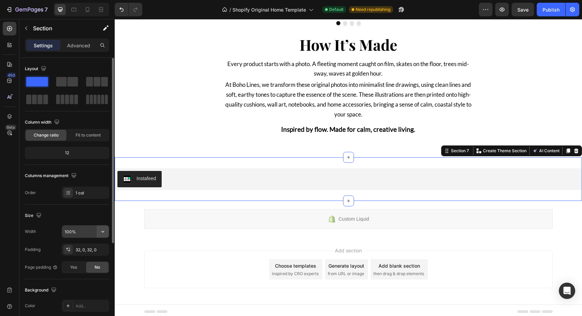
click at [104, 229] on icon "button" at bounding box center [102, 231] width 7 height 7
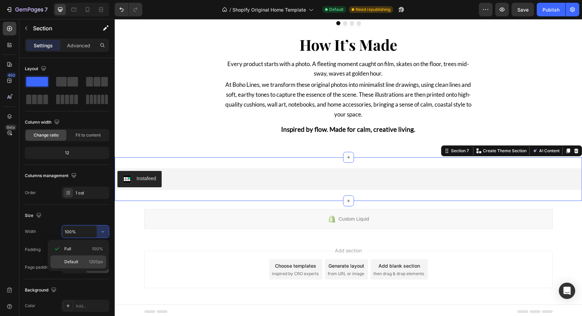
click at [92, 256] on div "Default 1200px" at bounding box center [78, 261] width 56 height 13
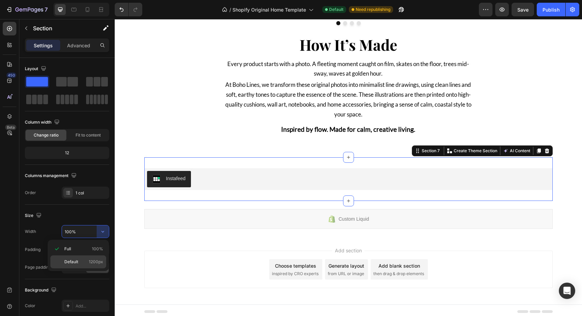
type input "1200"
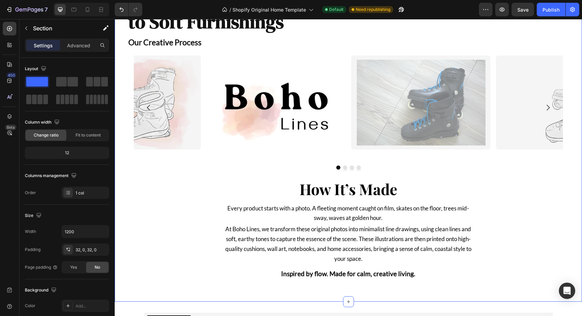
scroll to position [1472, 0]
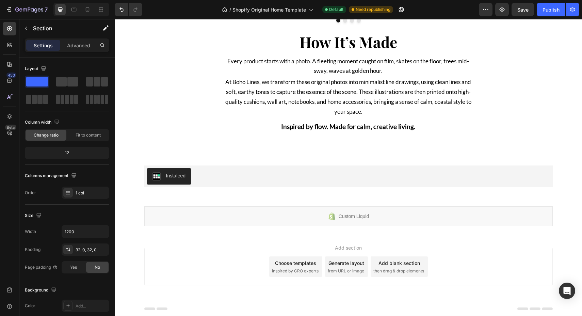
click at [211, 162] on div "Instafeed Instafeed Section 7" at bounding box center [348, 177] width 409 height 44
click at [214, 170] on div "Instafeed" at bounding box center [348, 176] width 403 height 16
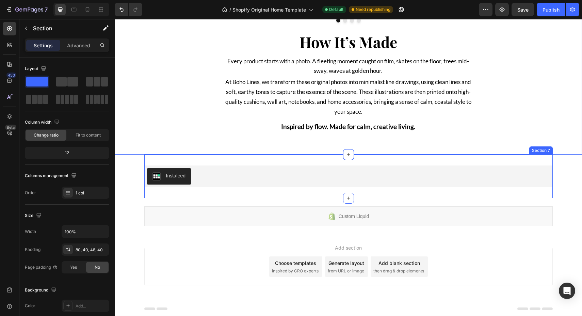
click at [213, 160] on div "Instafeed Instafeed Section 7" at bounding box center [348, 177] width 409 height 44
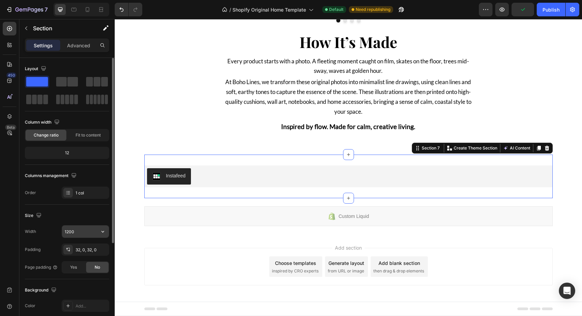
click at [78, 232] on input "1200" at bounding box center [85, 231] width 47 height 12
click at [102, 231] on icon "button" at bounding box center [102, 231] width 7 height 7
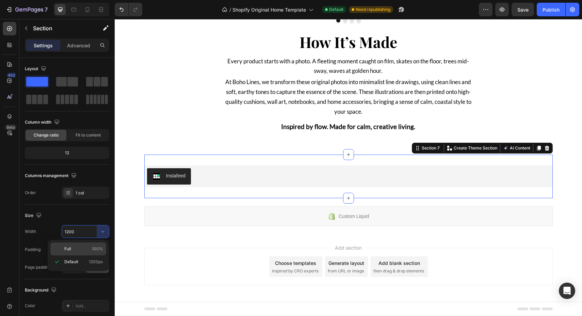
click at [85, 246] on p "Full 100%" at bounding box center [83, 249] width 39 height 6
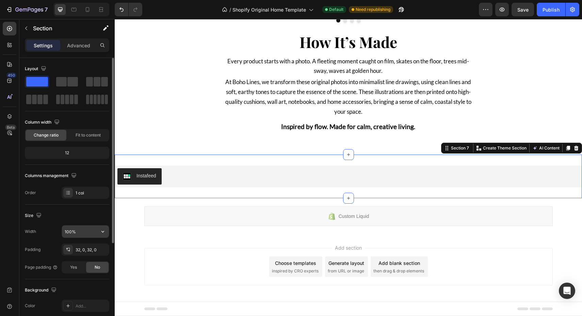
click at [81, 230] on input "100%" at bounding box center [85, 231] width 47 height 12
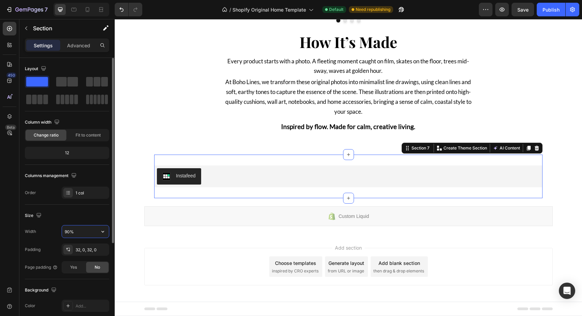
click at [81, 230] on input "90%" at bounding box center [85, 231] width 47 height 12
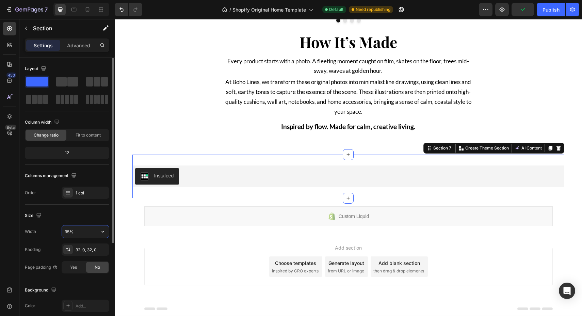
type input "95%"
click at [170, 248] on div "Add section Choose templates inspired by CRO experts Generate layout from URL o…" at bounding box center [348, 266] width 409 height 37
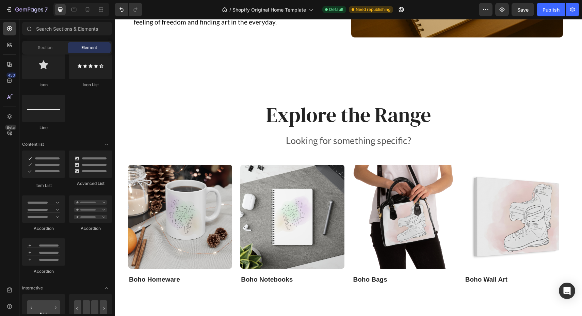
scroll to position [962, 0]
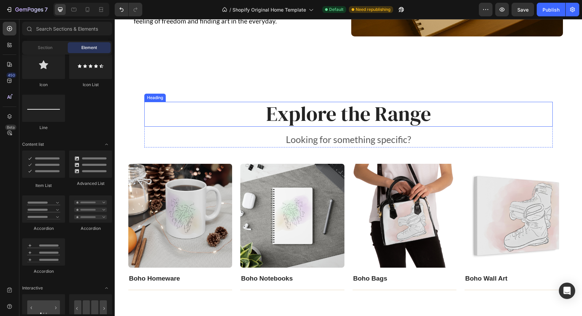
click at [259, 116] on h2 "Explore the Range" at bounding box center [348, 114] width 409 height 25
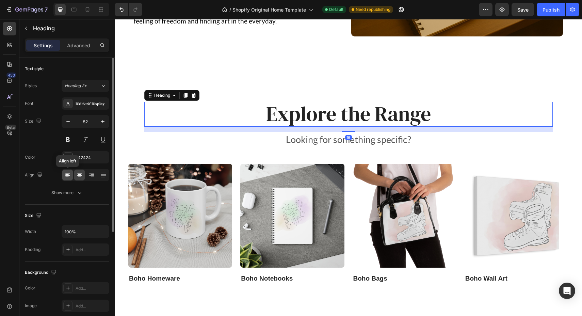
click at [70, 175] on icon at bounding box center [67, 175] width 7 height 7
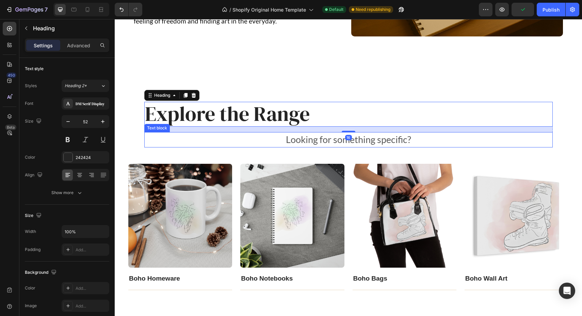
click at [274, 140] on p "Looking for something specific?" at bounding box center [348, 140] width 407 height 14
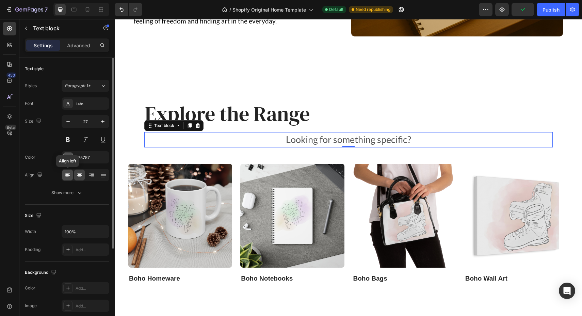
click at [66, 174] on icon at bounding box center [67, 175] width 7 height 7
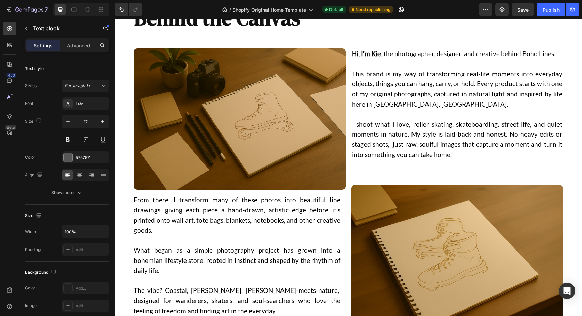
scroll to position [884, 0]
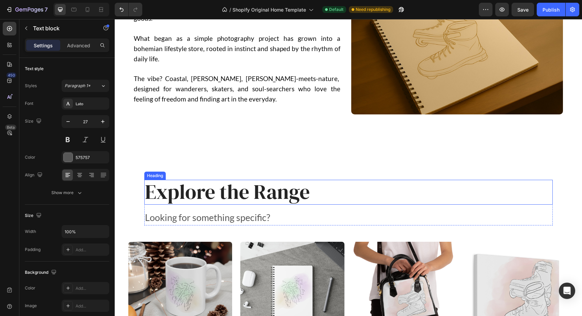
click at [151, 204] on span "Explore the Range" at bounding box center [227, 192] width 165 height 28
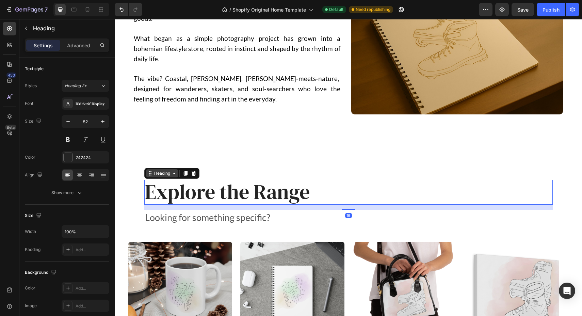
click at [170, 174] on div "Heading" at bounding box center [162, 173] width 19 height 6
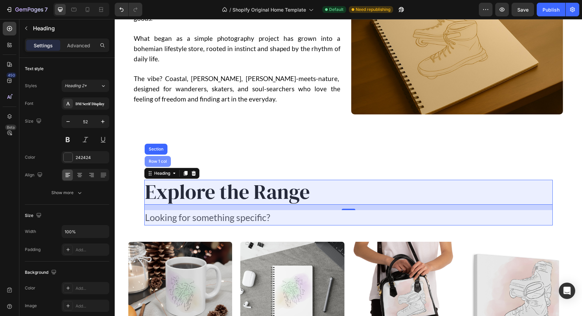
click at [162, 163] on div "Row 1 col" at bounding box center [157, 161] width 21 height 4
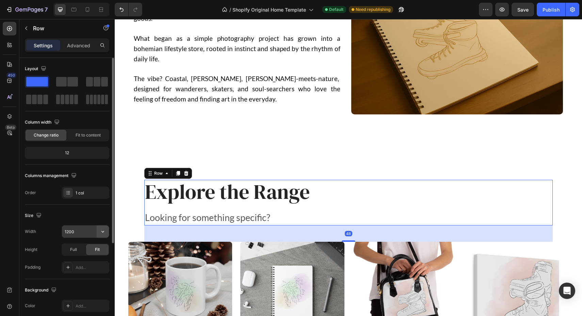
click at [101, 229] on icon "button" at bounding box center [102, 231] width 7 height 7
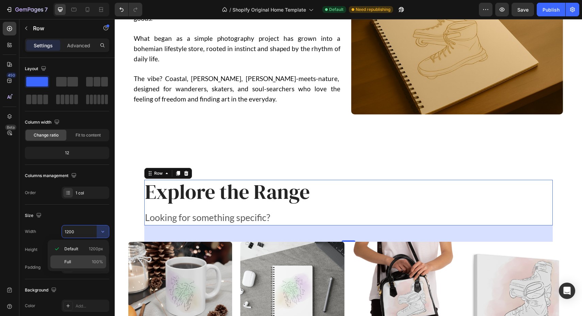
click at [82, 260] on p "Full 100%" at bounding box center [83, 262] width 39 height 6
type input "100%"
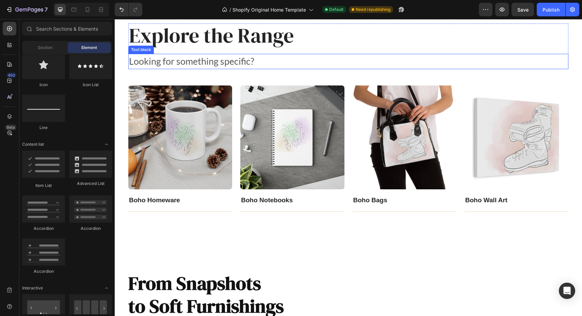
scroll to position [1042, 0]
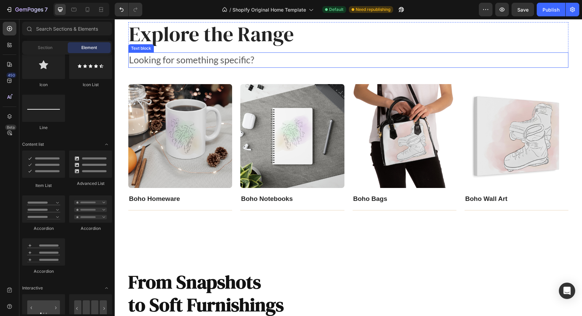
click at [221, 58] on p "Looking for something specific?" at bounding box center [348, 60] width 439 height 14
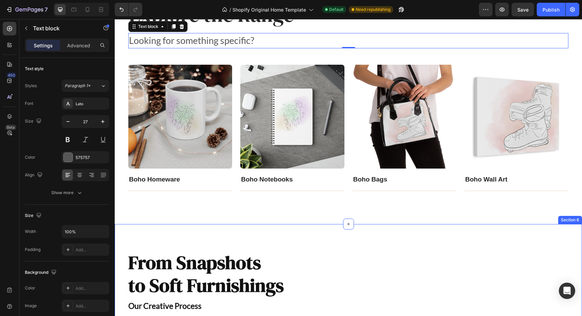
scroll to position [1066, 0]
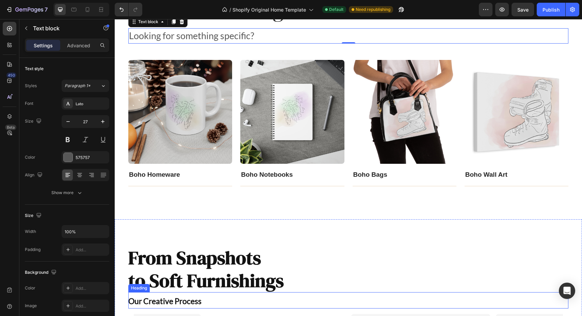
click at [176, 298] on span "Our Creative Process" at bounding box center [164, 301] width 73 height 10
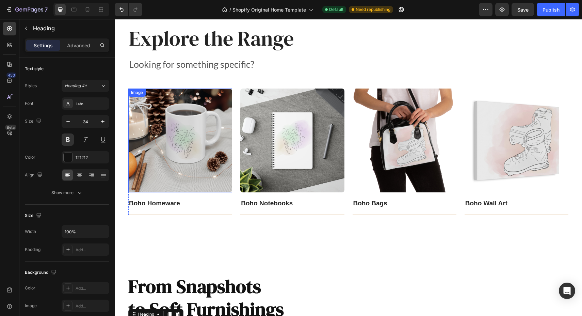
scroll to position [1038, 0]
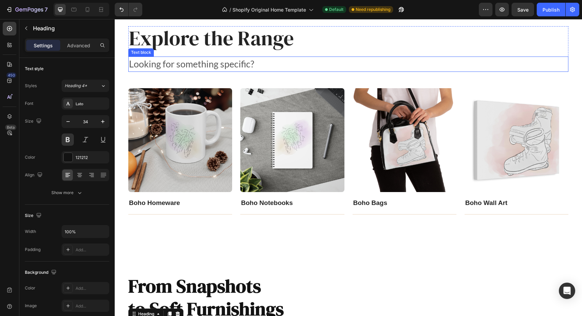
click at [219, 67] on p "Looking for something specific?" at bounding box center [348, 64] width 439 height 14
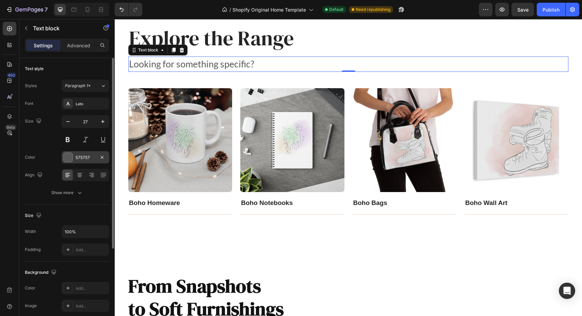
click at [91, 155] on div "575757" at bounding box center [86, 158] width 20 height 6
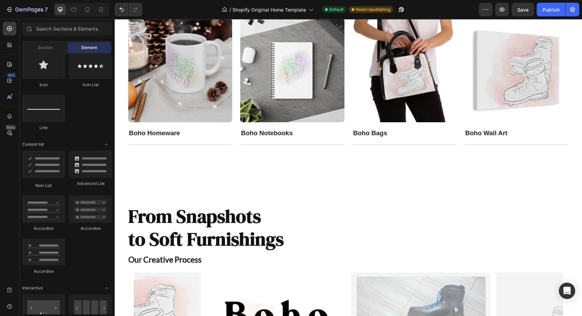
scroll to position [1109, 0]
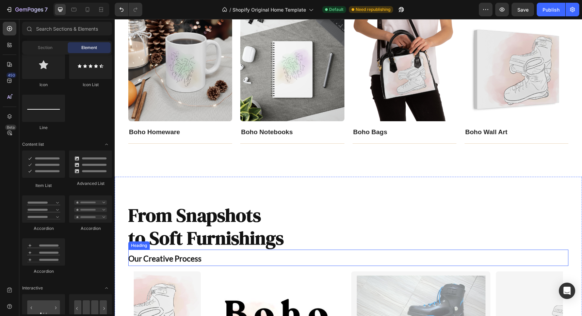
click at [196, 261] on span "Our Creative Process" at bounding box center [164, 259] width 73 height 10
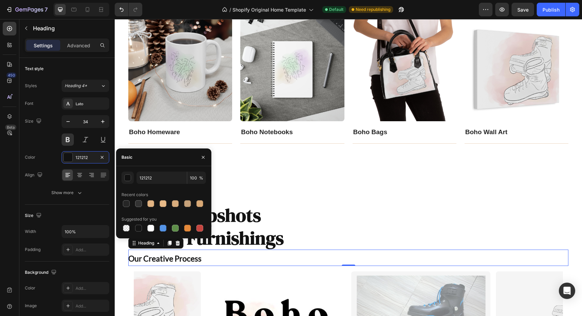
click at [139, 209] on div "121212 100 % Recent colors Suggested for you" at bounding box center [164, 202] width 84 height 61
click at [139, 202] on div at bounding box center [138, 203] width 7 height 7
type input "333333"
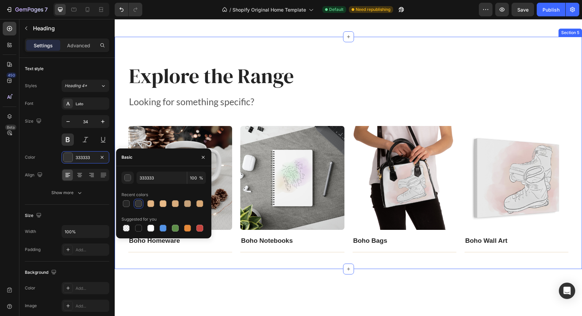
scroll to position [994, 0]
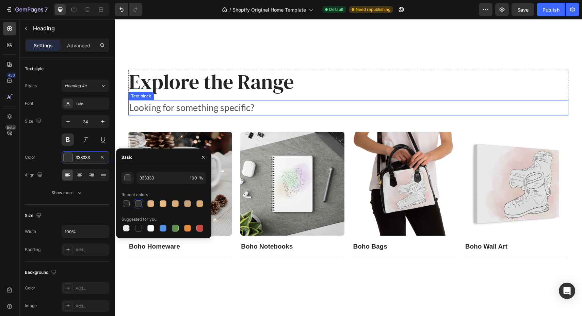
click at [206, 108] on p "Looking for something specific?" at bounding box center [348, 108] width 439 height 14
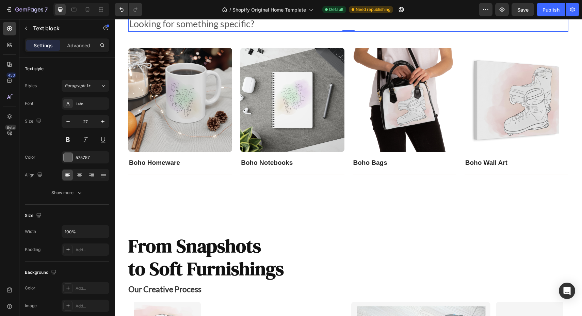
scroll to position [1193, 0]
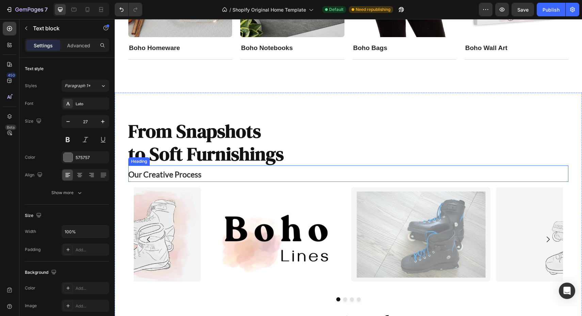
click at [193, 175] on span "Our Creative Process" at bounding box center [164, 175] width 73 height 10
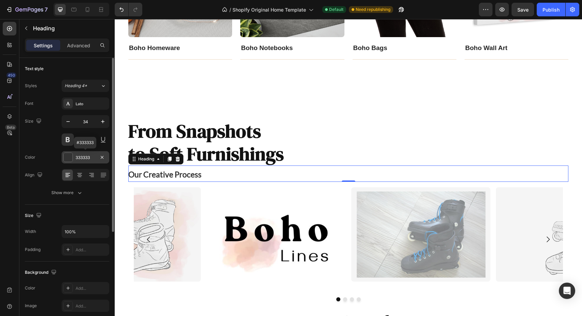
click at [88, 154] on div "333333" at bounding box center [86, 157] width 48 height 12
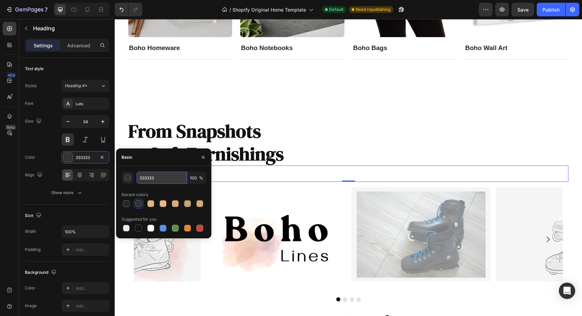
click at [152, 178] on input "333333" at bounding box center [162, 178] width 50 height 12
type input "575757"
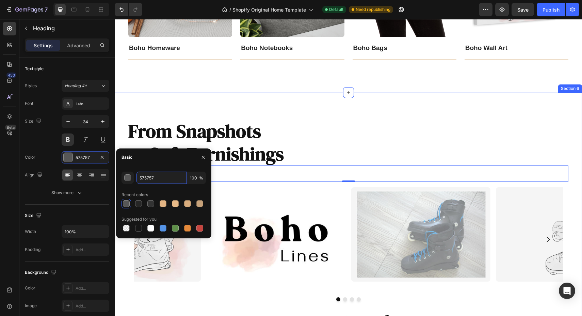
click at [277, 114] on div "From Snapshots to Soft Furnishings Heading Our Creative Process Heading 0 Image…" at bounding box center [348, 263] width 467 height 341
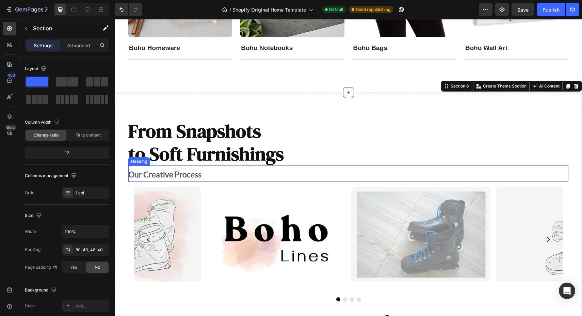
click at [190, 177] on span "Our Creative Process" at bounding box center [164, 175] width 73 height 10
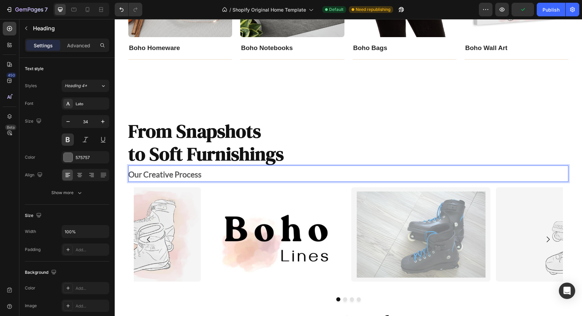
click at [190, 177] on span "Our Creative Process" at bounding box center [164, 175] width 73 height 10
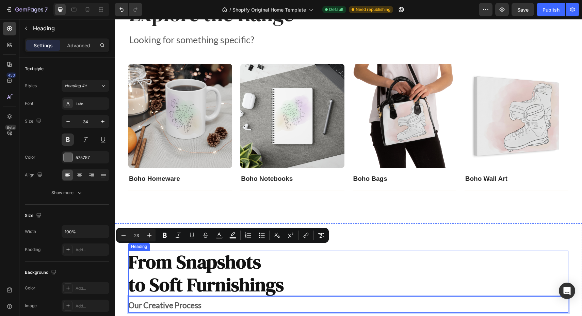
scroll to position [993, 0]
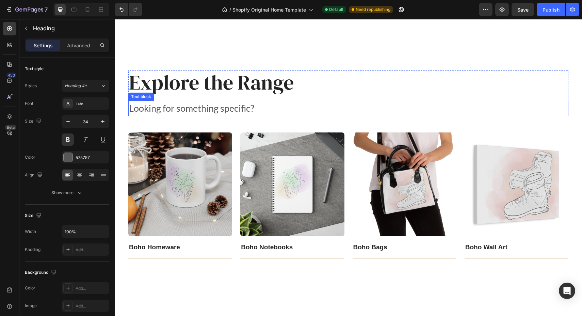
click at [183, 109] on p "Looking for something specific?" at bounding box center [348, 108] width 439 height 14
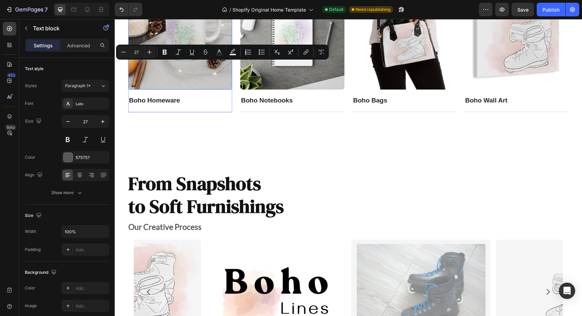
scroll to position [1179, 0]
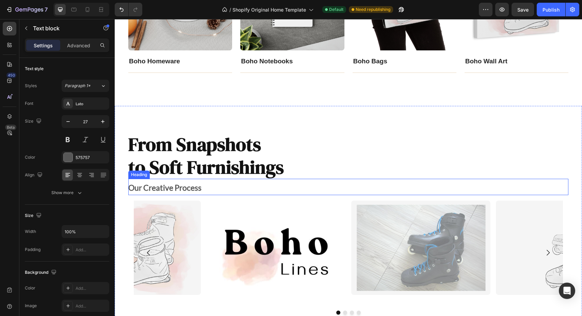
click at [165, 185] on span "Our Creative Process" at bounding box center [164, 188] width 73 height 10
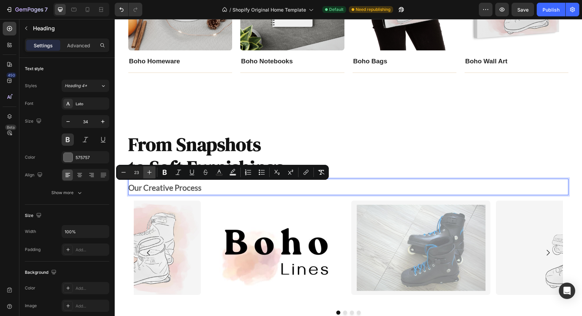
click at [153, 172] on button "Plus" at bounding box center [149, 172] width 12 height 12
type input "27"
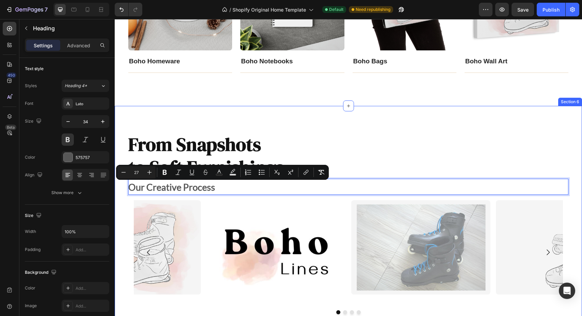
click at [240, 116] on div "From Snapshots to Soft Furnishings Heading Our Creative Process Heading 0 Image…" at bounding box center [348, 276] width 467 height 341
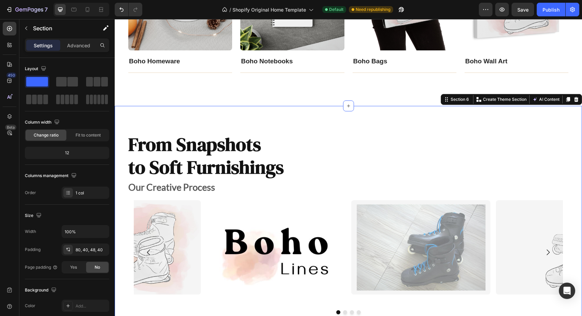
click at [240, 116] on div "From Snapshots to Soft Furnishings Heading ⁠⁠⁠⁠⁠⁠⁠ Our Creative Process Heading…" at bounding box center [348, 276] width 467 height 341
click at [249, 156] on span "to Soft Furnishings" at bounding box center [206, 167] width 156 height 26
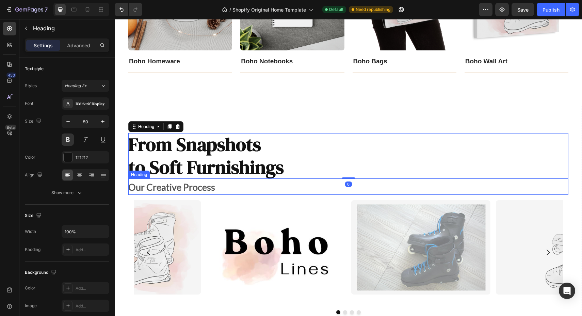
click at [274, 187] on p "⁠⁠⁠⁠⁠⁠⁠ Our Creative Process" at bounding box center [348, 187] width 440 height 16
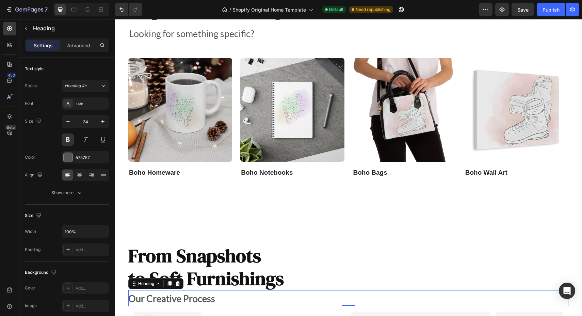
scroll to position [974, 0]
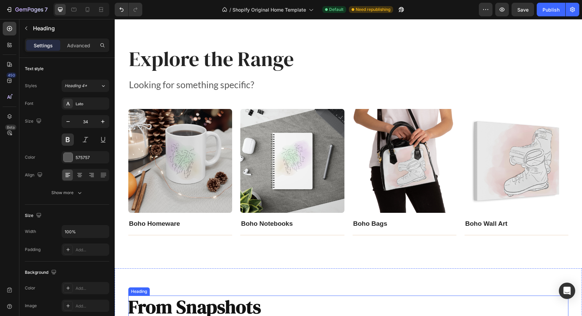
scroll to position [956, 0]
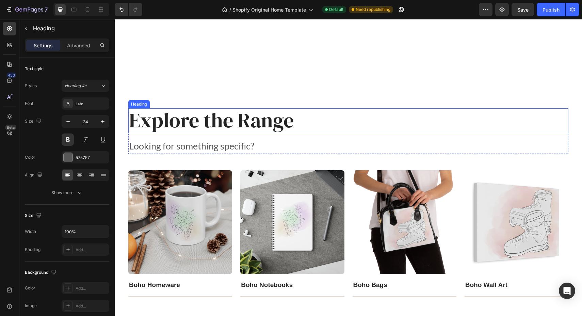
click at [226, 132] on span "Explore the Range" at bounding box center [211, 120] width 165 height 28
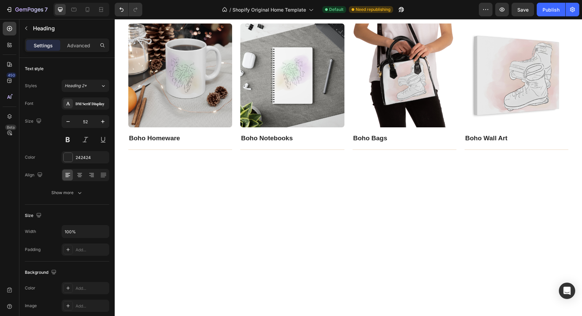
drag, startPoint x: 344, startPoint y: 138, endPoint x: 344, endPoint y: 131, distance: 6.8
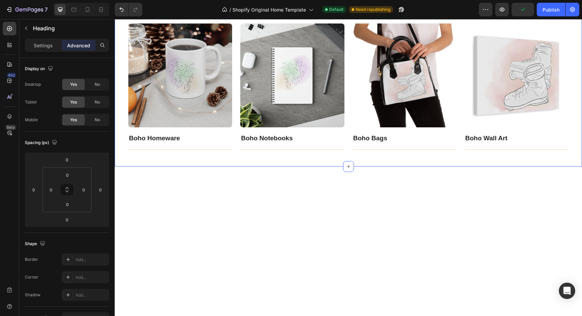
click at [297, 97] on div "Explore the Range Heading 0 Looking for something specific? Text block Row Imag…" at bounding box center [348, 53] width 467 height 227
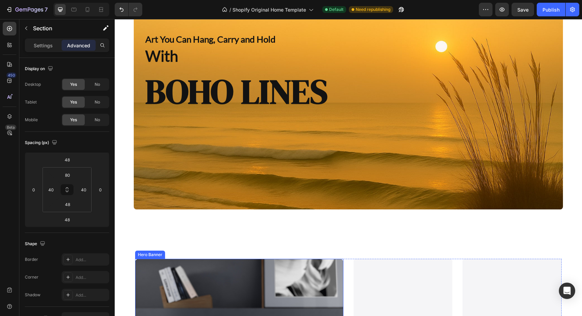
scroll to position [0, 0]
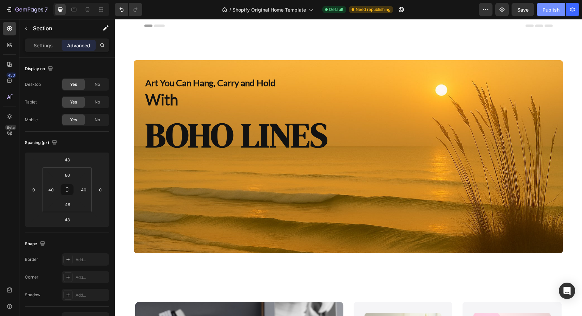
click at [547, 12] on div "Publish" at bounding box center [551, 9] width 17 height 7
